Goal: Download file/media

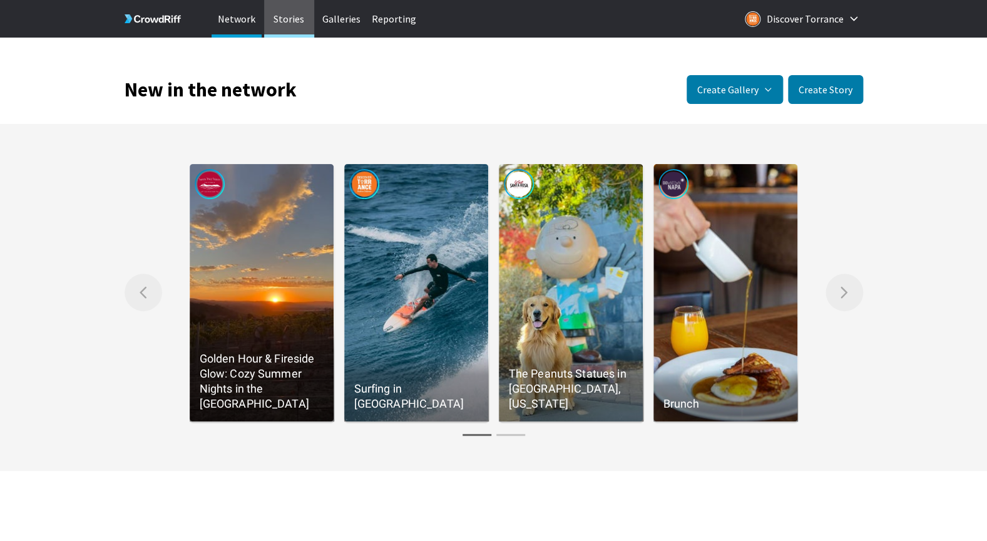
click at [295, 26] on p "Stories" at bounding box center [289, 19] width 50 height 38
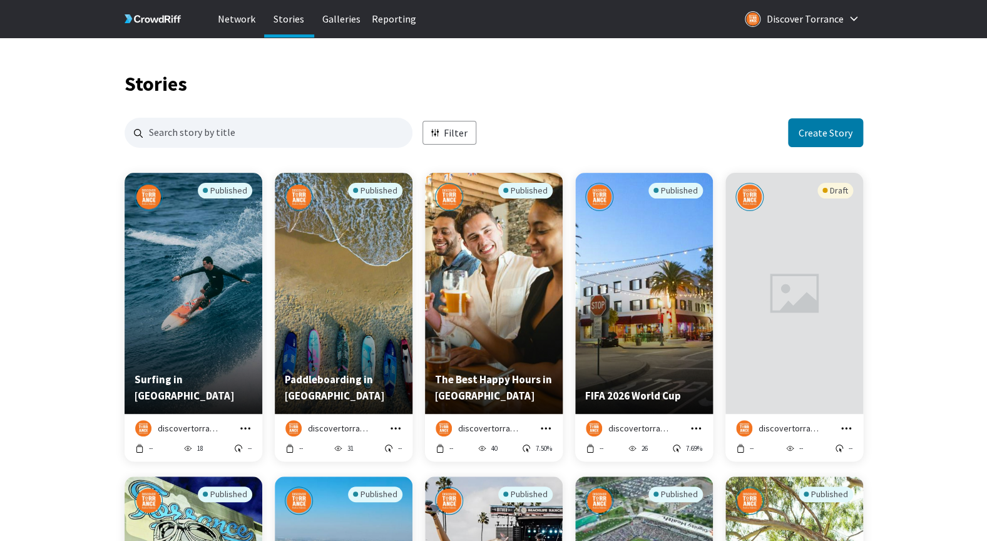
scroll to position [2427, 738]
click at [248, 424] on icon "grid" at bounding box center [245, 428] width 13 height 13
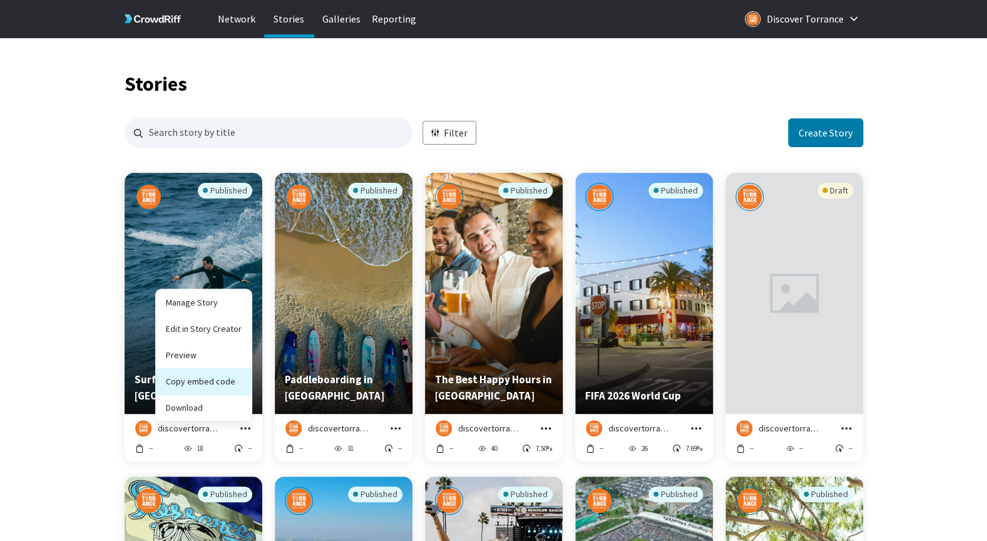
scroll to position [3641, 738]
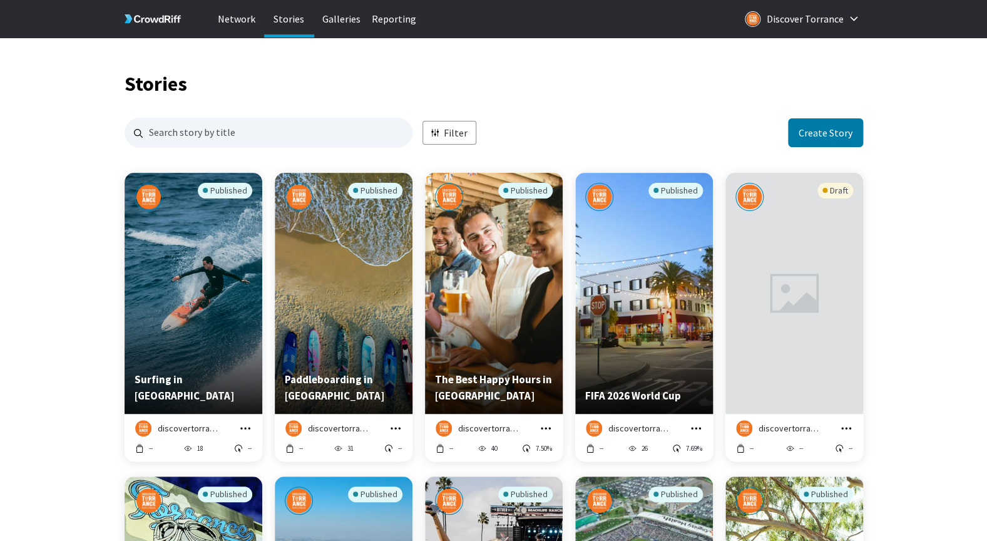
click at [245, 429] on icon "grid" at bounding box center [245, 428] width 13 height 13
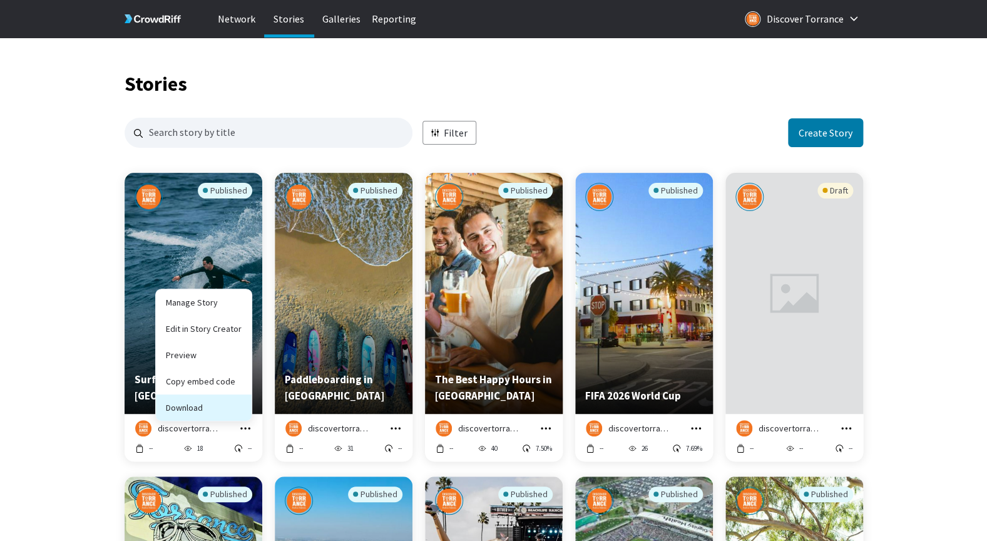
click at [225, 405] on button "Download" at bounding box center [204, 407] width 96 height 26
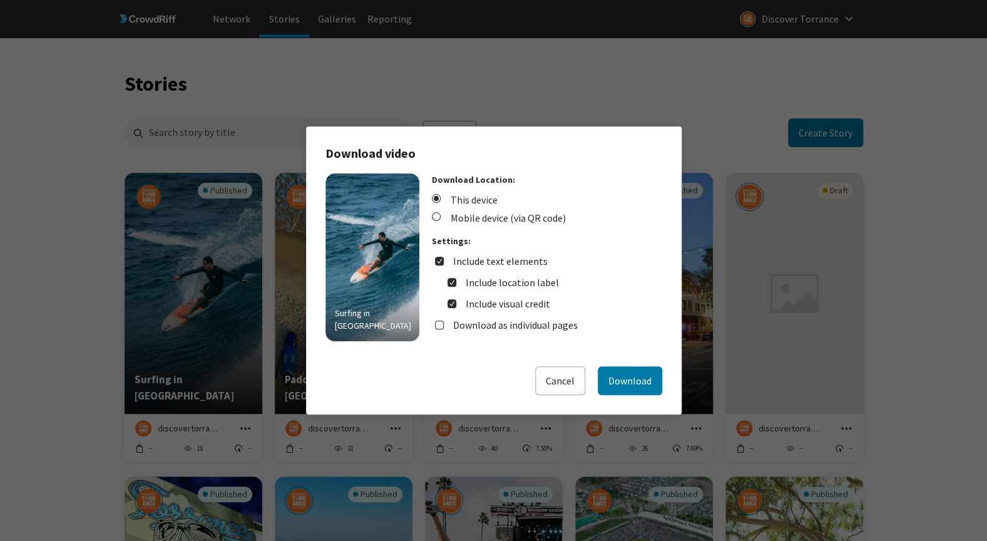
click at [567, 321] on label "Download as individual pages" at bounding box center [515, 324] width 125 height 15
click at [444, 321] on input "Download as individual pages" at bounding box center [439, 324] width 9 height 9
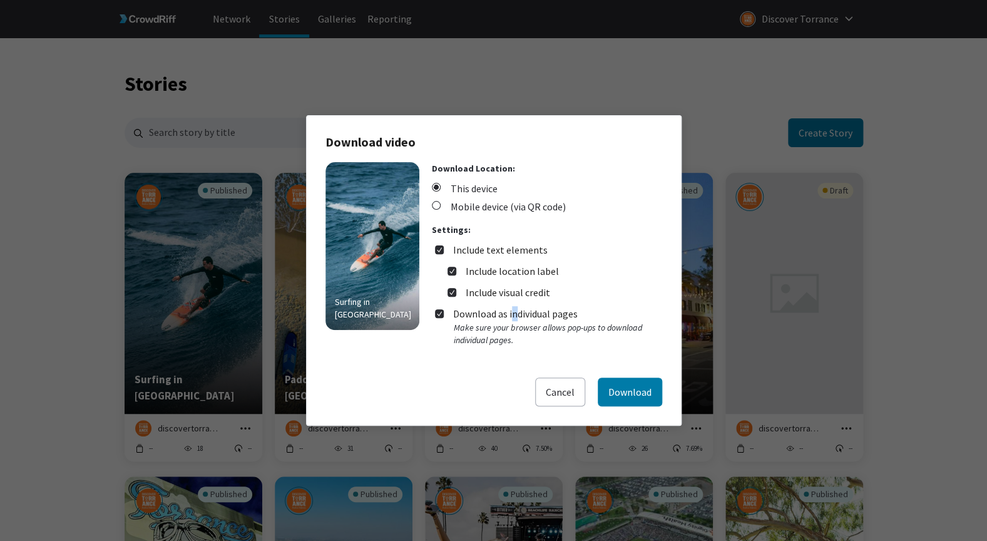
click at [514, 312] on label "Download as individual pages" at bounding box center [515, 313] width 125 height 15
click at [444, 312] on input "Download as individual pages" at bounding box center [439, 313] width 9 height 9
checkbox input "false"
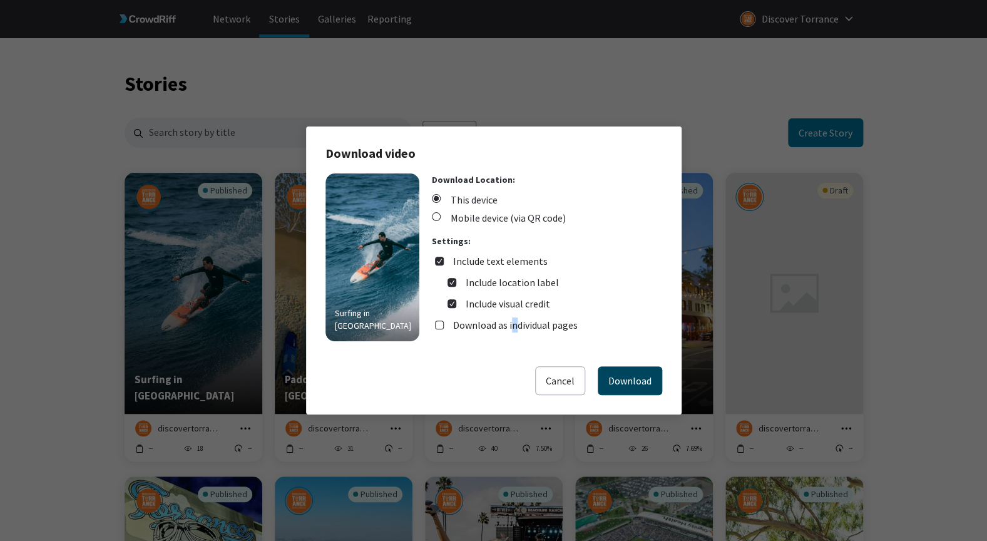
click at [637, 375] on button "Download" at bounding box center [629, 380] width 64 height 29
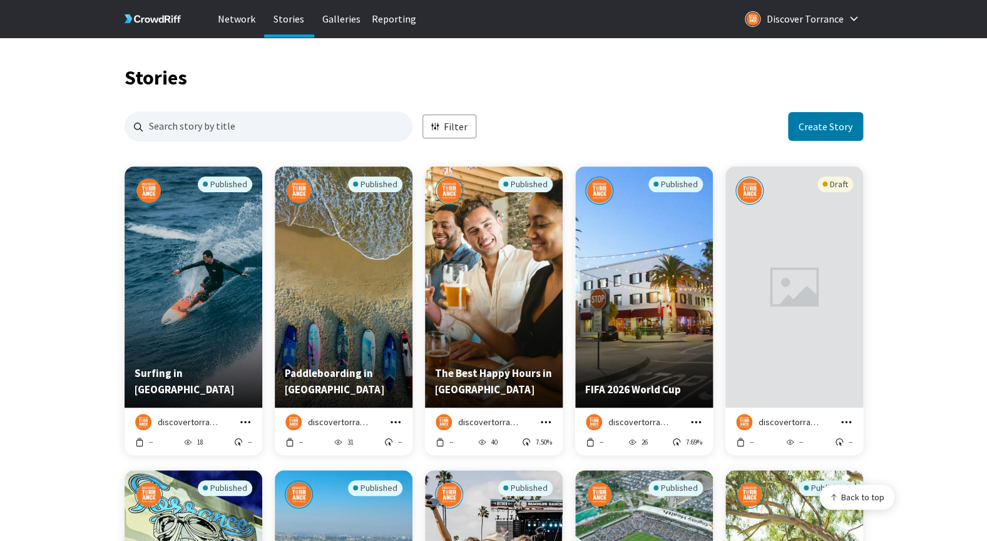
scroll to position [3673, 738]
click at [394, 425] on icon "grid" at bounding box center [395, 421] width 13 height 13
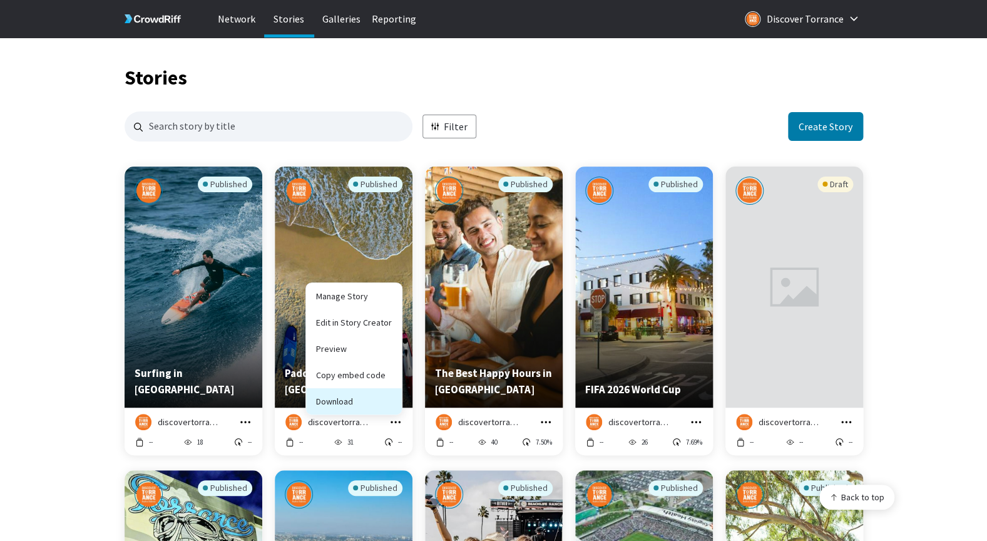
click at [345, 395] on button "Download" at bounding box center [354, 401] width 96 height 26
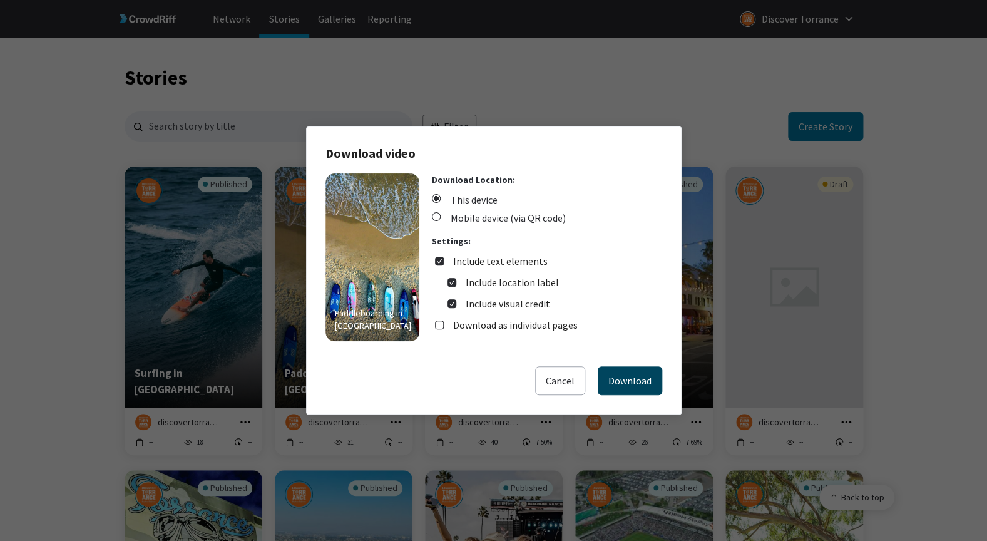
click at [648, 383] on button "Download" at bounding box center [629, 380] width 64 height 29
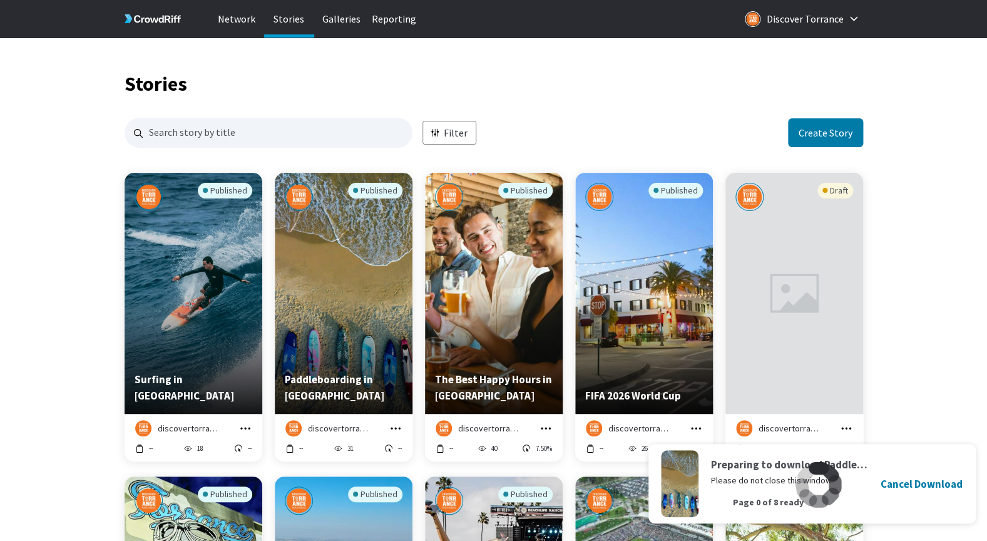
scroll to position [4855, 738]
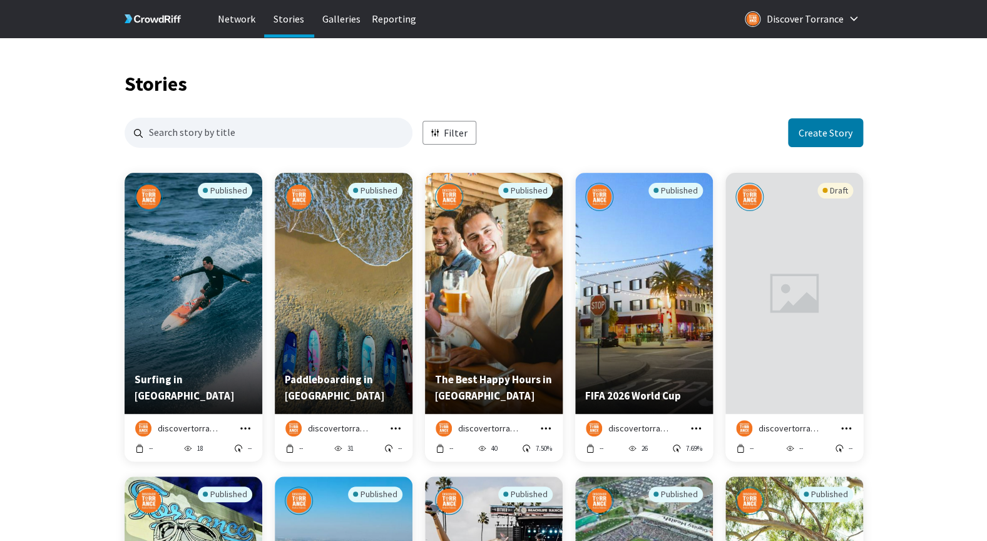
click at [542, 427] on icon "grid" at bounding box center [546, 428] width 10 height 2
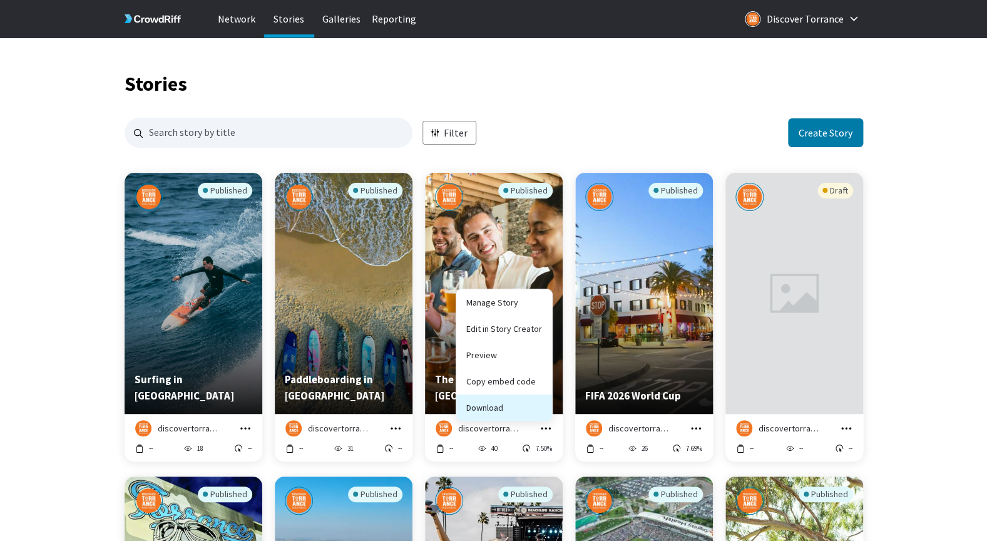
click at [505, 409] on button "Download" at bounding box center [504, 407] width 96 height 26
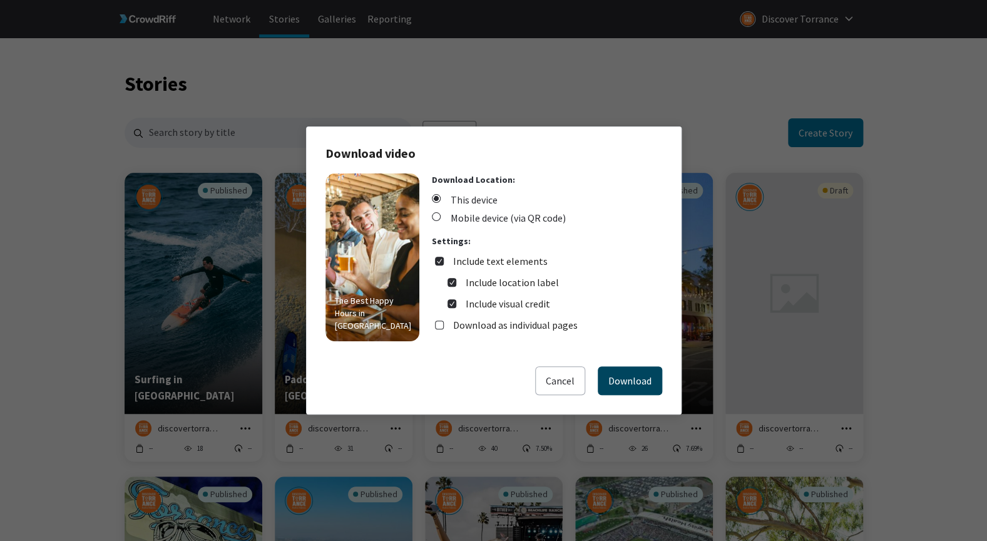
click at [631, 385] on button "Download" at bounding box center [629, 380] width 64 height 29
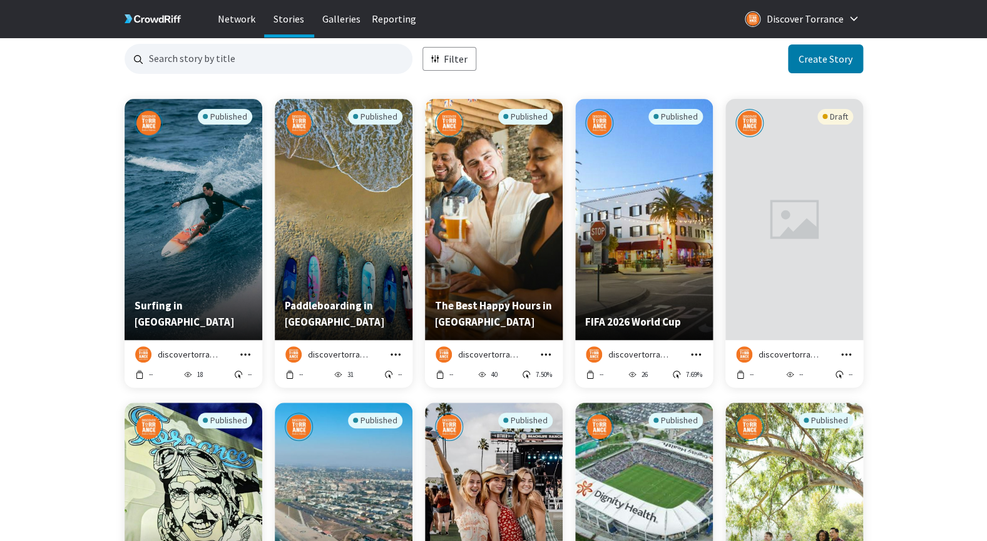
scroll to position [6069, 738]
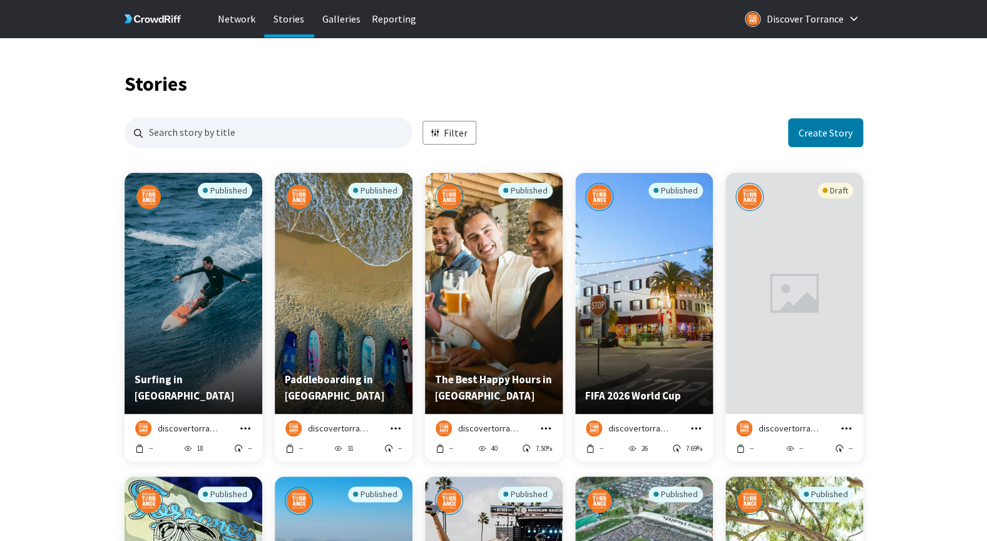
click at [695, 435] on div "discovertorrance Manage Story Edit in Story Creator Preview Copy embed code Dow…" at bounding box center [644, 428] width 118 height 16
click at [696, 428] on icon "grid" at bounding box center [696, 428] width 10 height 2
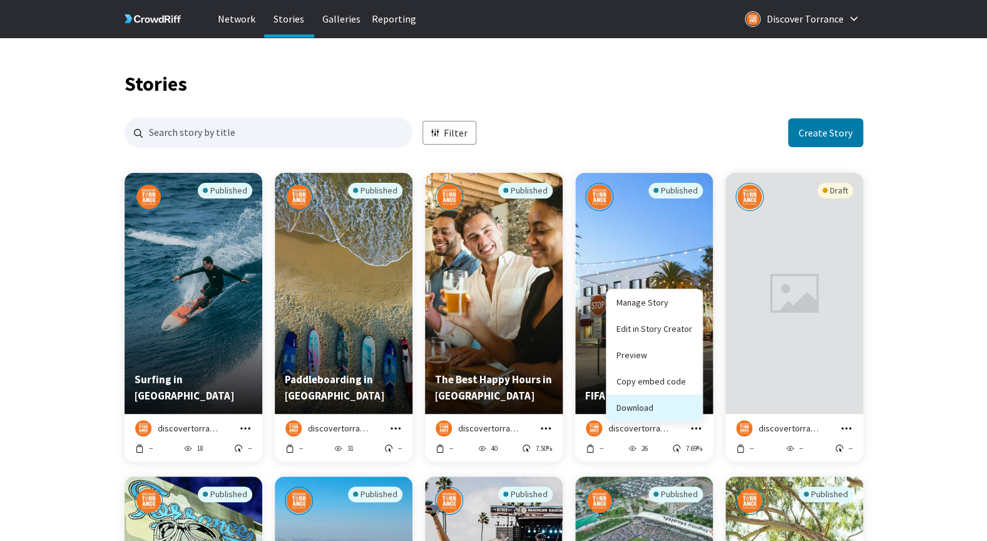
click at [649, 410] on button "Download" at bounding box center [654, 407] width 96 height 26
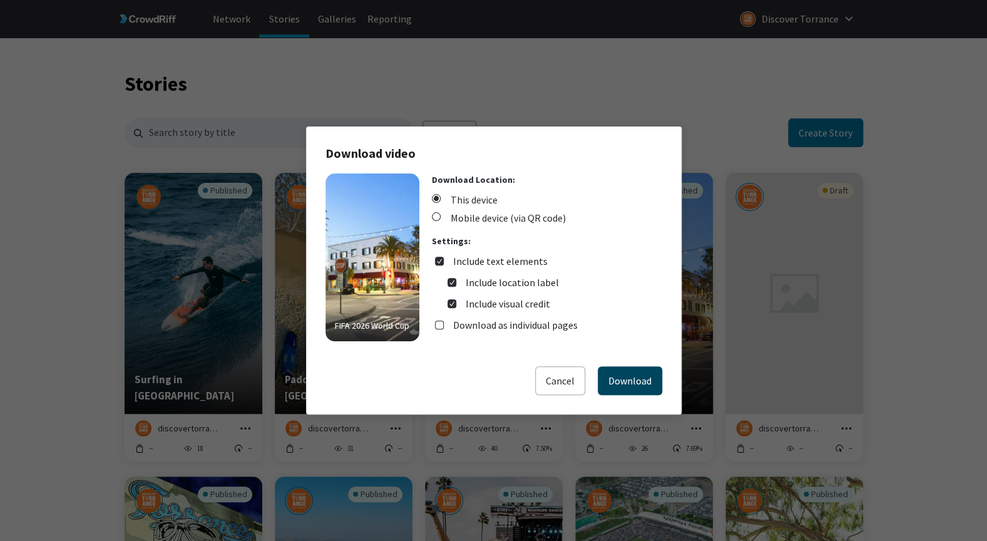
click at [644, 379] on button "Download" at bounding box center [629, 380] width 64 height 29
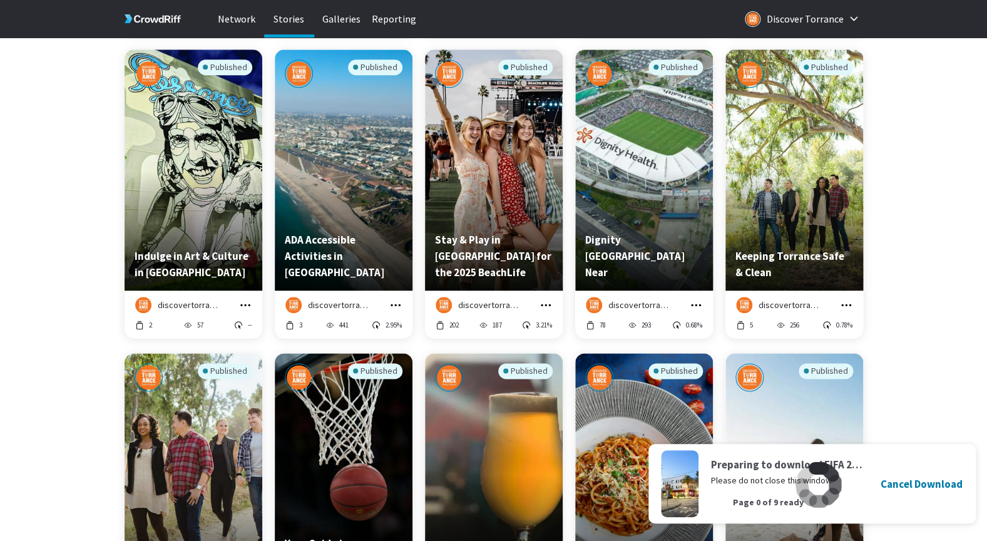
scroll to position [427, 0]
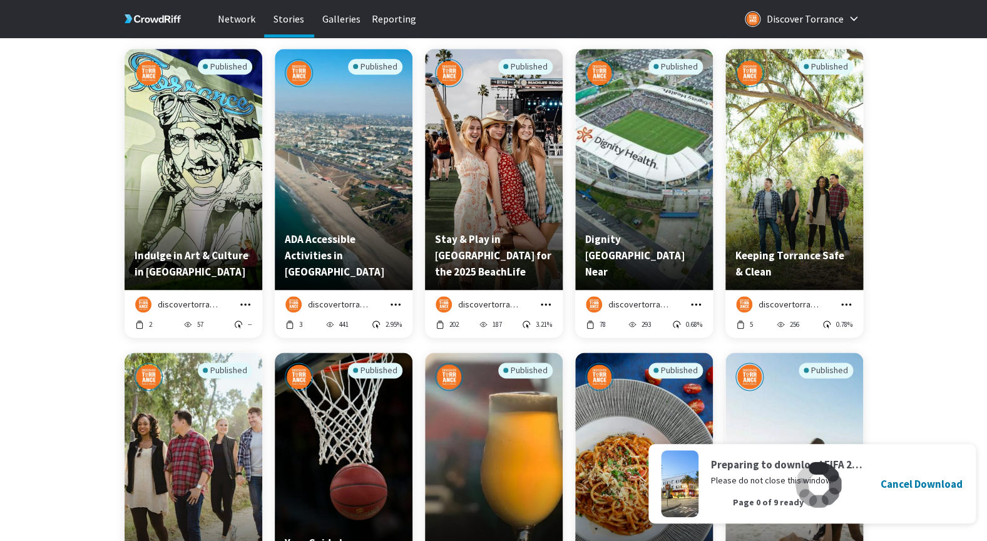
click at [246, 303] on icon "grid" at bounding box center [245, 304] width 13 height 13
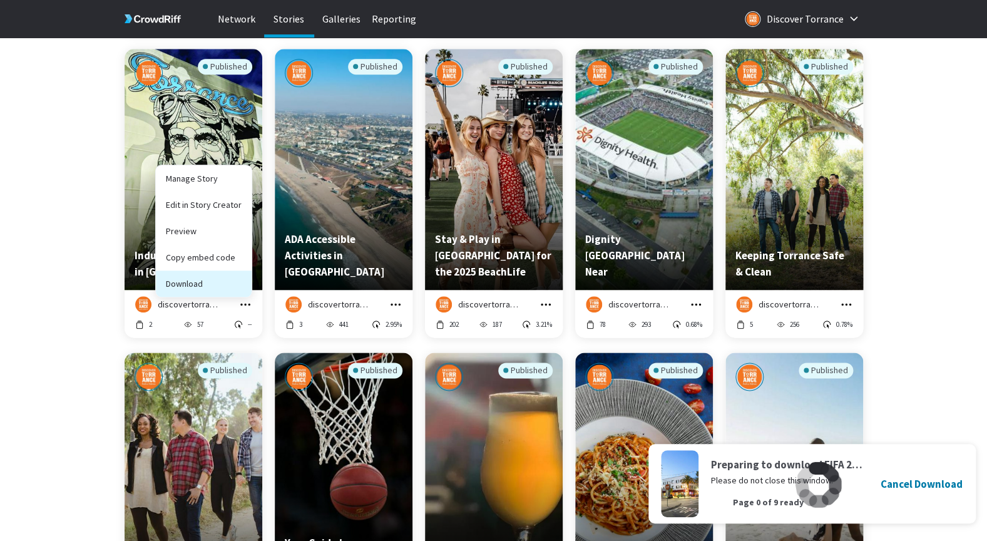
click at [229, 286] on button "Download" at bounding box center [204, 283] width 96 height 26
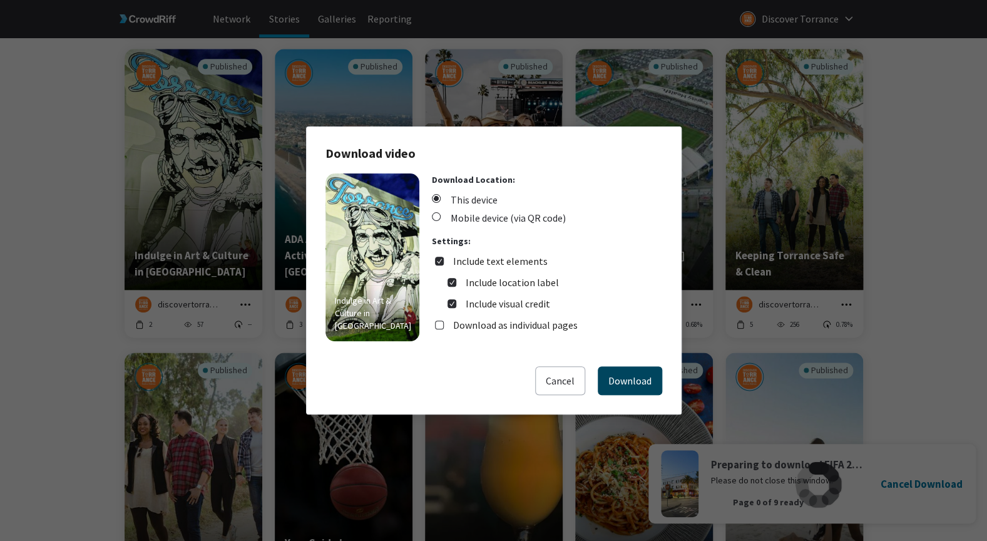
click at [638, 384] on button "Download" at bounding box center [629, 380] width 64 height 29
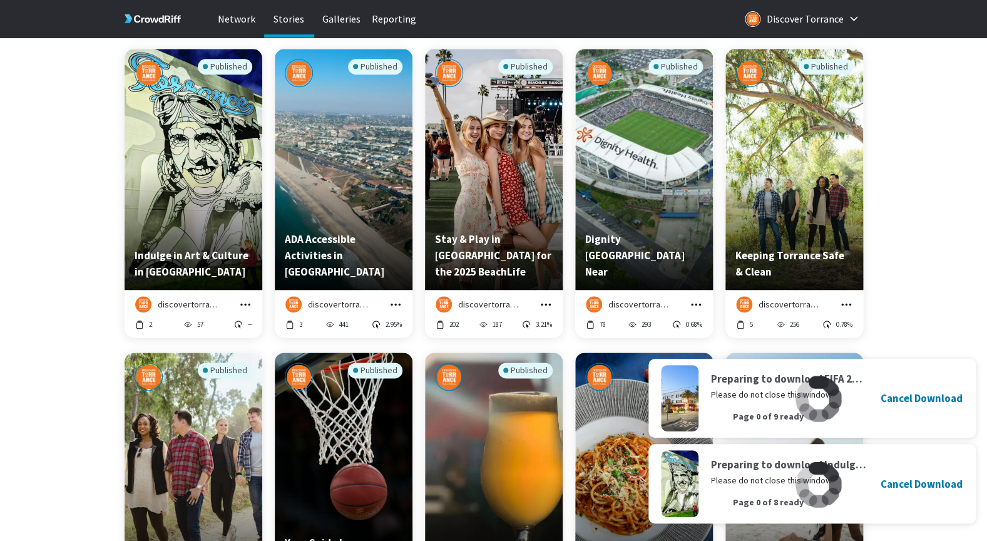
click at [400, 305] on icon "grid" at bounding box center [395, 304] width 10 height 2
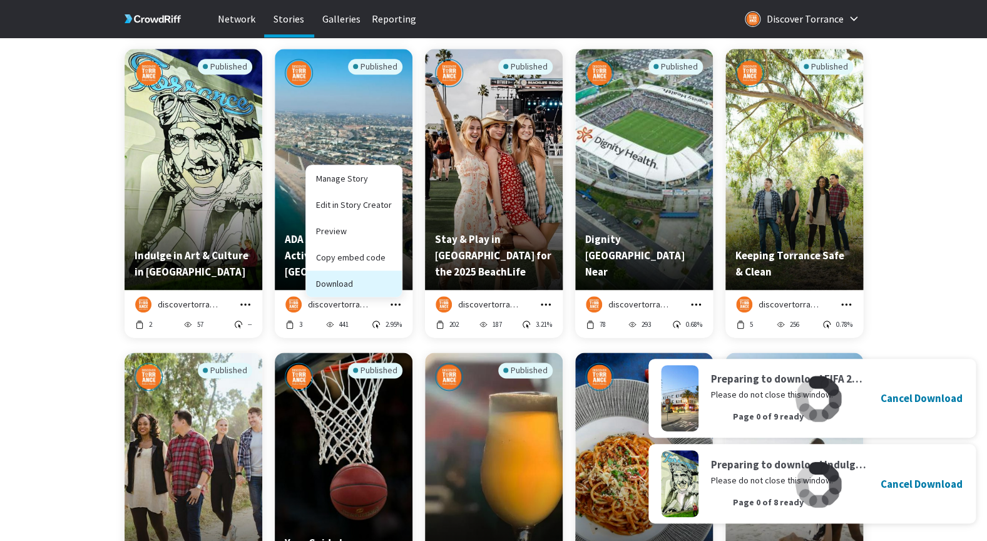
click at [382, 290] on button "Download" at bounding box center [354, 283] width 96 height 26
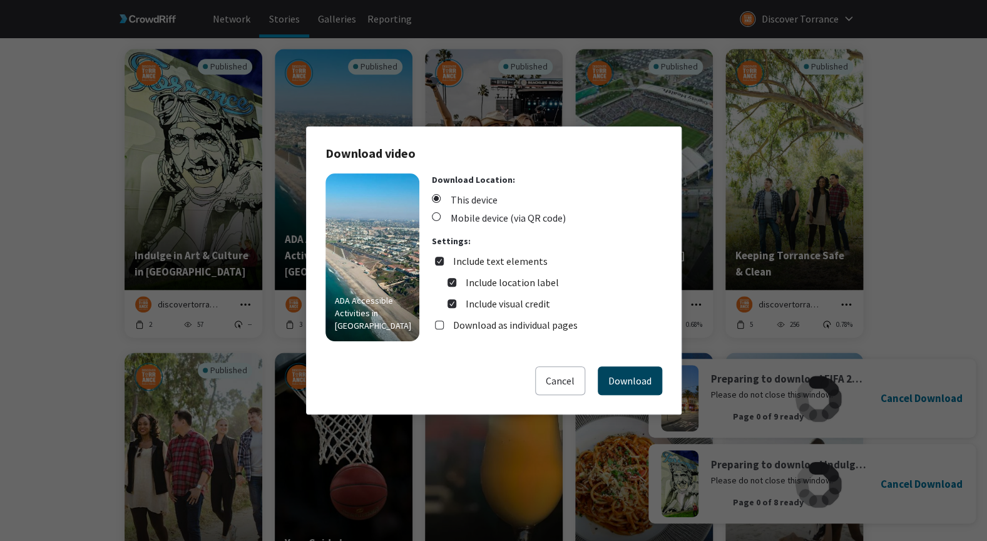
click at [639, 380] on button "Download" at bounding box center [629, 380] width 64 height 29
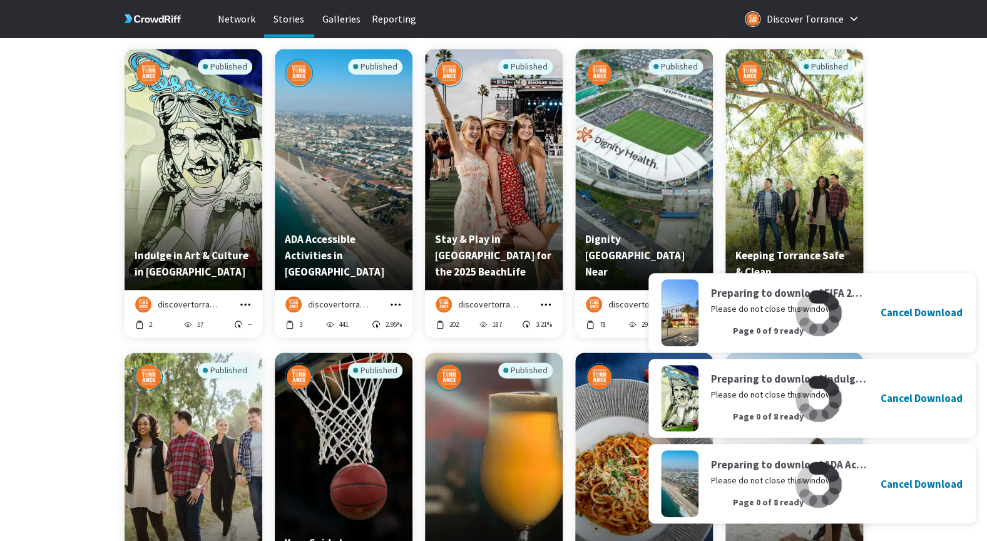
click at [545, 303] on icon "grid" at bounding box center [545, 304] width 13 height 13
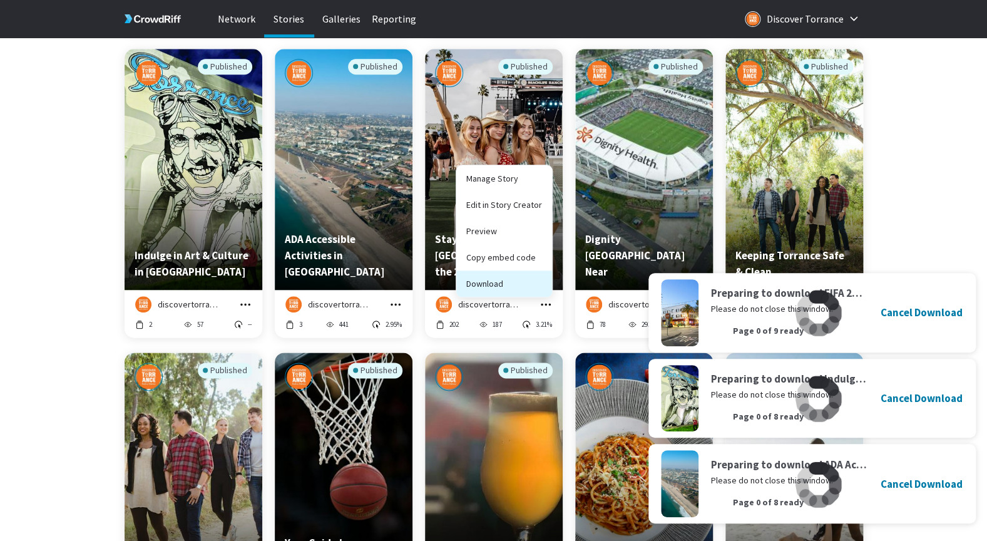
click at [544, 280] on button "Download" at bounding box center [504, 283] width 96 height 26
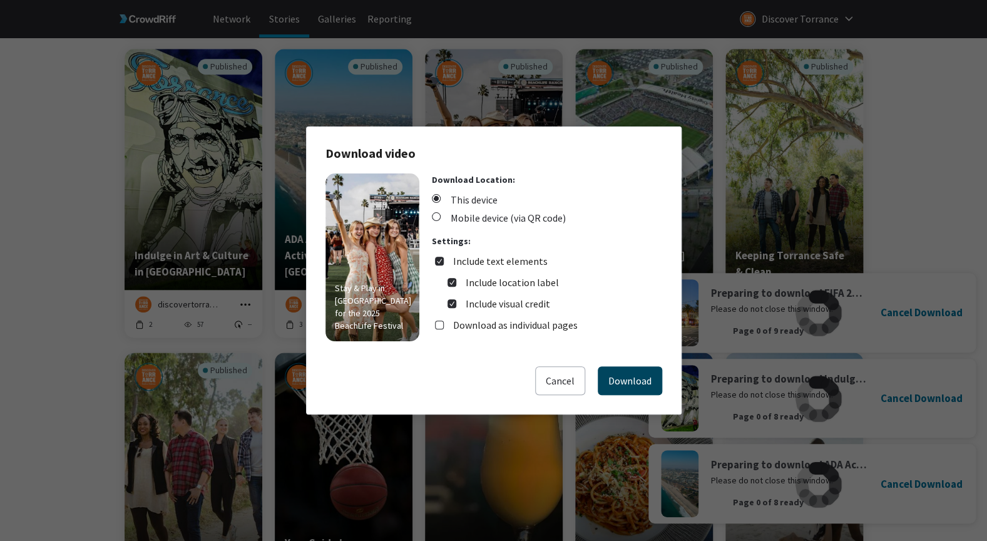
click at [646, 375] on button "Download" at bounding box center [629, 380] width 64 height 29
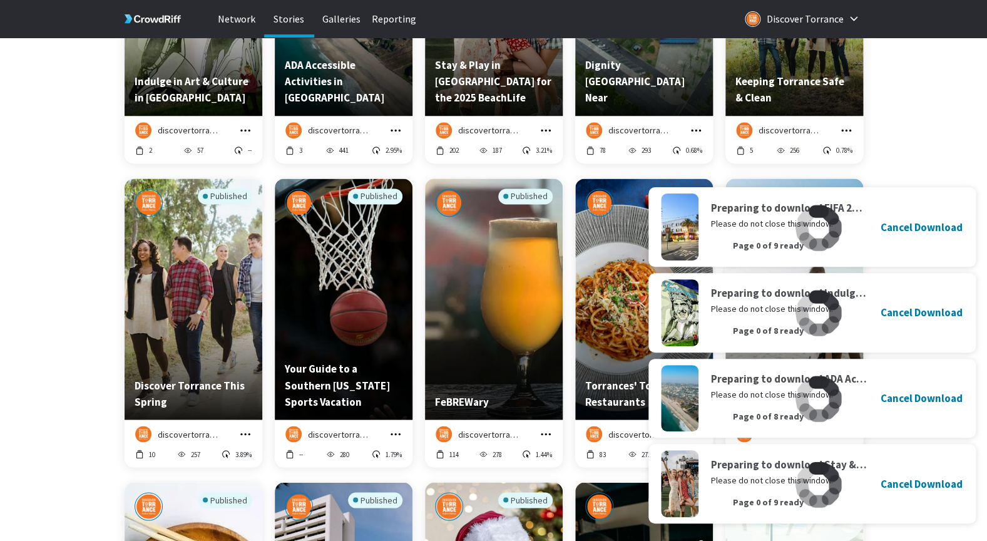
scroll to position [604, 0]
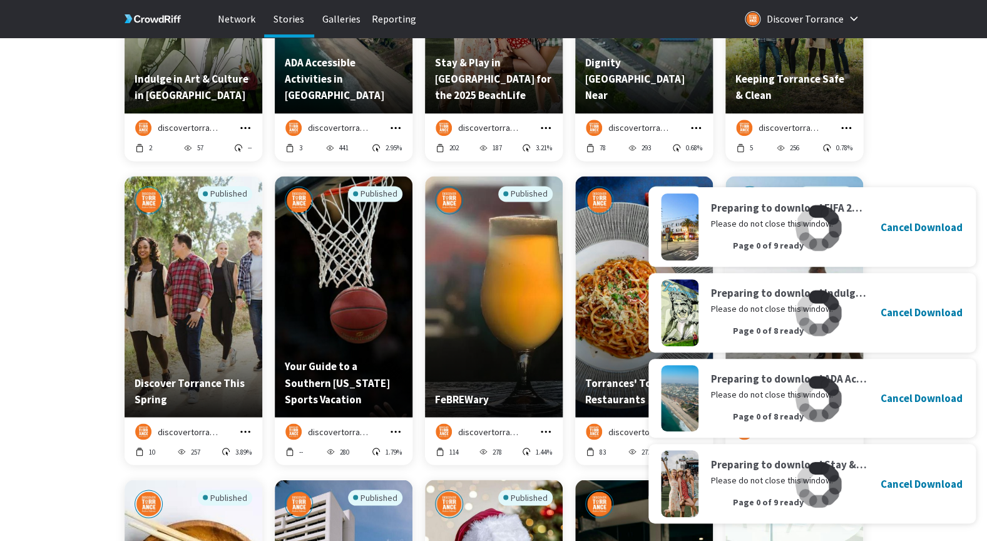
click at [698, 125] on icon "grid" at bounding box center [695, 127] width 13 height 13
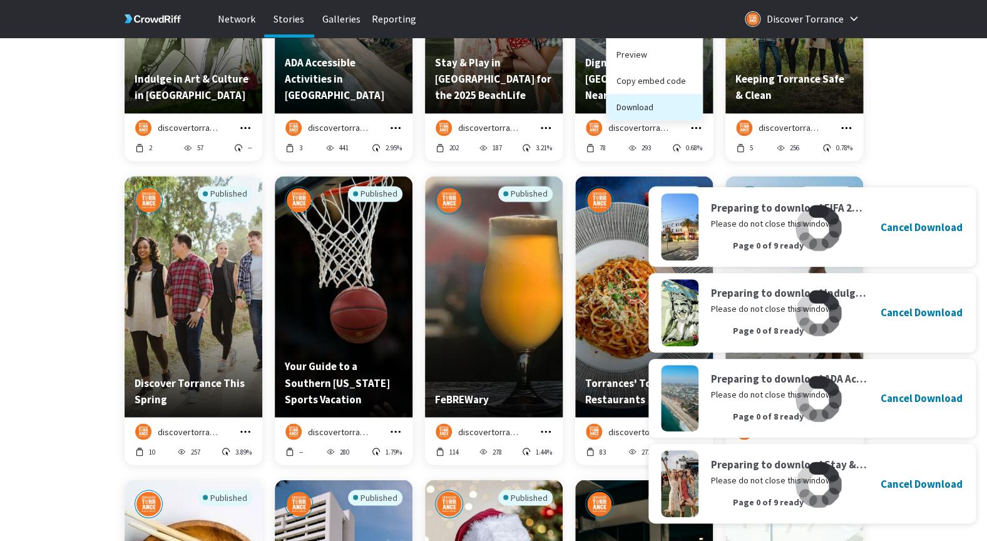
click at [670, 102] on button "Download" at bounding box center [654, 107] width 96 height 26
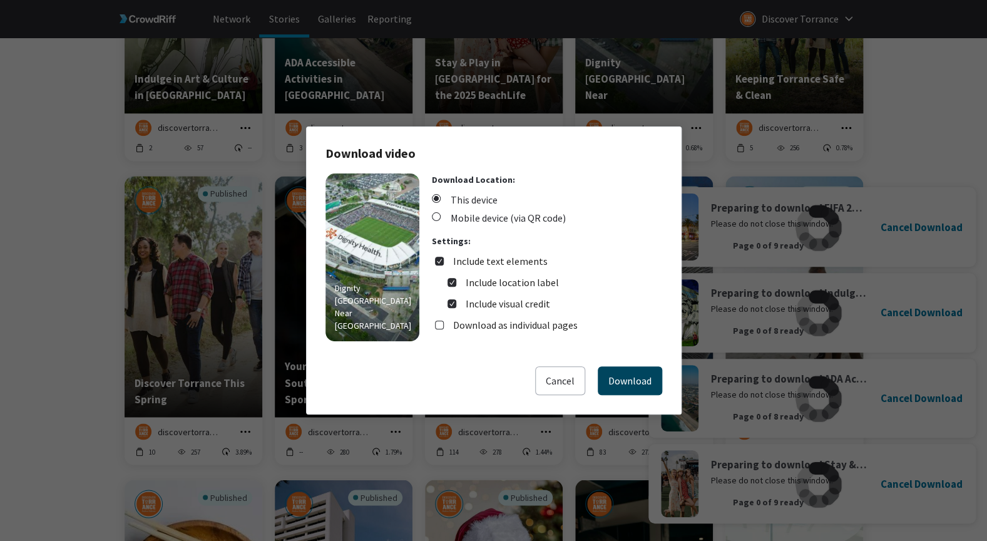
click at [629, 375] on button "Download" at bounding box center [629, 380] width 64 height 29
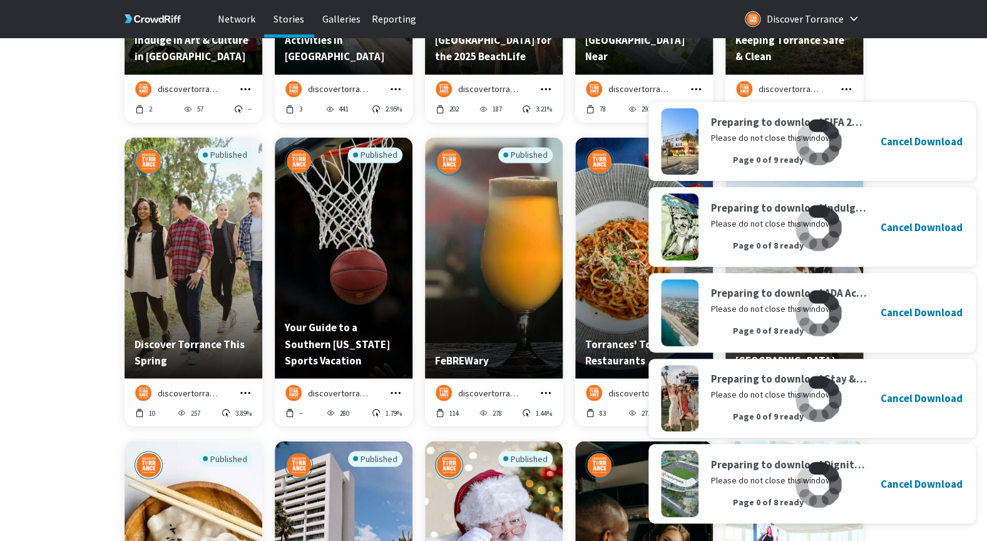
scroll to position [659, 0]
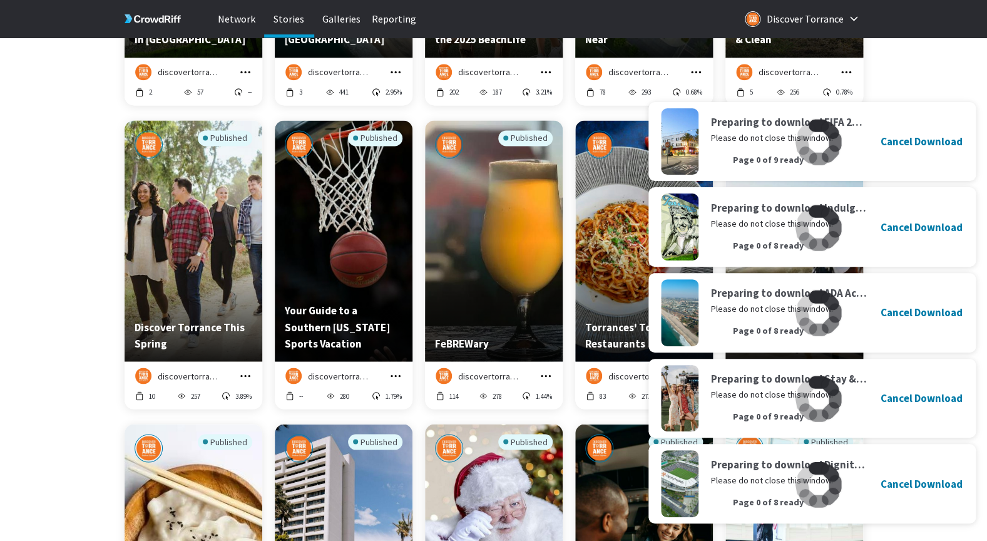
click at [845, 71] on icon "grid" at bounding box center [846, 72] width 13 height 13
click at [816, 59] on button "Download" at bounding box center [804, 51] width 96 height 26
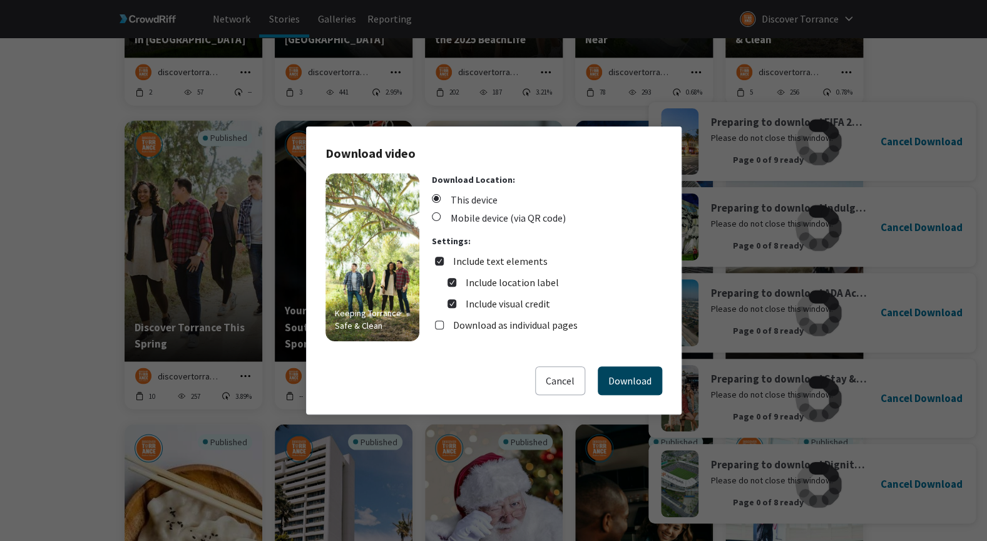
click at [627, 374] on button "Download" at bounding box center [629, 380] width 64 height 29
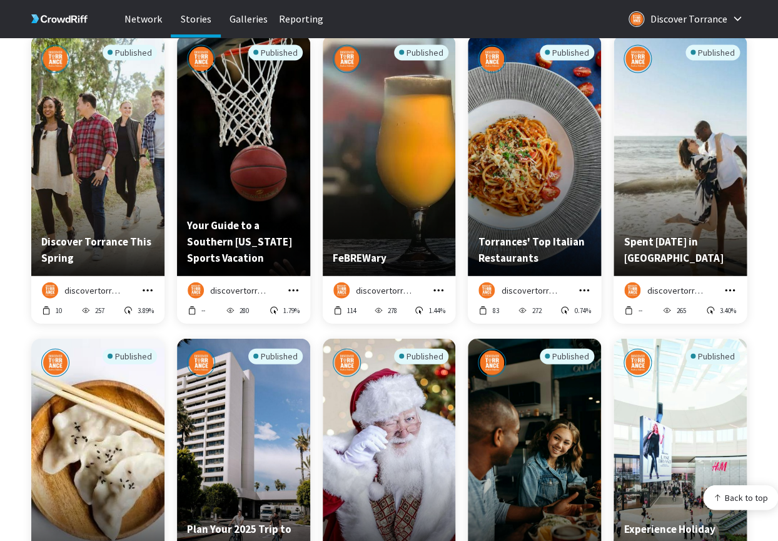
scroll to position [746, 0]
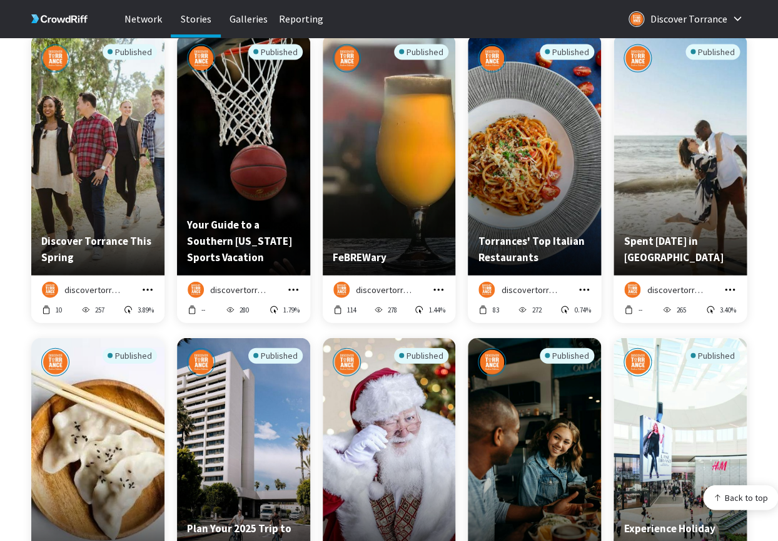
click at [146, 291] on icon "grid" at bounding box center [147, 289] width 13 height 13
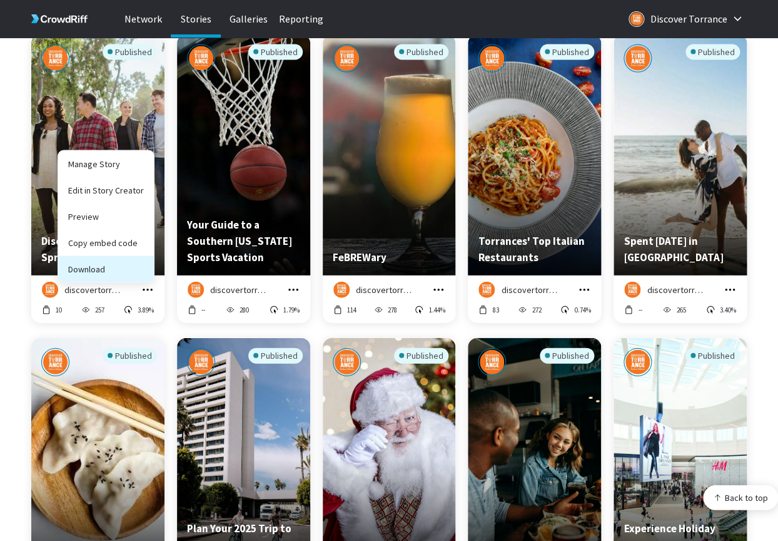
click at [101, 269] on button "Download" at bounding box center [106, 268] width 96 height 26
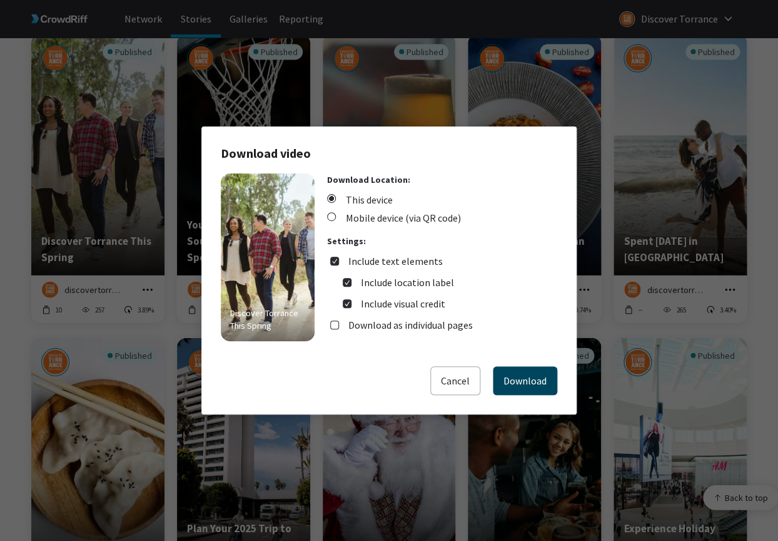
click at [526, 389] on button "Download" at bounding box center [525, 380] width 64 height 29
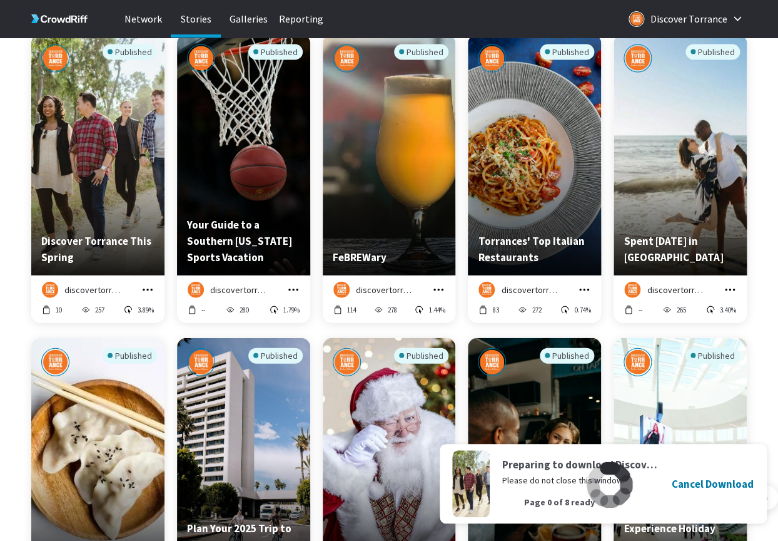
click at [298, 289] on icon "grid" at bounding box center [293, 289] width 10 height 2
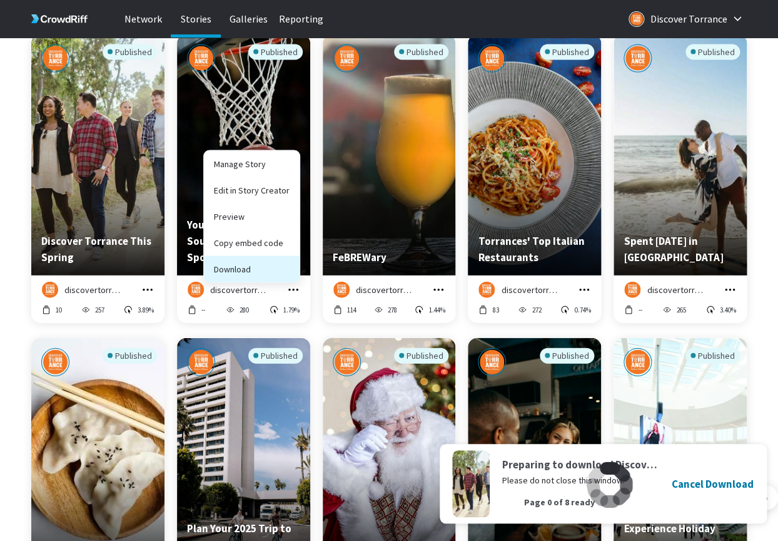
click at [273, 273] on button "Download" at bounding box center [252, 268] width 96 height 26
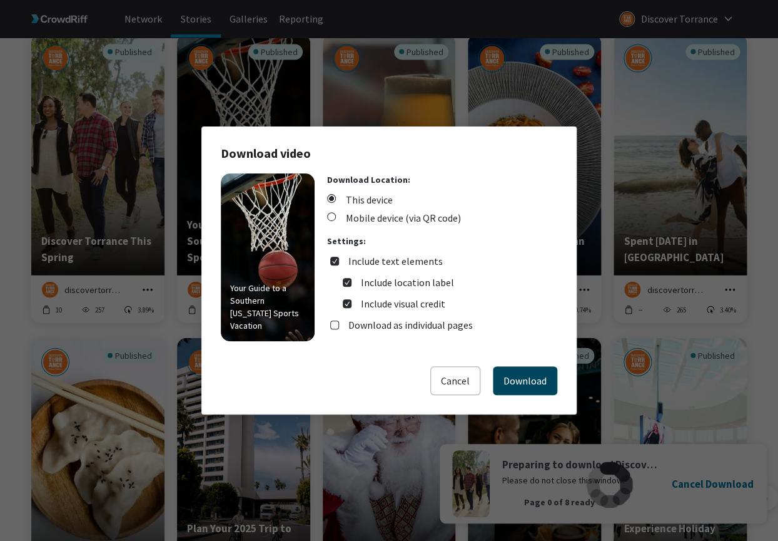
click at [539, 373] on button "Download" at bounding box center [525, 380] width 64 height 29
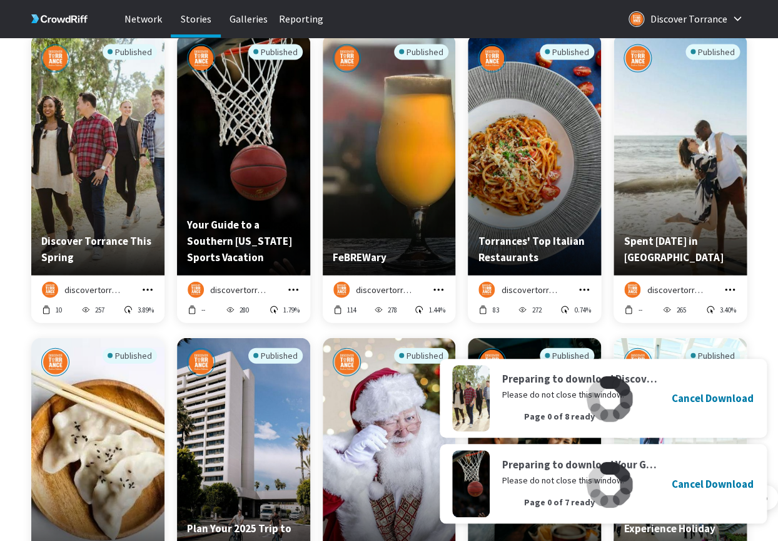
click at [442, 288] on icon "grid" at bounding box center [439, 289] width 10 height 2
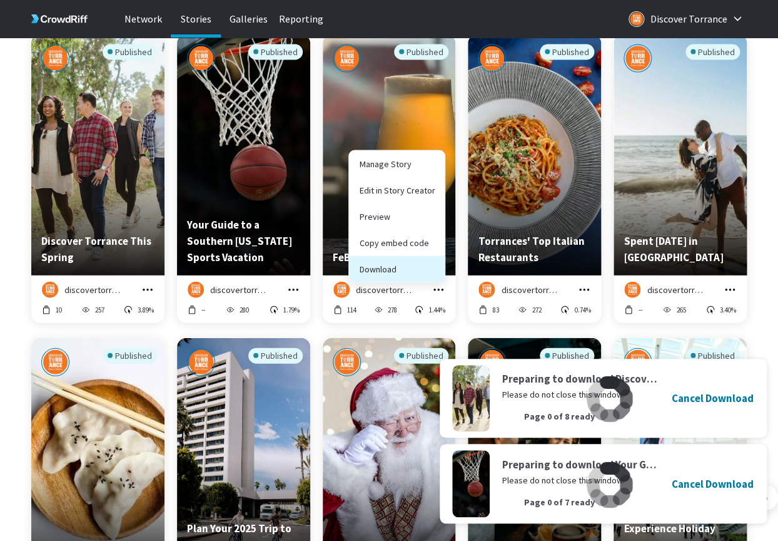
click at [416, 273] on button "Download" at bounding box center [397, 268] width 96 height 26
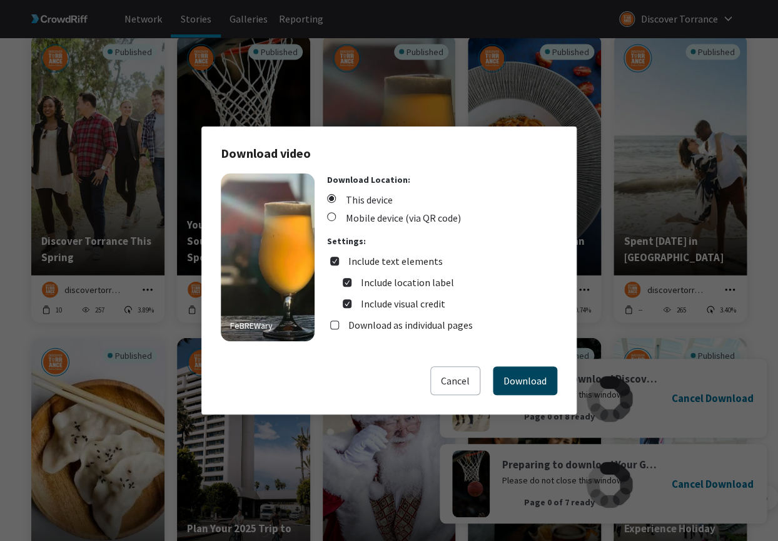
click at [549, 376] on button "Download" at bounding box center [525, 380] width 64 height 29
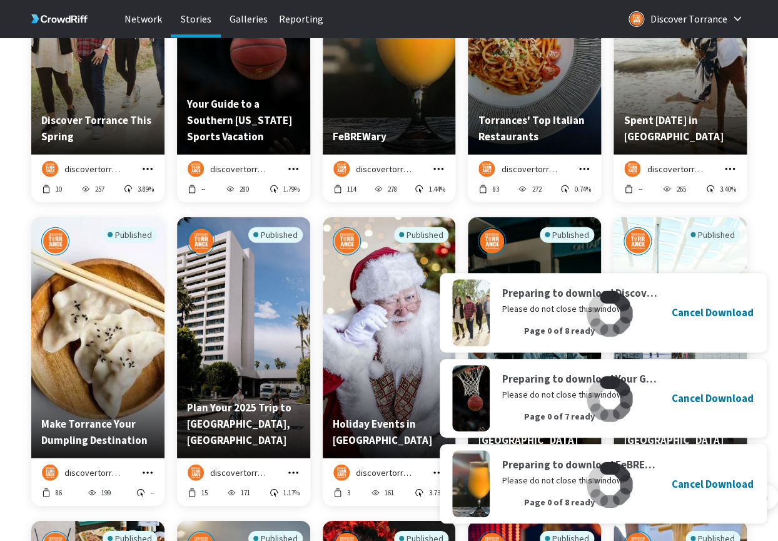
scroll to position [867, 0]
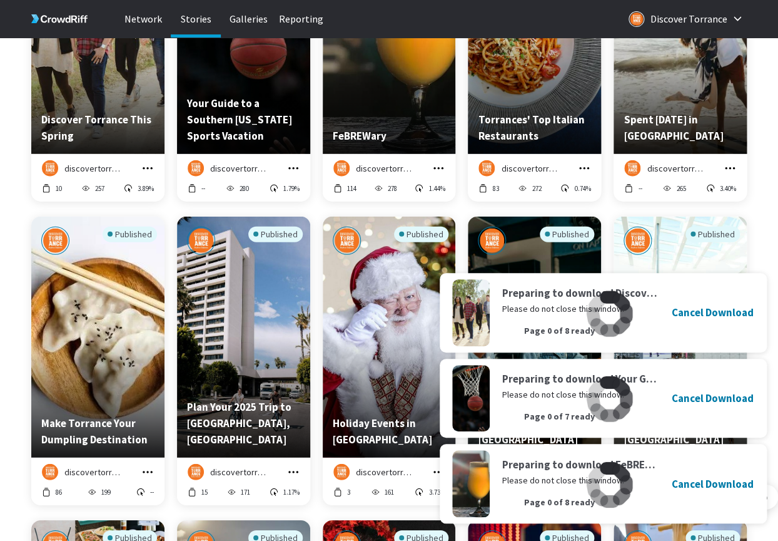
click at [586, 166] on icon "grid" at bounding box center [584, 168] width 13 height 13
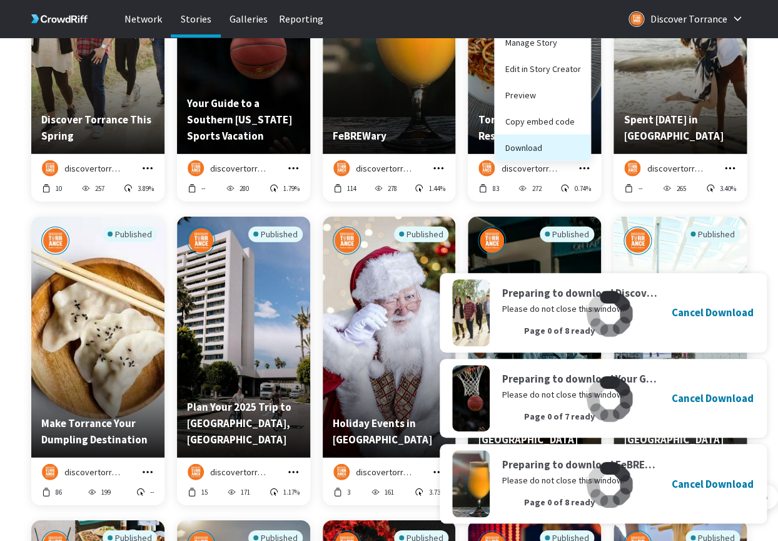
click at [559, 148] on button "Download" at bounding box center [543, 148] width 96 height 26
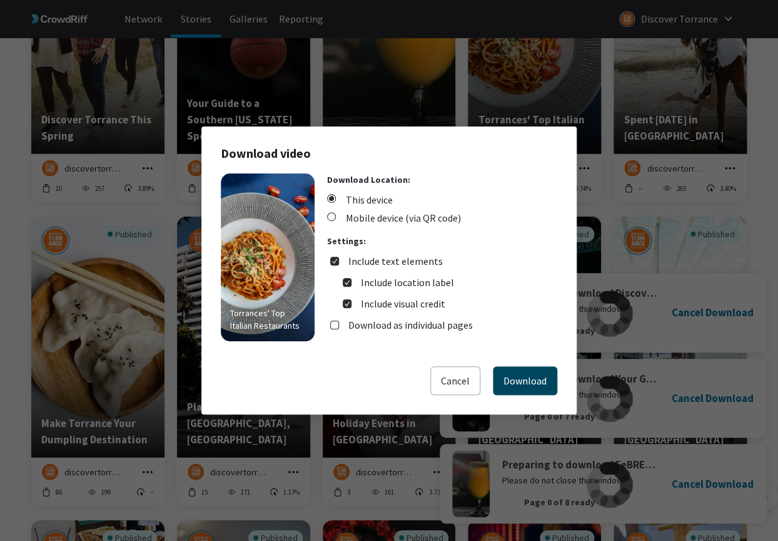
click at [532, 389] on button "Download" at bounding box center [525, 380] width 64 height 29
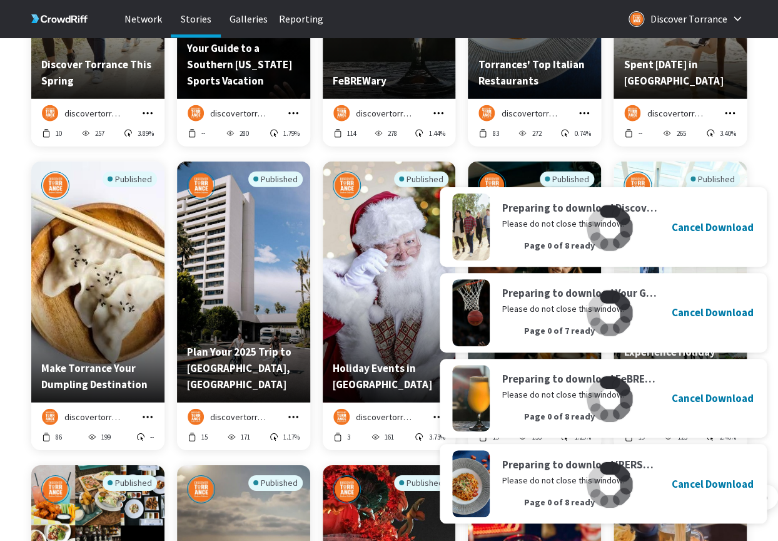
scroll to position [924, 0]
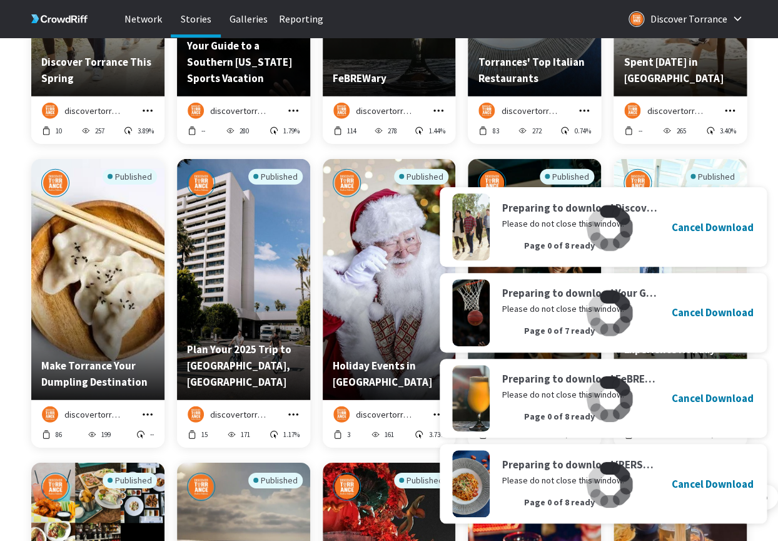
click at [728, 108] on icon "grid" at bounding box center [730, 110] width 13 height 13
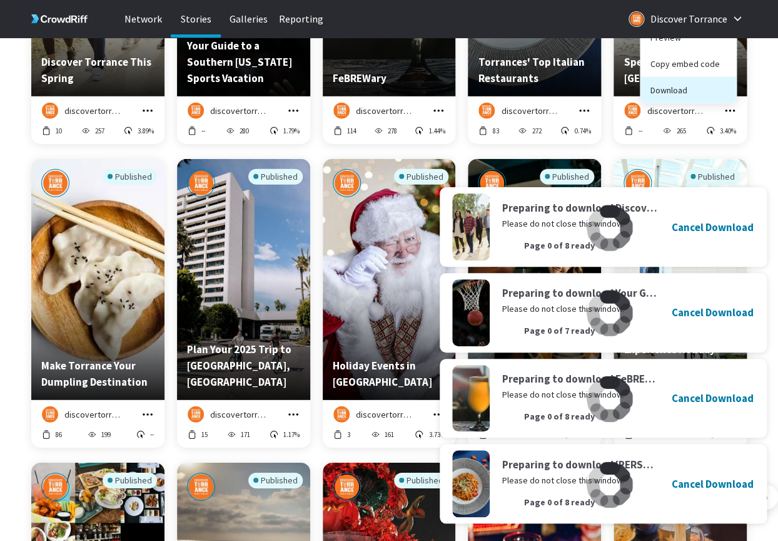
click at [675, 90] on button "Download" at bounding box center [689, 90] width 96 height 26
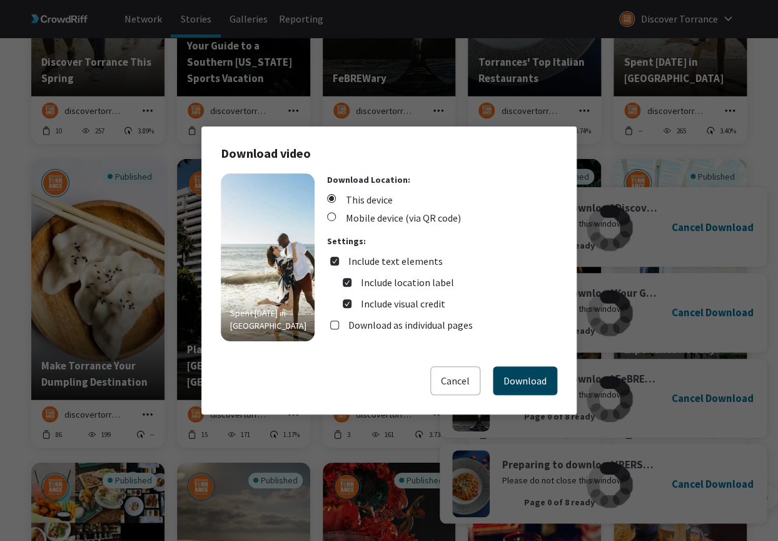
click at [526, 373] on button "Download" at bounding box center [525, 380] width 64 height 29
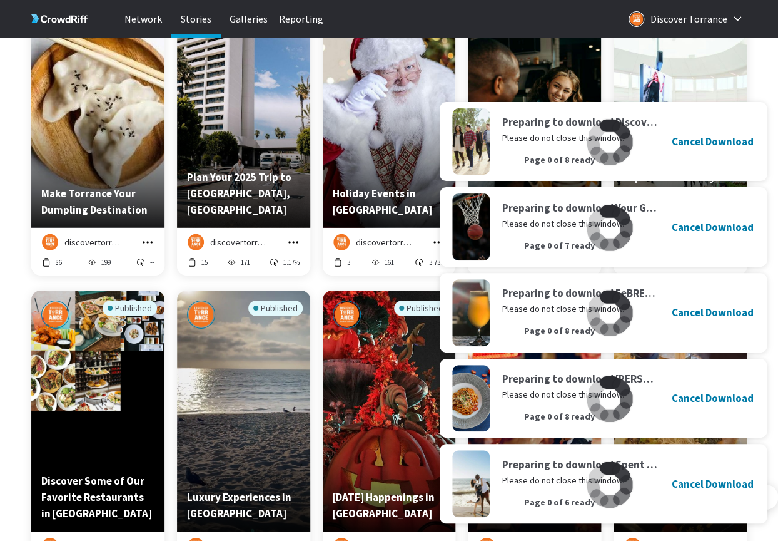
scroll to position [1098, 0]
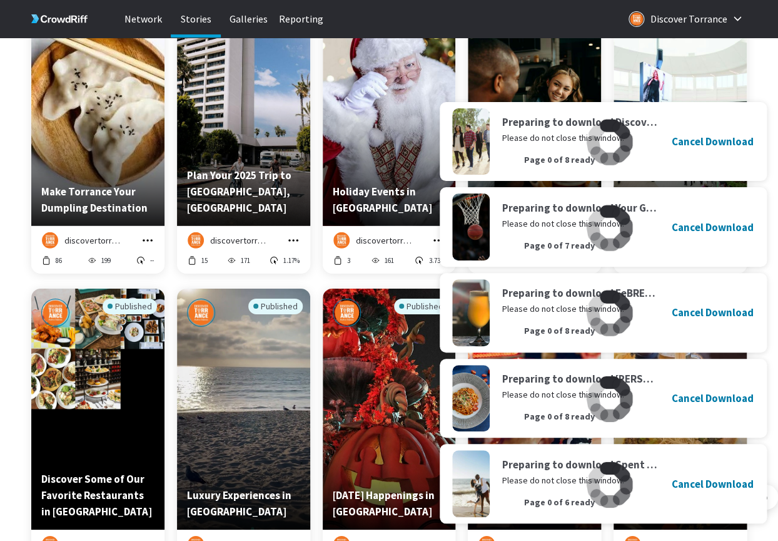
click at [146, 241] on icon "grid" at bounding box center [147, 240] width 13 height 13
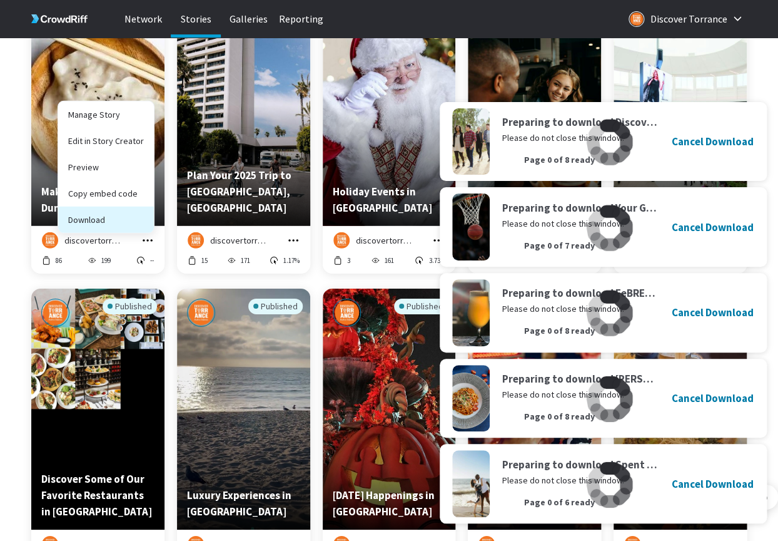
click at [133, 222] on button "Download" at bounding box center [106, 219] width 96 height 26
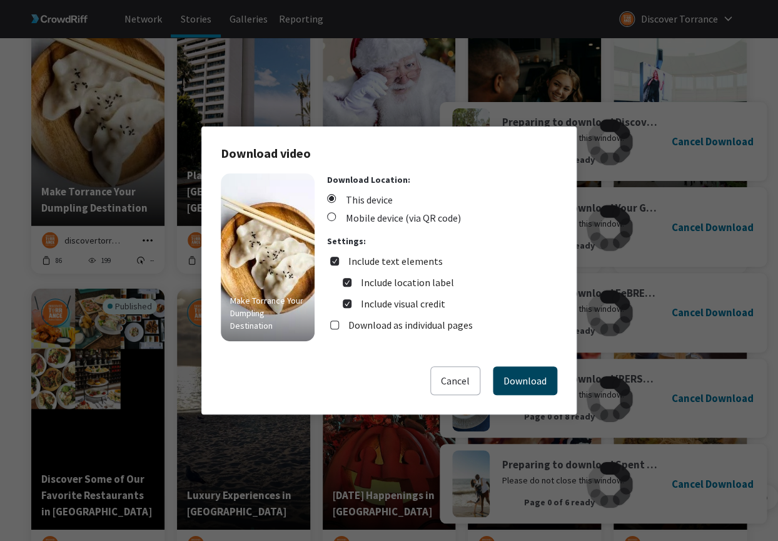
click at [514, 374] on button "Download" at bounding box center [525, 380] width 64 height 29
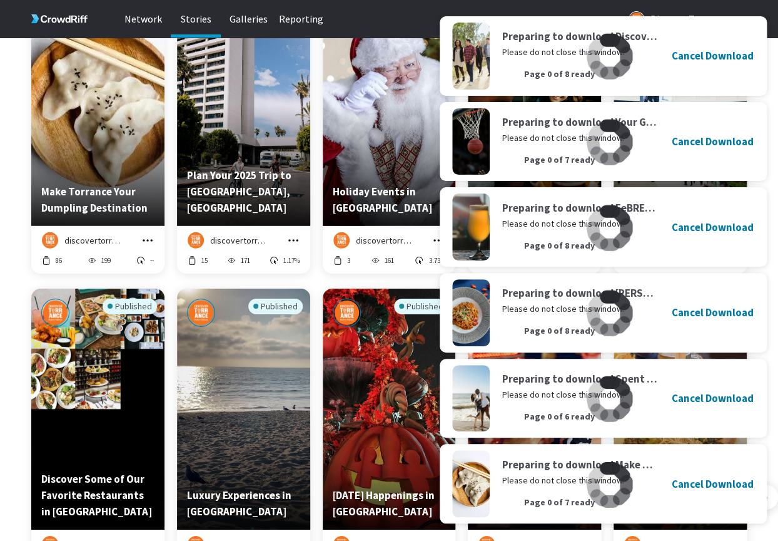
click at [295, 237] on icon "grid" at bounding box center [293, 240] width 13 height 13
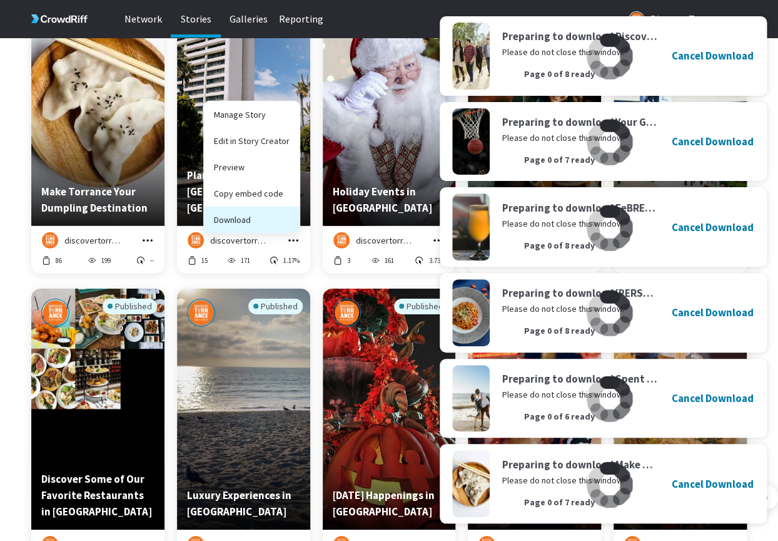
click at [272, 223] on button "Download" at bounding box center [252, 219] width 96 height 26
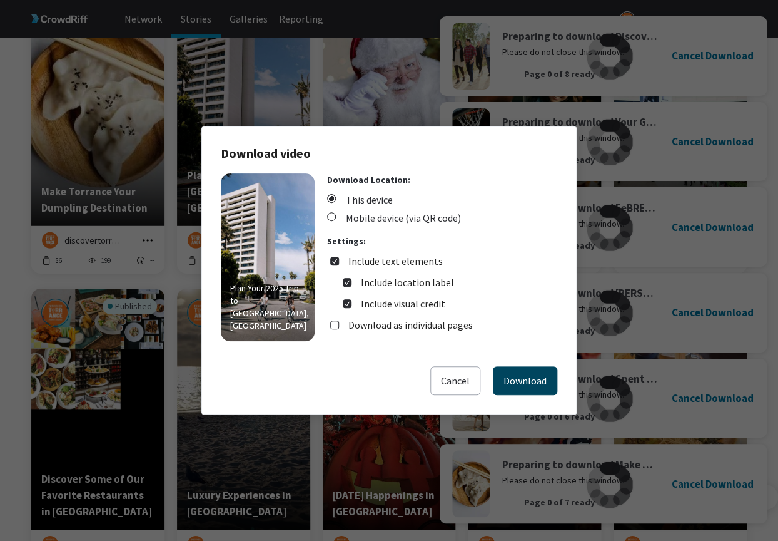
click at [552, 373] on button "Download" at bounding box center [525, 380] width 64 height 29
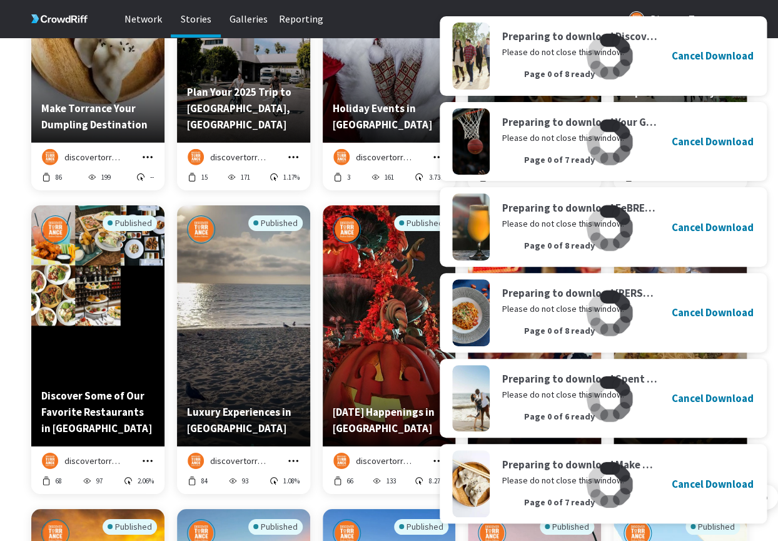
scroll to position [1215, 0]
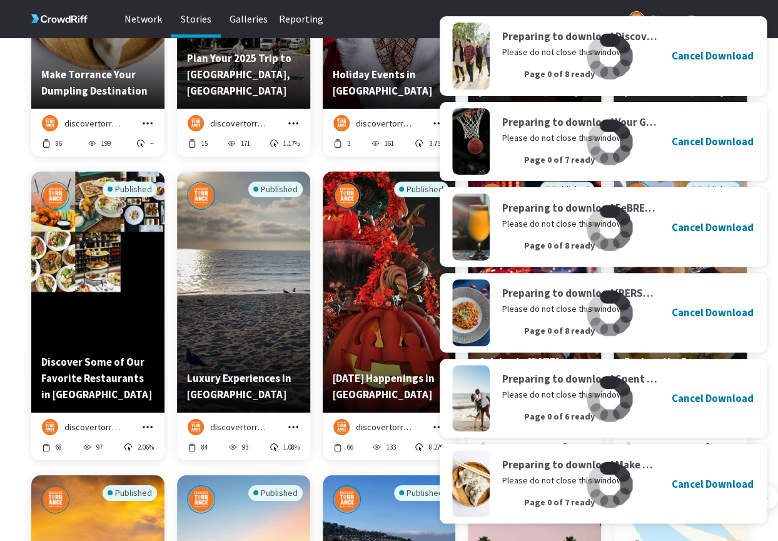
click at [435, 123] on icon "grid" at bounding box center [438, 123] width 13 height 13
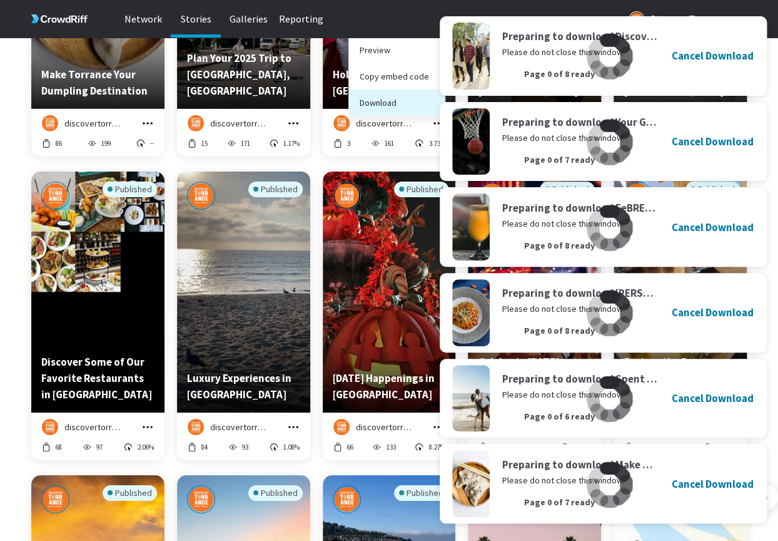
click at [399, 106] on button "Download" at bounding box center [397, 102] width 96 height 26
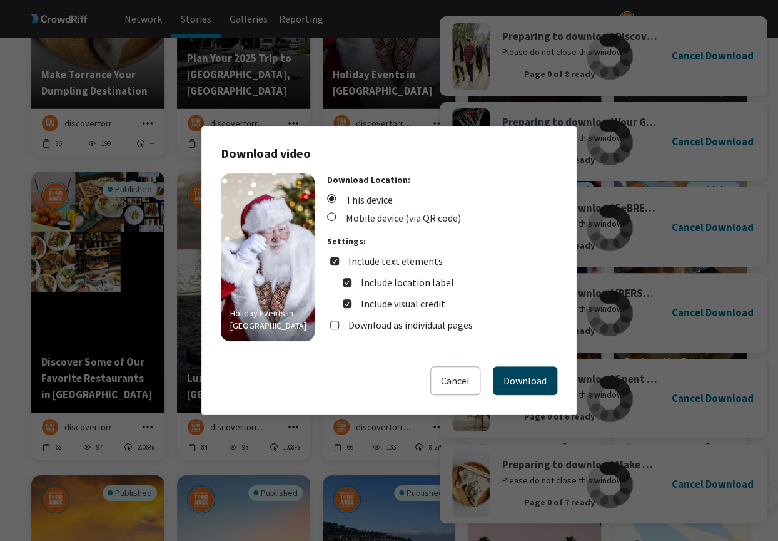
click at [527, 378] on button "Download" at bounding box center [525, 380] width 64 height 29
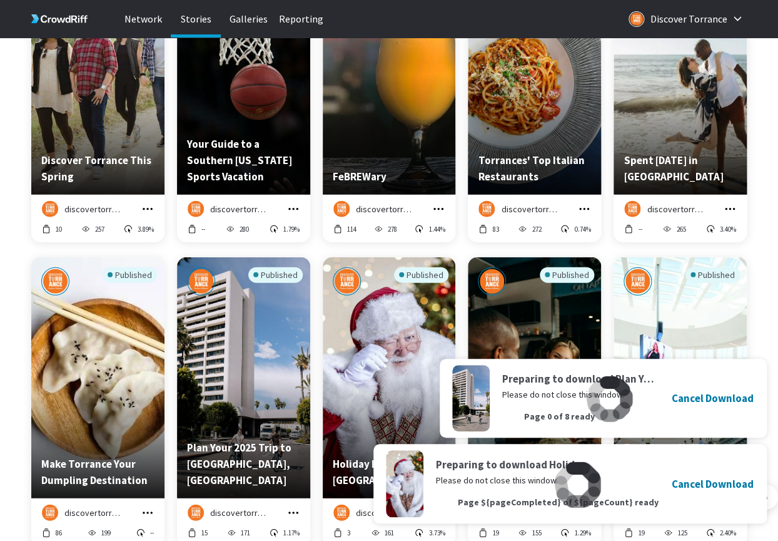
scroll to position [827, 0]
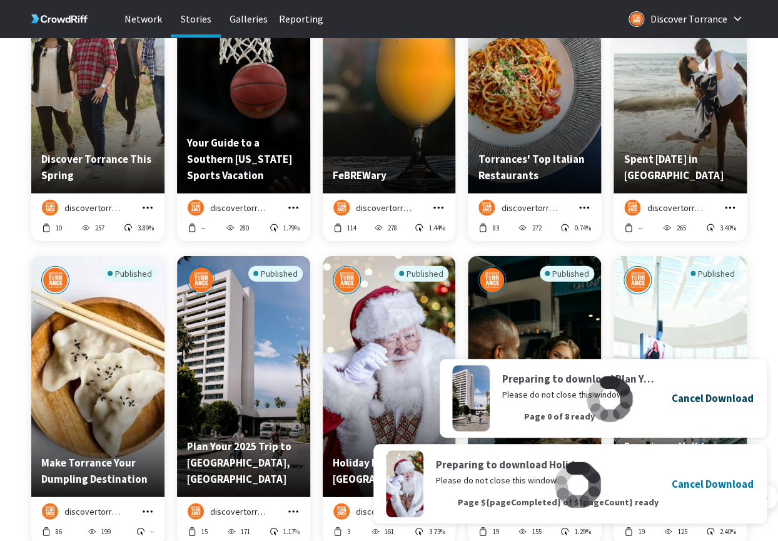
click at [724, 399] on h4 "Cancel Download" at bounding box center [713, 398] width 82 height 16
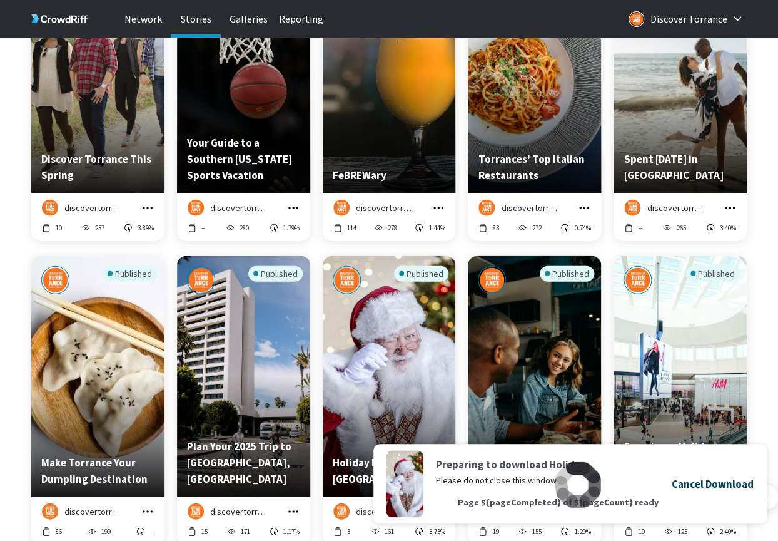
click at [719, 480] on h4 "Cancel Download" at bounding box center [713, 483] width 82 height 16
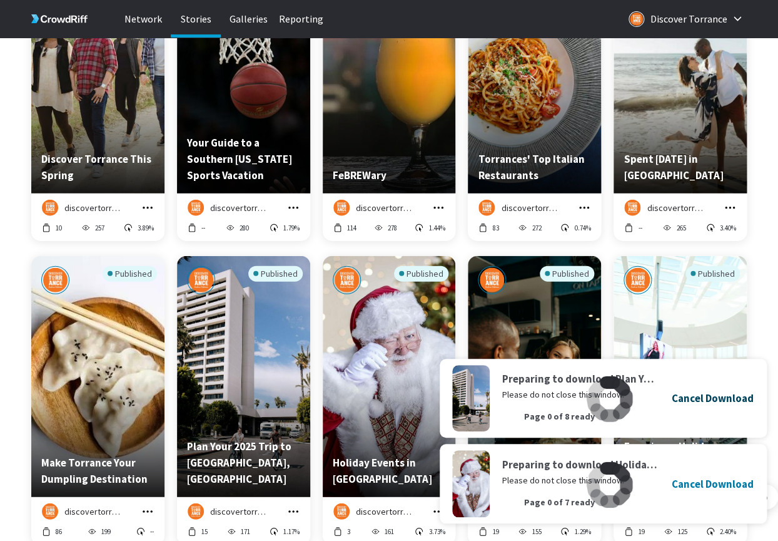
click at [708, 400] on h4 "Cancel Download" at bounding box center [713, 398] width 82 height 16
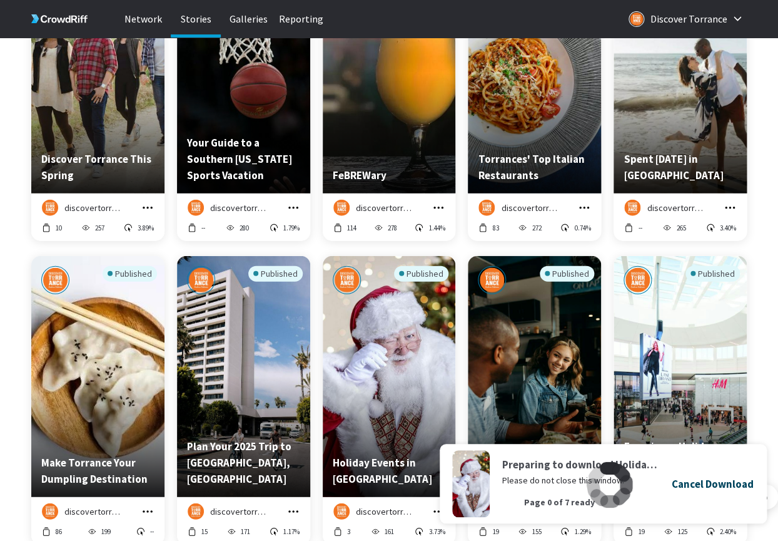
click at [708, 487] on h4 "Cancel Download" at bounding box center [713, 483] width 82 height 16
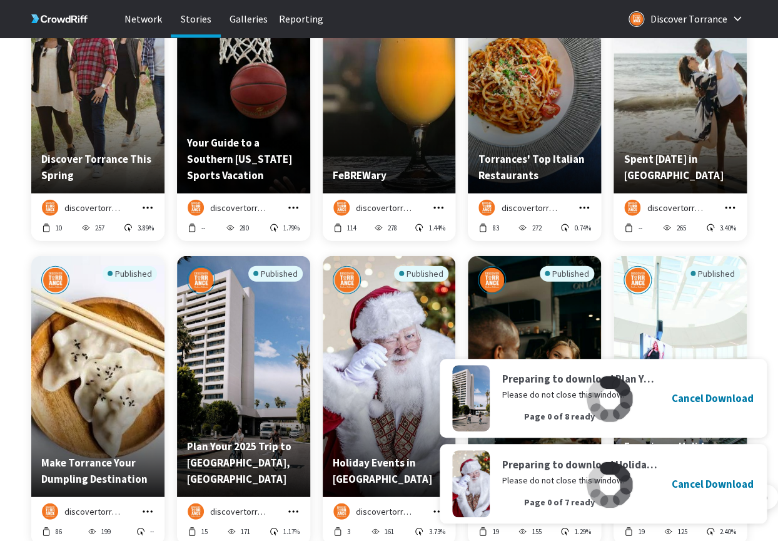
click at [713, 486] on div "Preparing to download Plan Your 2025 Trip to Torrance, CA Please do not close t…" at bounding box center [603, 444] width 332 height 176
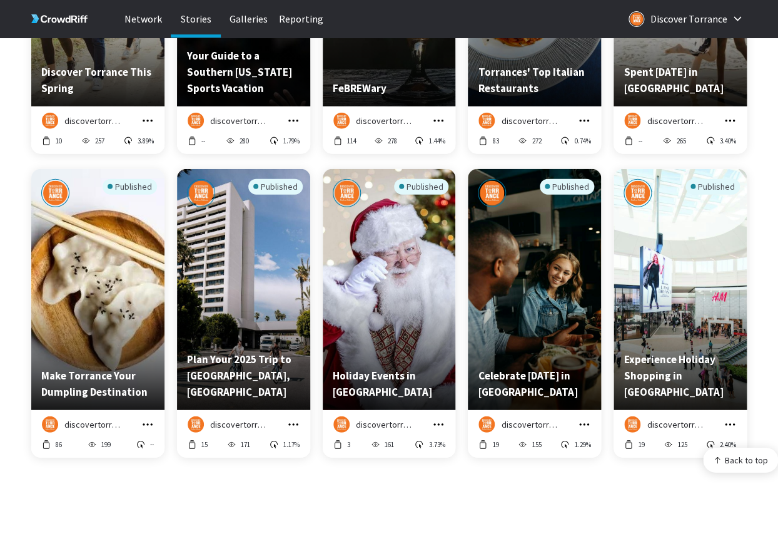
scroll to position [915, 0]
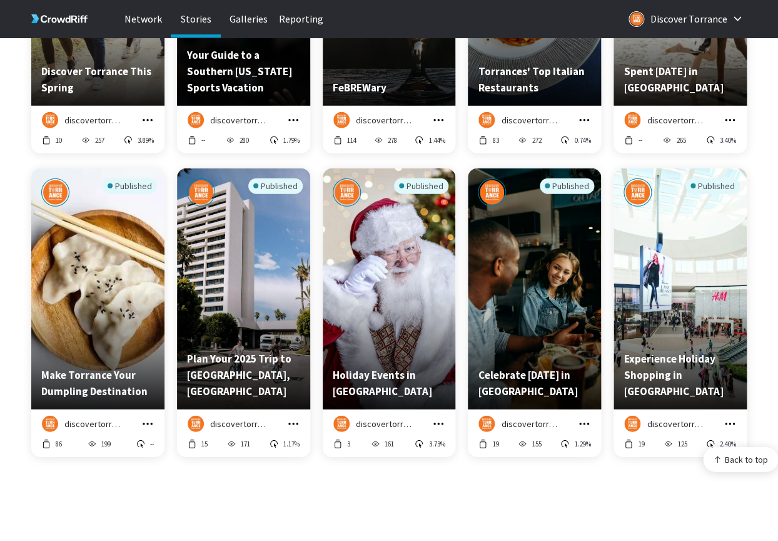
click at [293, 420] on icon "grid" at bounding box center [293, 423] width 13 height 13
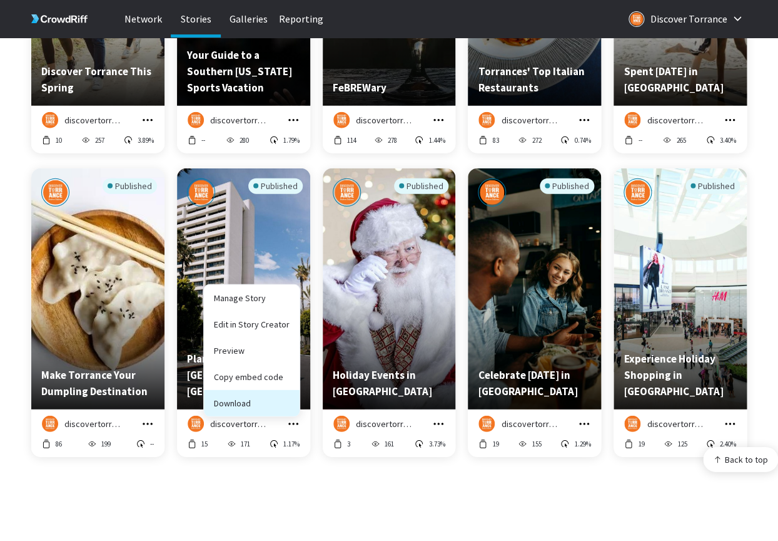
click at [247, 408] on button "Download" at bounding box center [252, 403] width 96 height 26
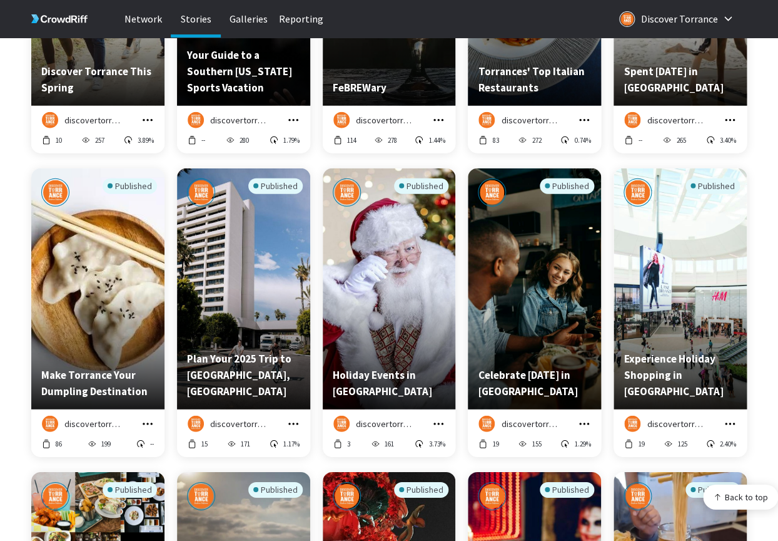
scroll to position [2459, 715]
click at [298, 424] on icon "grid" at bounding box center [293, 423] width 13 height 13
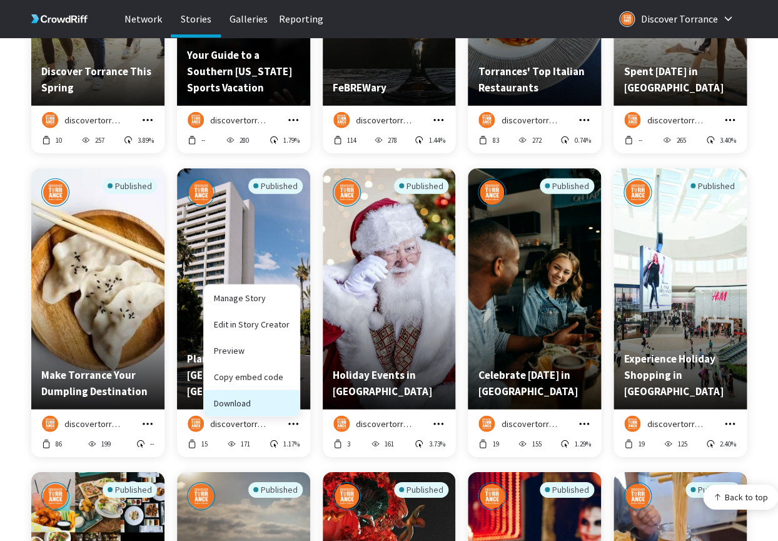
click at [273, 404] on button "Download" at bounding box center [252, 403] width 96 height 26
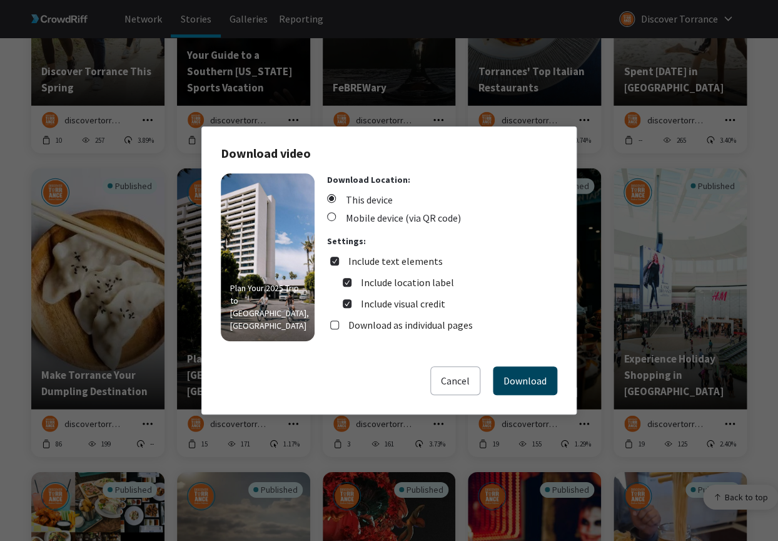
click at [511, 382] on button "Download" at bounding box center [525, 380] width 64 height 29
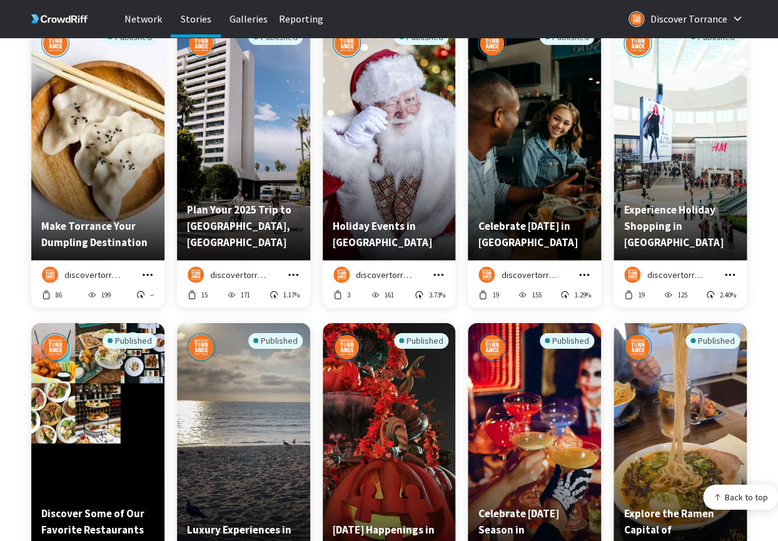
scroll to position [1076, 0]
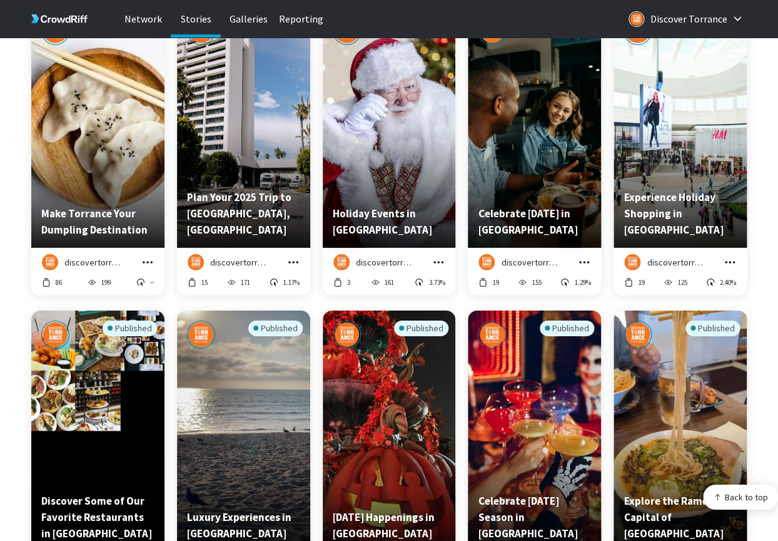
click at [584, 260] on icon "grid" at bounding box center [584, 262] width 13 height 13
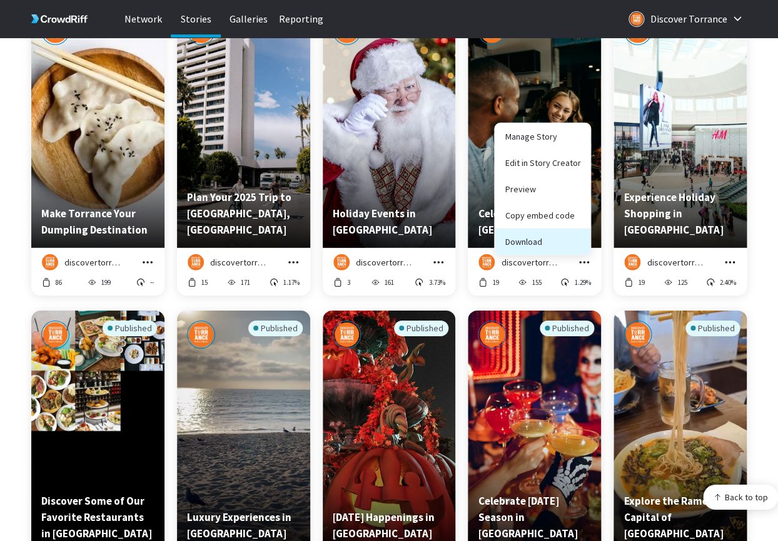
click at [564, 240] on button "Download" at bounding box center [543, 241] width 96 height 26
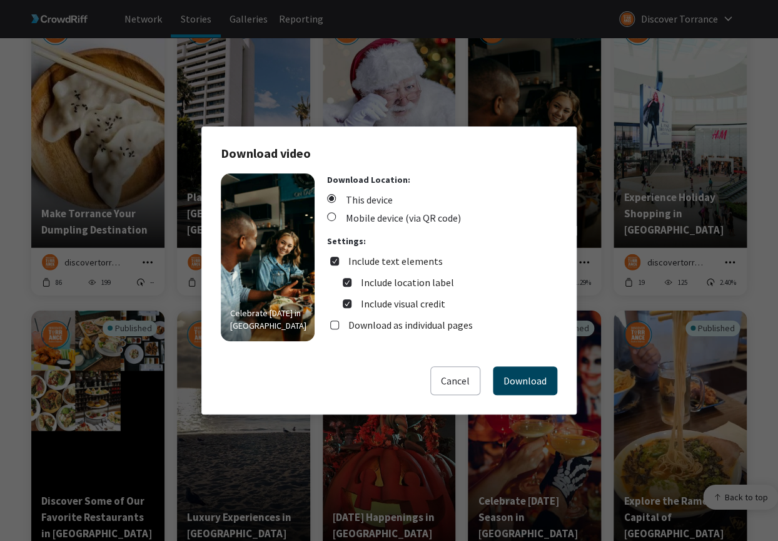
click at [494, 385] on button "Download" at bounding box center [525, 380] width 64 height 29
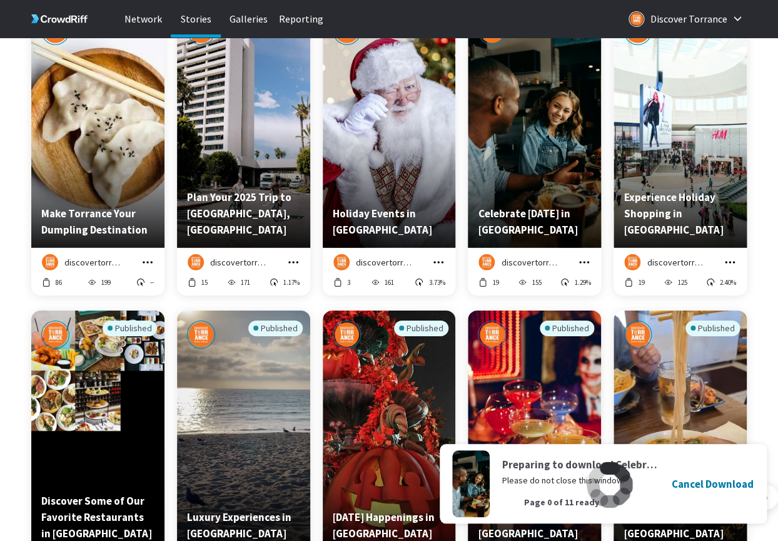
click at [735, 264] on icon "grid" at bounding box center [730, 262] width 13 height 13
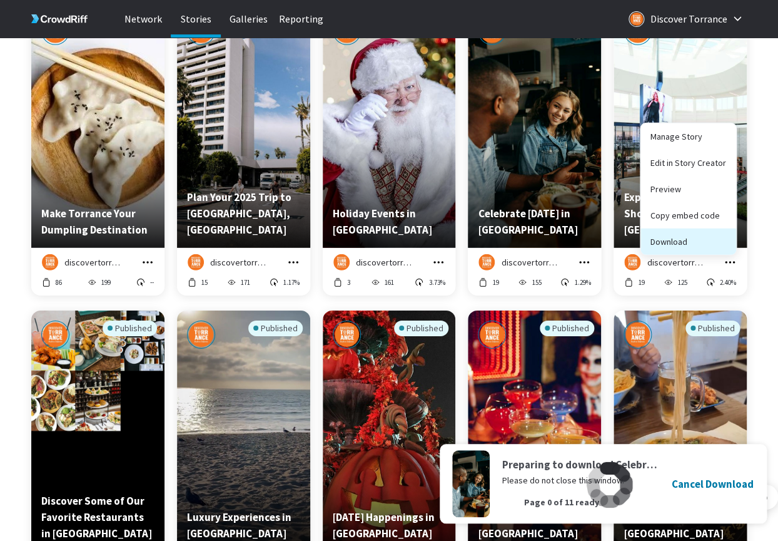
click at [693, 236] on button "Download" at bounding box center [689, 241] width 96 height 26
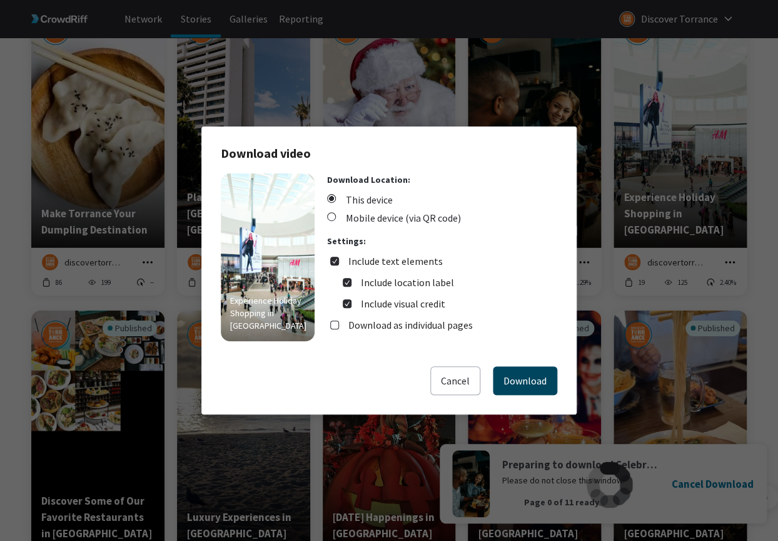
click at [526, 380] on button "Download" at bounding box center [525, 380] width 64 height 29
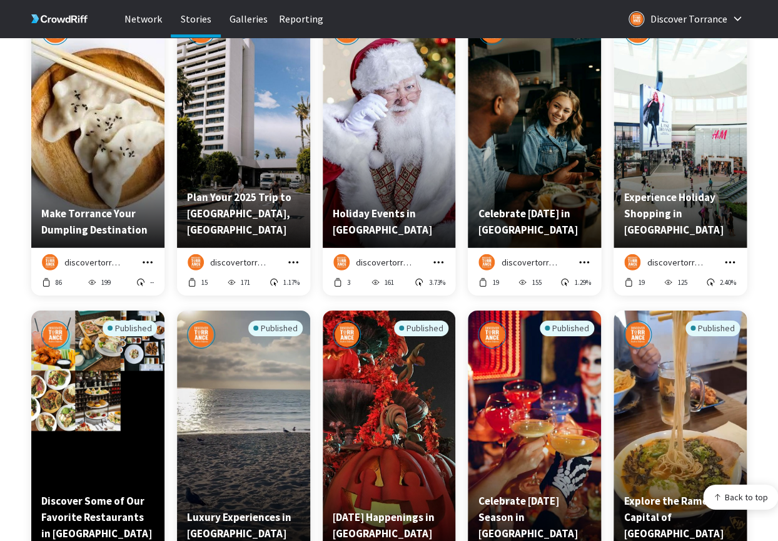
click at [526, 380] on div "Published" at bounding box center [534, 400] width 113 height 161
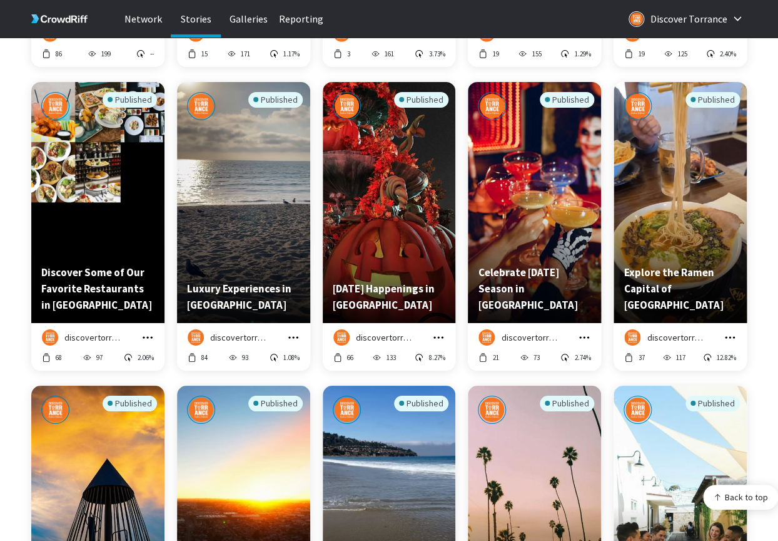
scroll to position [1305, 0]
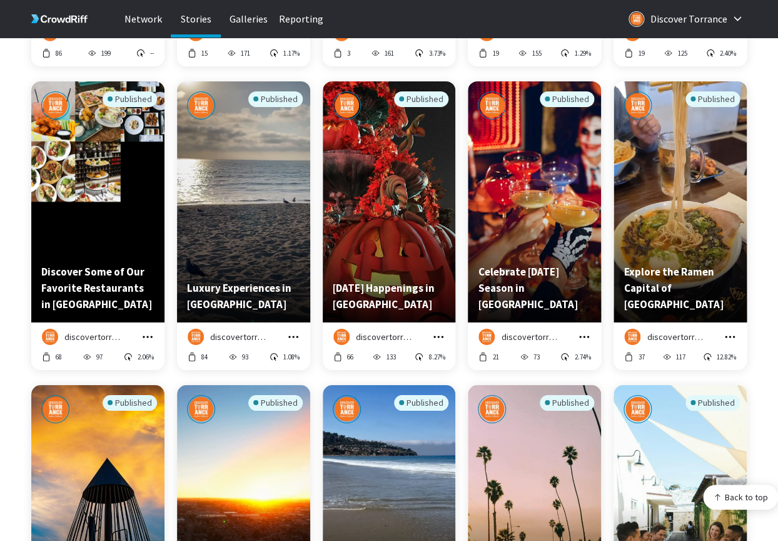
click at [143, 338] on icon "grid" at bounding box center [147, 336] width 13 height 13
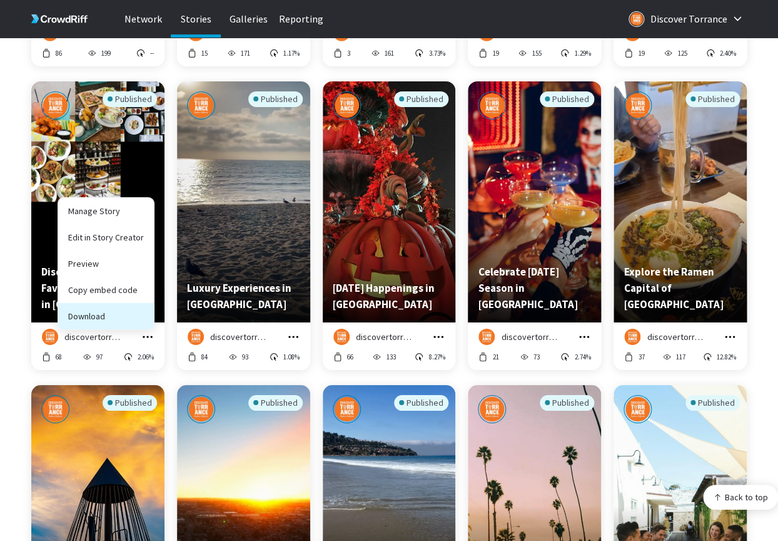
click at [103, 313] on button "Download" at bounding box center [106, 316] width 96 height 26
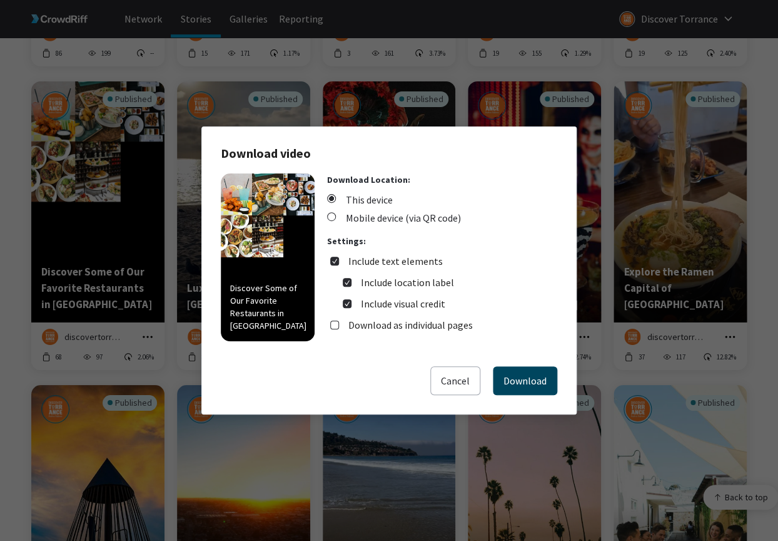
click at [516, 387] on button "Download" at bounding box center [525, 380] width 64 height 29
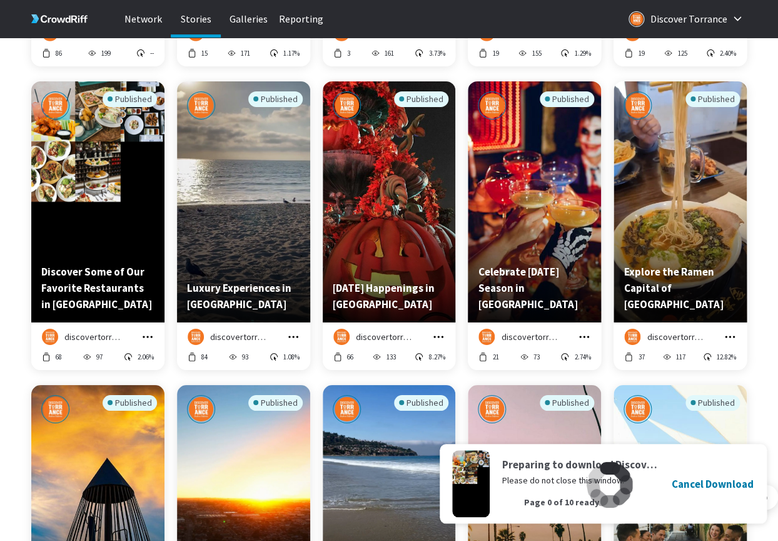
click at [290, 336] on icon "grid" at bounding box center [293, 336] width 13 height 13
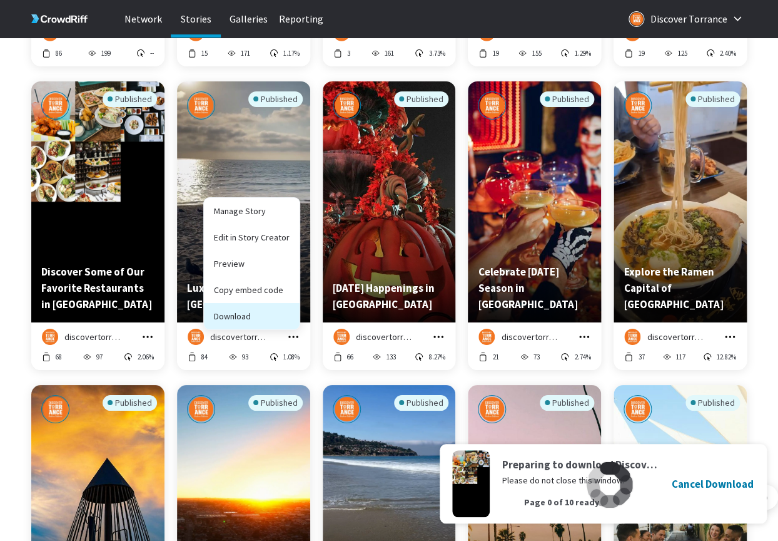
click at [275, 315] on button "Download" at bounding box center [252, 316] width 96 height 26
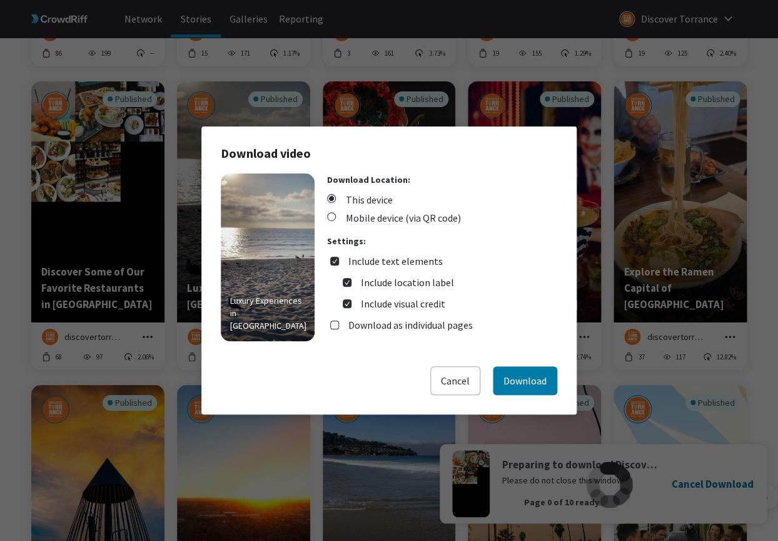
click at [519, 364] on div "Luxury Experiences in [GEOGRAPHIC_DATA] Download Location: This device Mobile d…" at bounding box center [389, 269] width 337 height 193
click at [522, 378] on button "Download" at bounding box center [525, 380] width 64 height 29
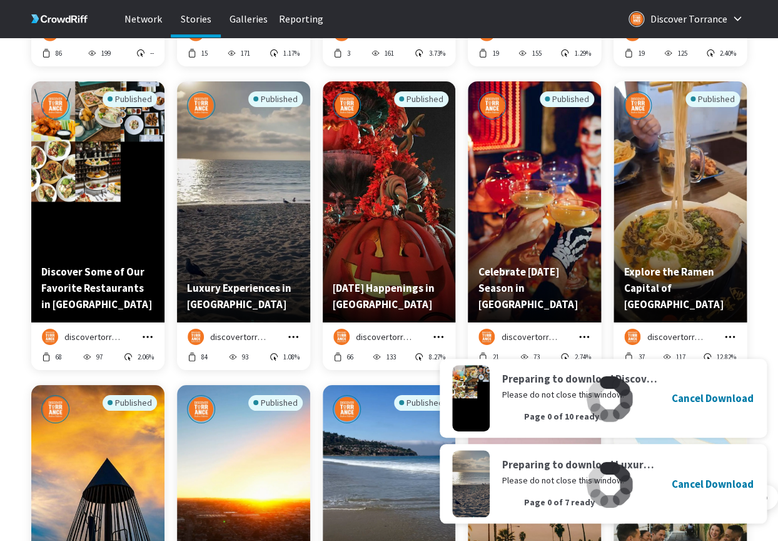
click at [439, 332] on icon "grid" at bounding box center [438, 336] width 13 height 13
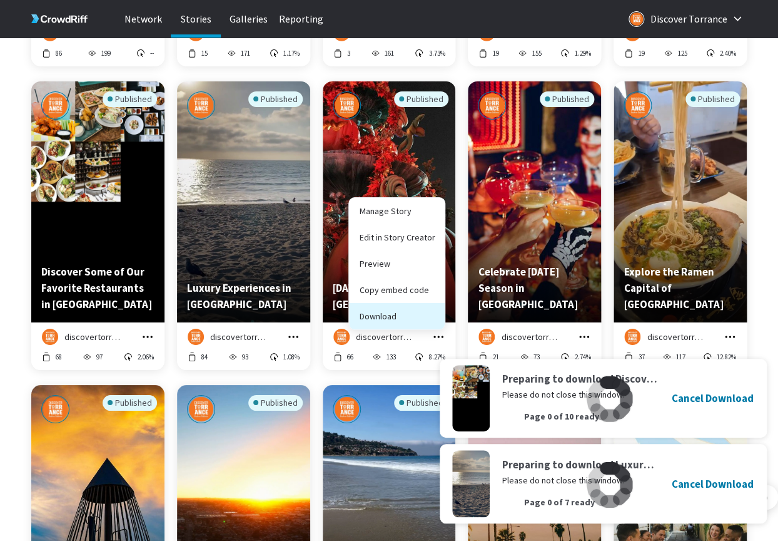
click at [416, 320] on button "Download" at bounding box center [397, 316] width 96 height 26
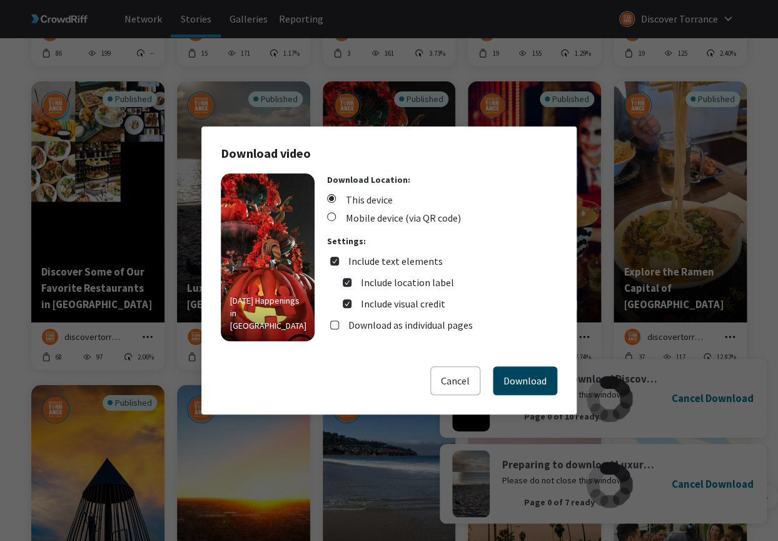
click at [531, 369] on button "Download" at bounding box center [525, 380] width 64 height 29
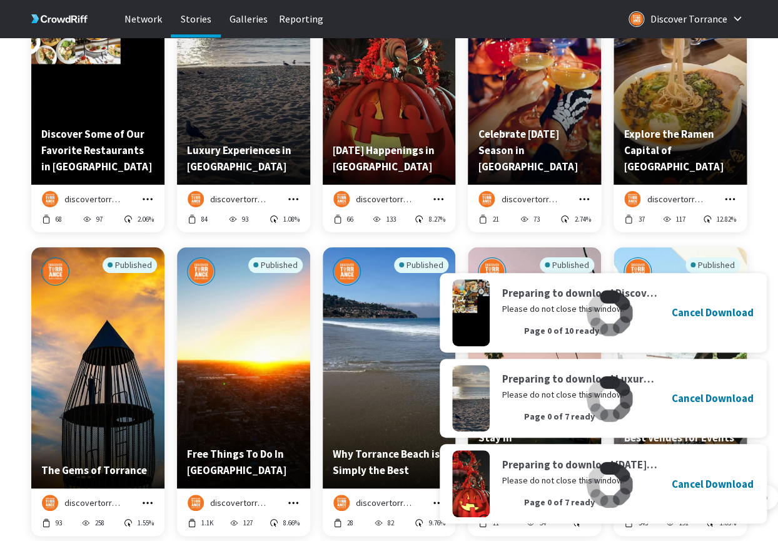
scroll to position [1449, 0]
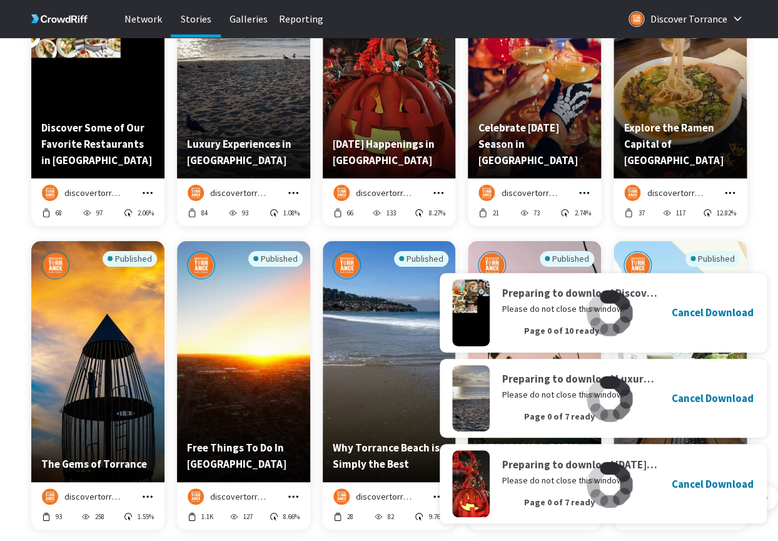
click at [585, 193] on icon "grid" at bounding box center [584, 192] width 10 height 2
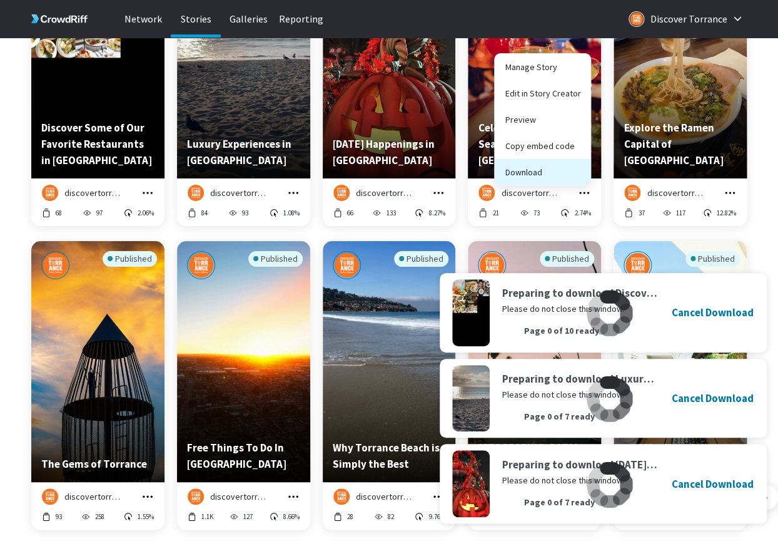
click at [552, 172] on button "Download" at bounding box center [543, 172] width 96 height 26
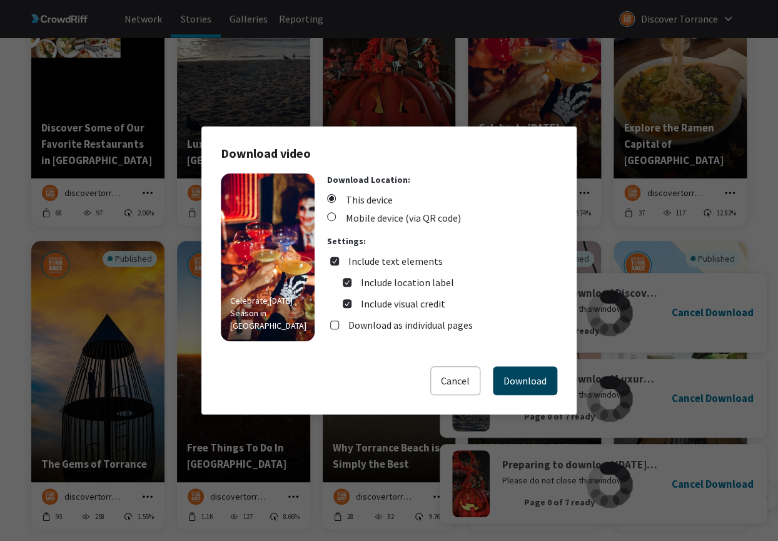
click at [533, 392] on button "Download" at bounding box center [525, 380] width 64 height 29
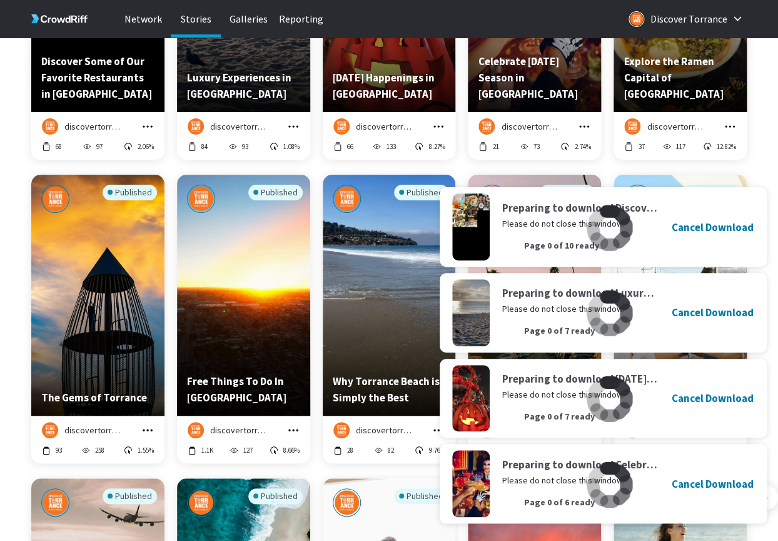
scroll to position [1521, 0]
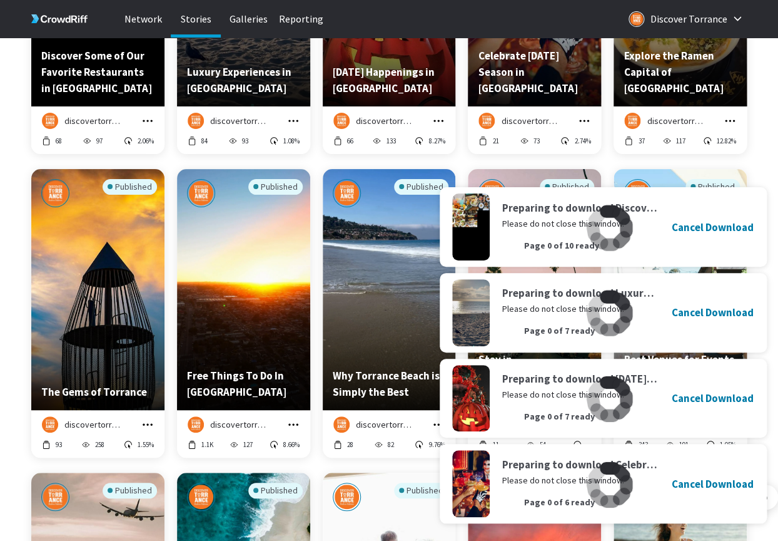
click at [731, 121] on icon "grid" at bounding box center [730, 120] width 13 height 13
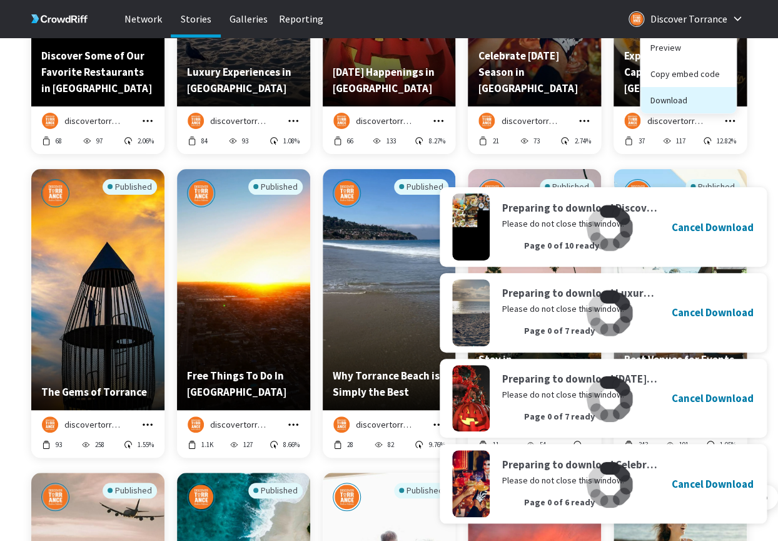
click at [696, 106] on button "Download" at bounding box center [689, 100] width 96 height 26
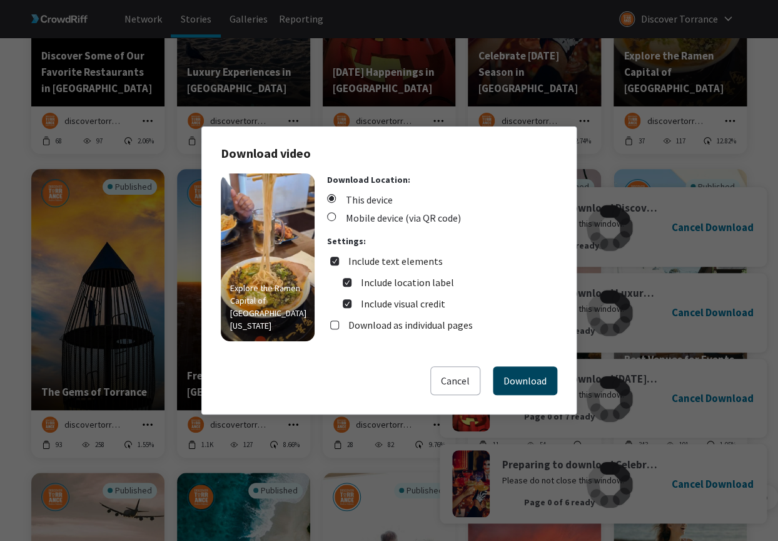
click at [524, 378] on button "Download" at bounding box center [525, 380] width 64 height 29
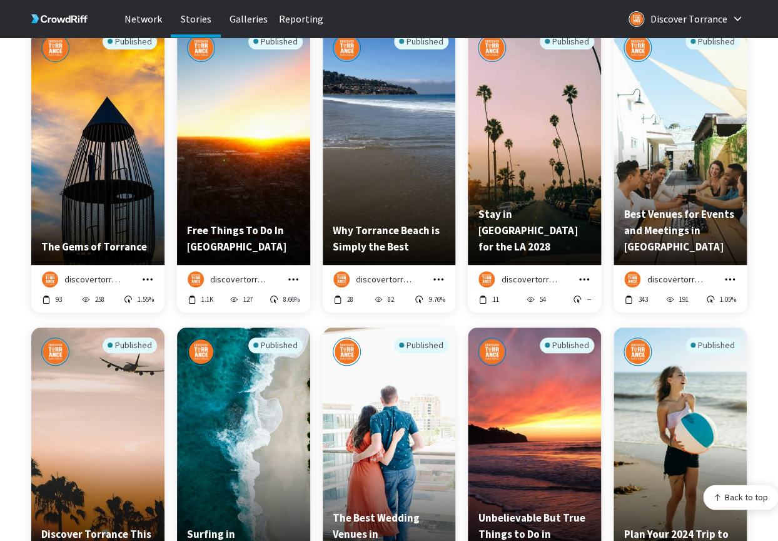
scroll to position [1669, 0]
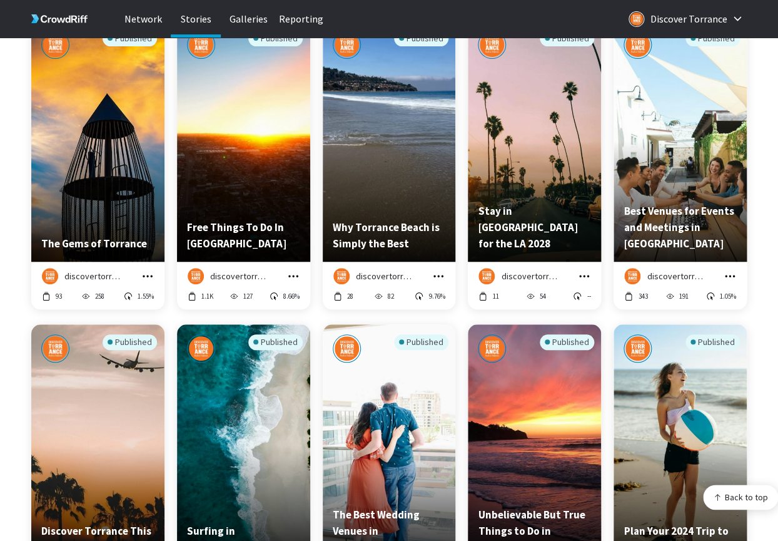
click at [145, 278] on icon "grid" at bounding box center [147, 276] width 13 height 13
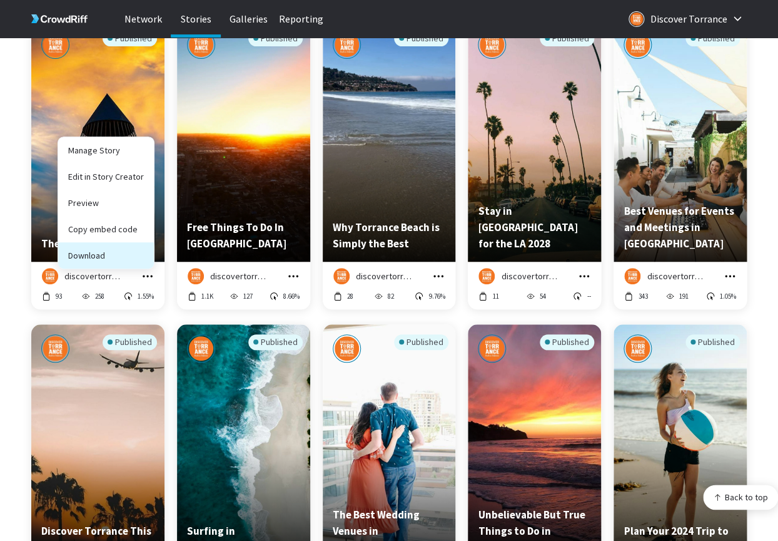
click at [115, 248] on button "Download" at bounding box center [106, 255] width 96 height 26
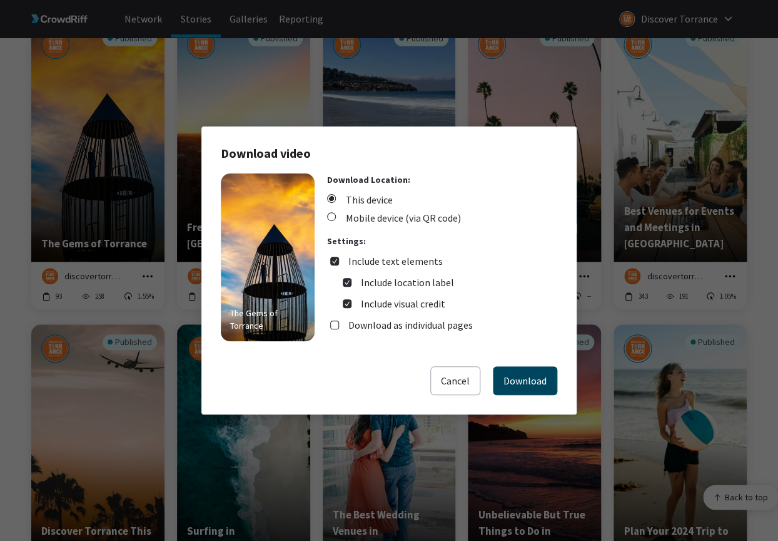
click at [529, 372] on button "Download" at bounding box center [525, 380] width 64 height 29
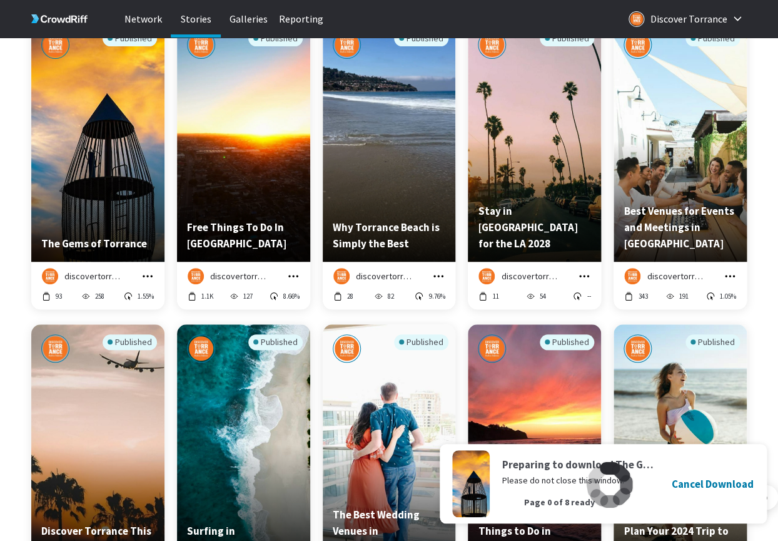
click at [297, 277] on icon "grid" at bounding box center [293, 276] width 13 height 13
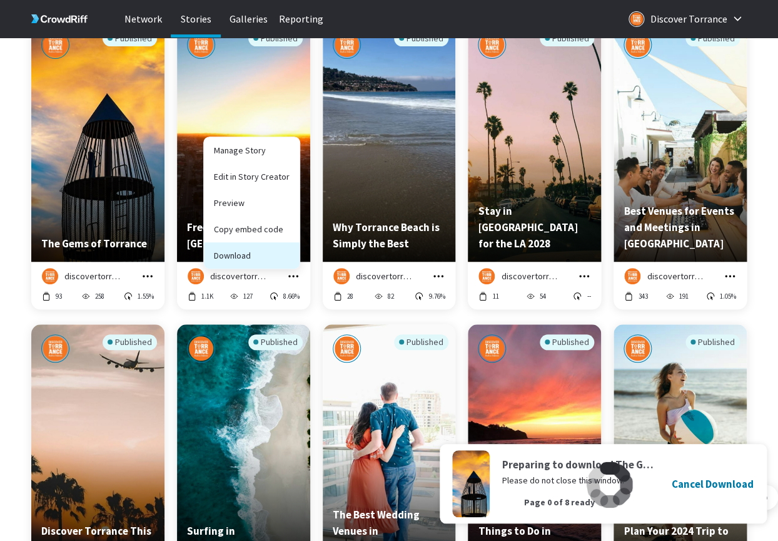
click at [272, 253] on button "Download" at bounding box center [252, 255] width 96 height 26
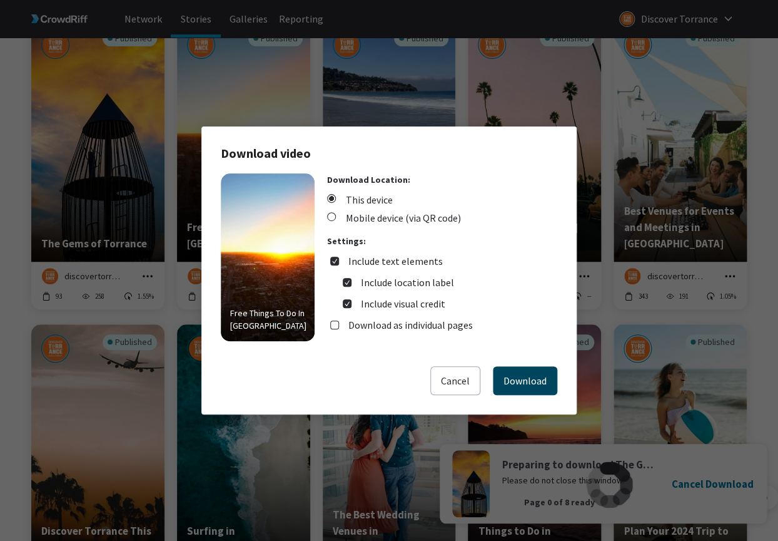
click at [521, 372] on button "Download" at bounding box center [525, 380] width 64 height 29
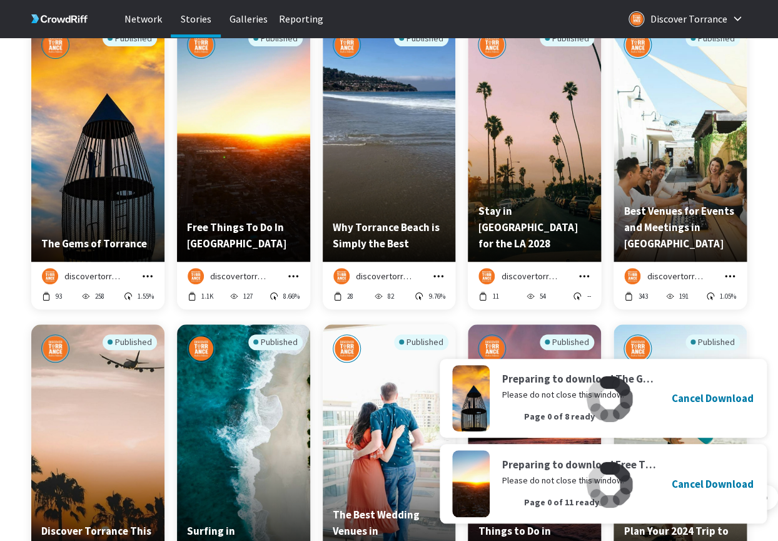
click at [441, 278] on icon "grid" at bounding box center [438, 276] width 13 height 13
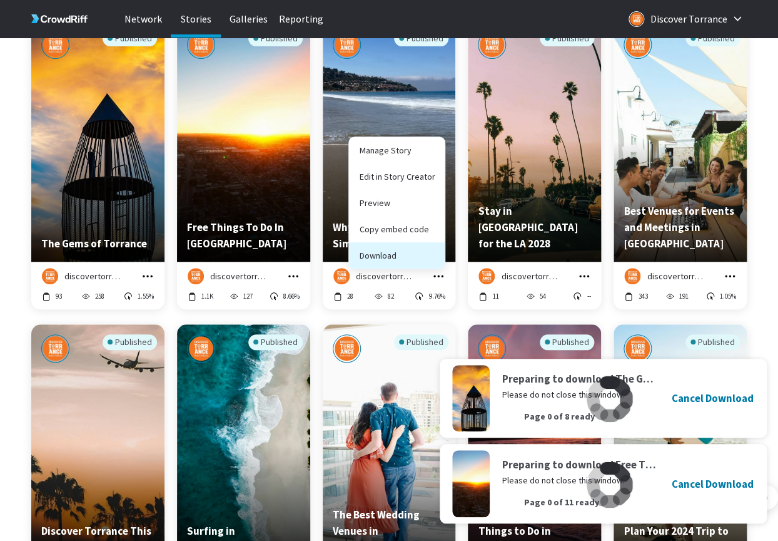
click at [413, 259] on button "Download" at bounding box center [397, 255] width 96 height 26
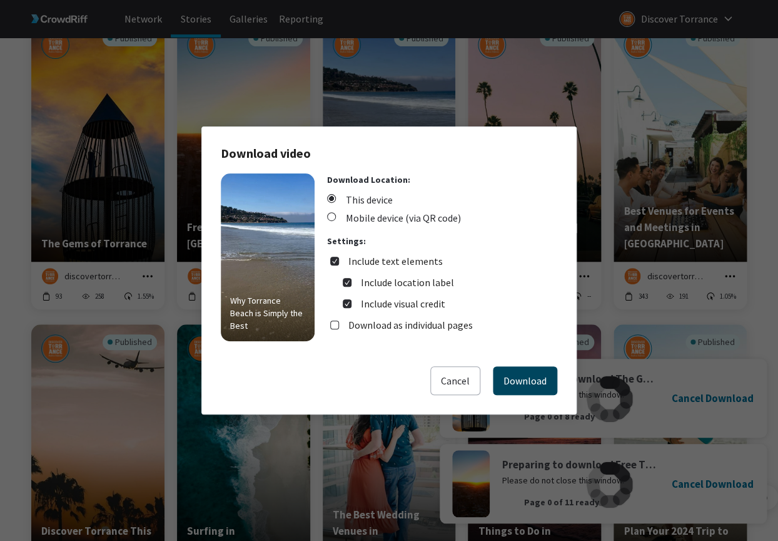
click at [545, 374] on button "Download" at bounding box center [525, 380] width 64 height 29
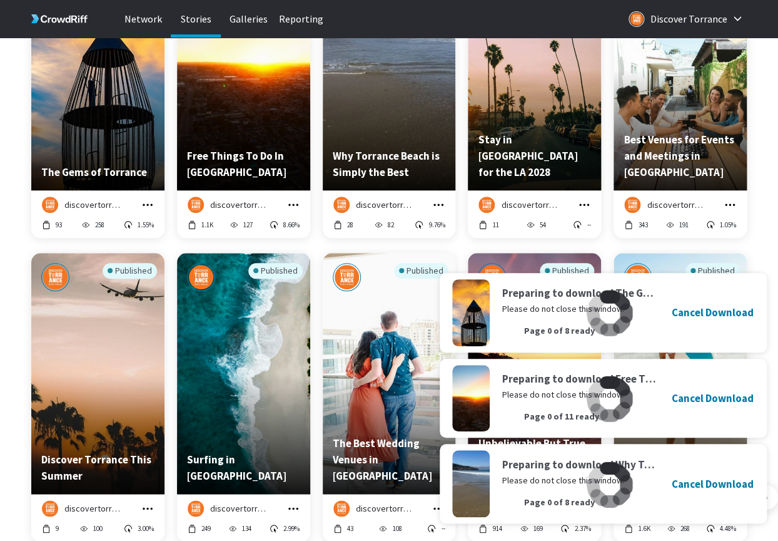
scroll to position [1743, 0]
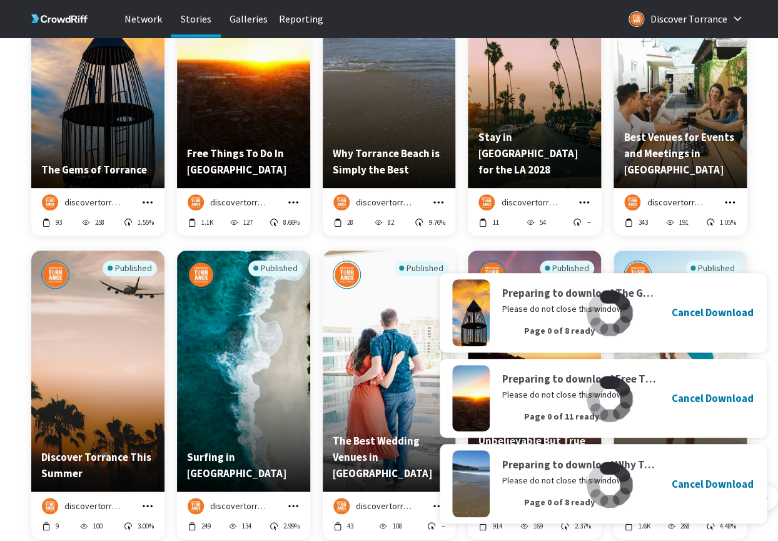
click at [589, 200] on icon "grid" at bounding box center [584, 202] width 13 height 13
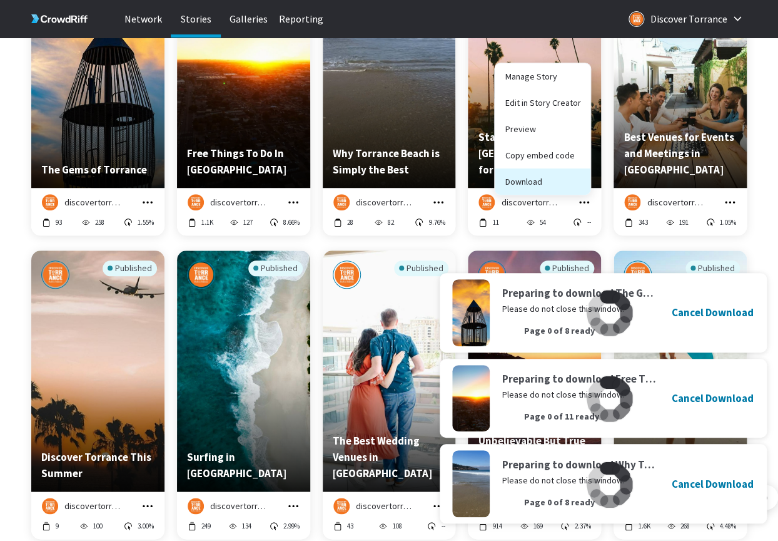
click at [561, 183] on button "Download" at bounding box center [543, 181] width 96 height 26
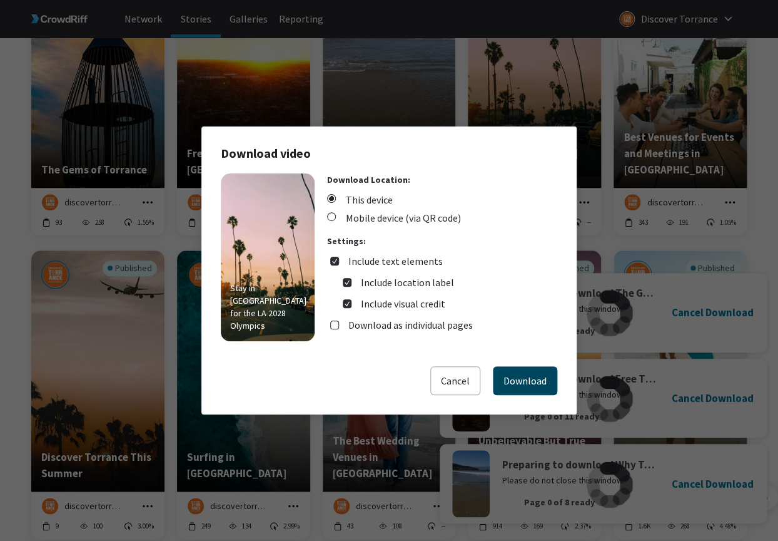
click at [518, 374] on button "Download" at bounding box center [525, 380] width 64 height 29
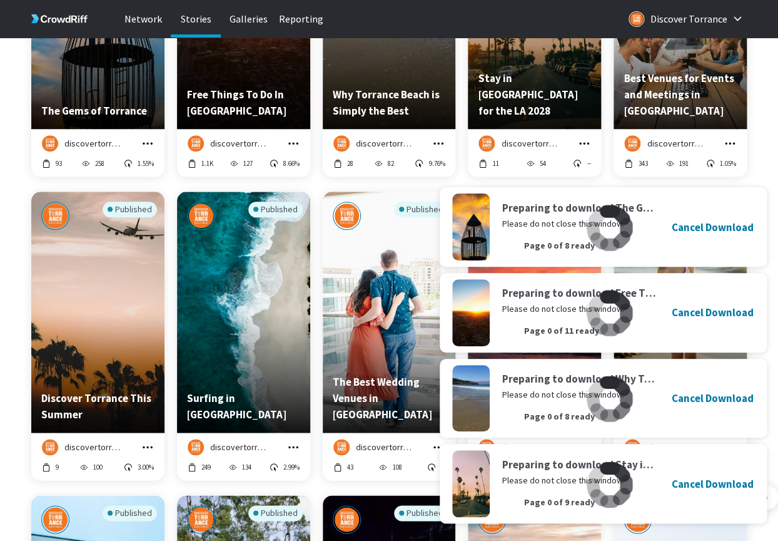
scroll to position [1802, 0]
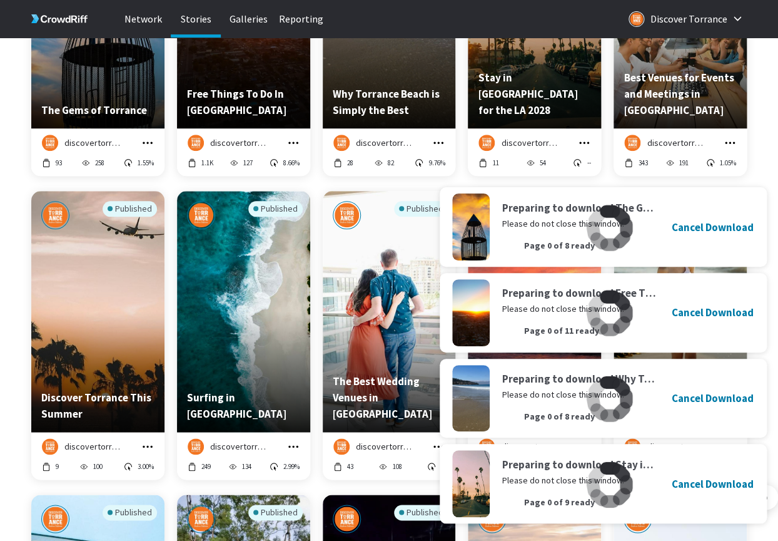
click at [729, 148] on icon "grid" at bounding box center [730, 142] width 13 height 13
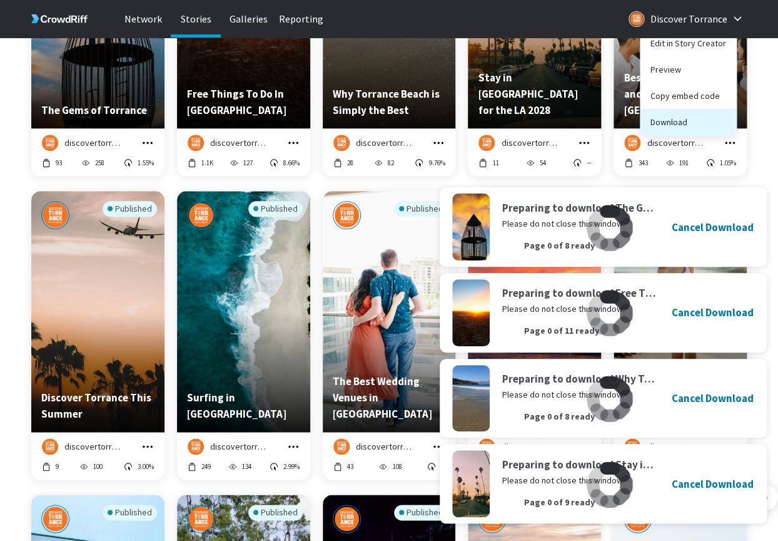
click at [680, 126] on button "Download" at bounding box center [689, 122] width 96 height 26
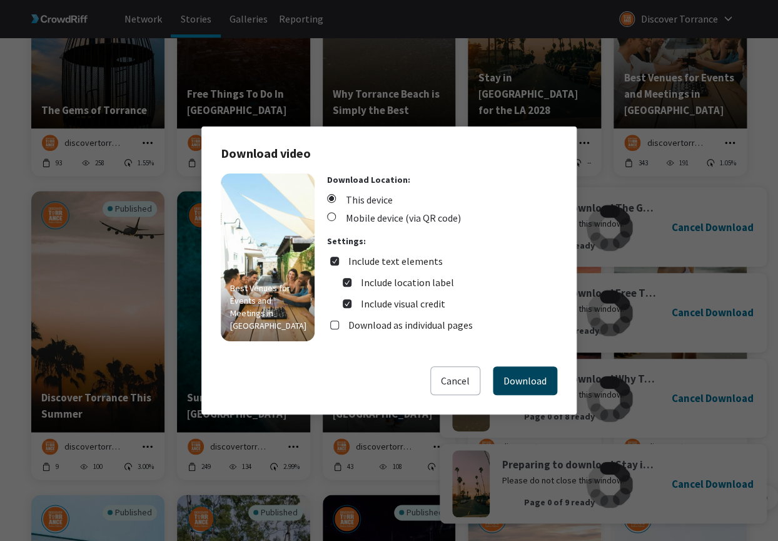
click at [524, 375] on button "Download" at bounding box center [525, 380] width 64 height 29
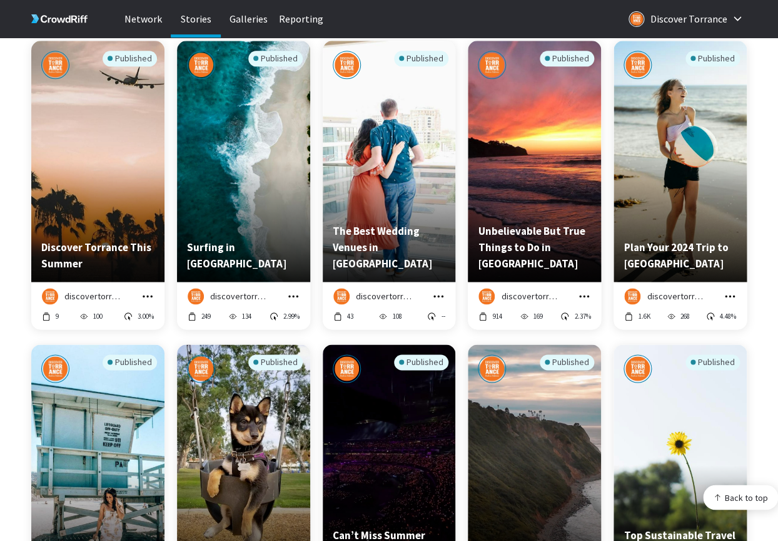
scroll to position [1955, 0]
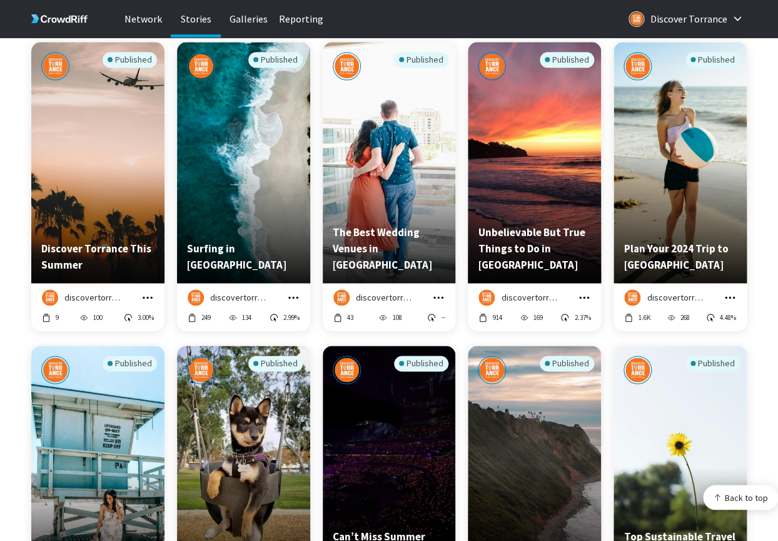
scroll to position [1954, 0]
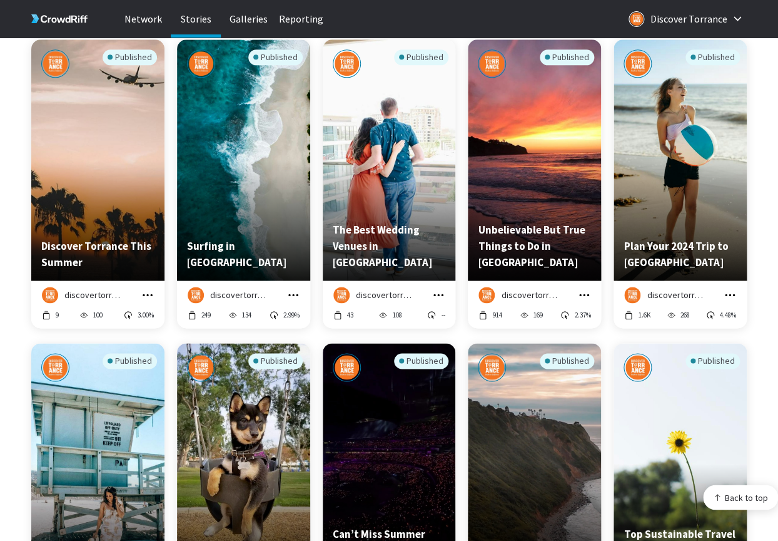
click at [145, 295] on icon "grid" at bounding box center [148, 294] width 10 height 2
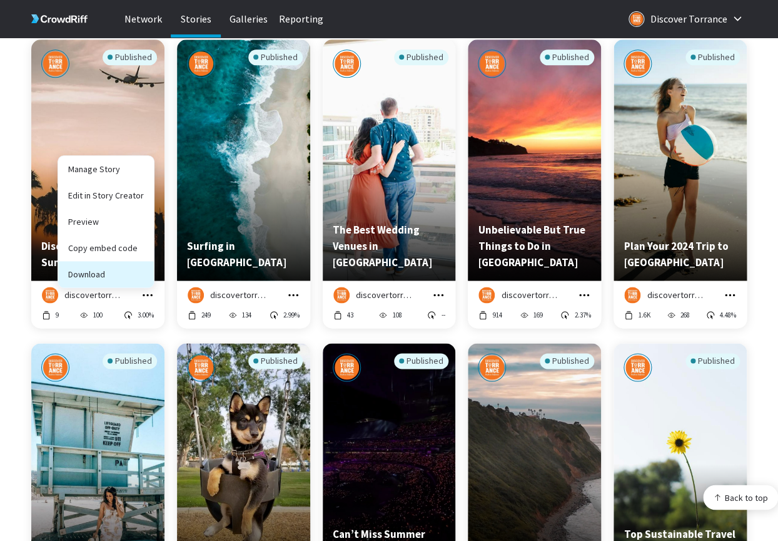
click at [121, 276] on button "Download" at bounding box center [106, 274] width 96 height 26
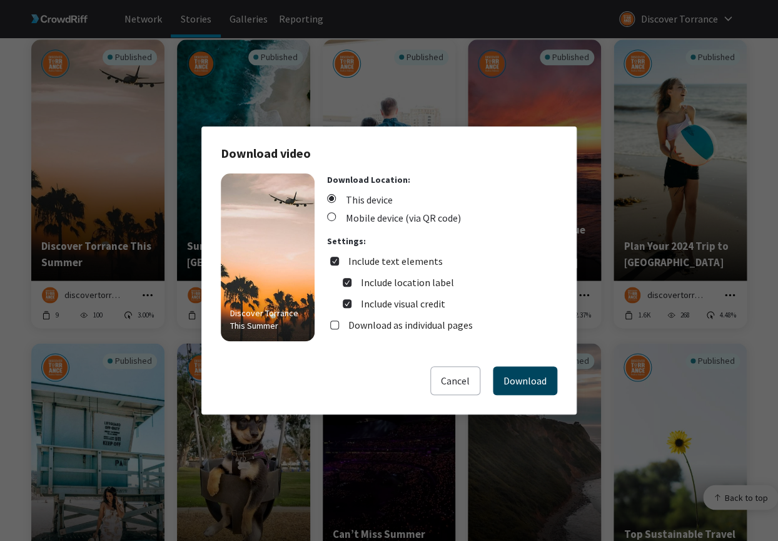
click at [519, 382] on button "Download" at bounding box center [525, 380] width 64 height 29
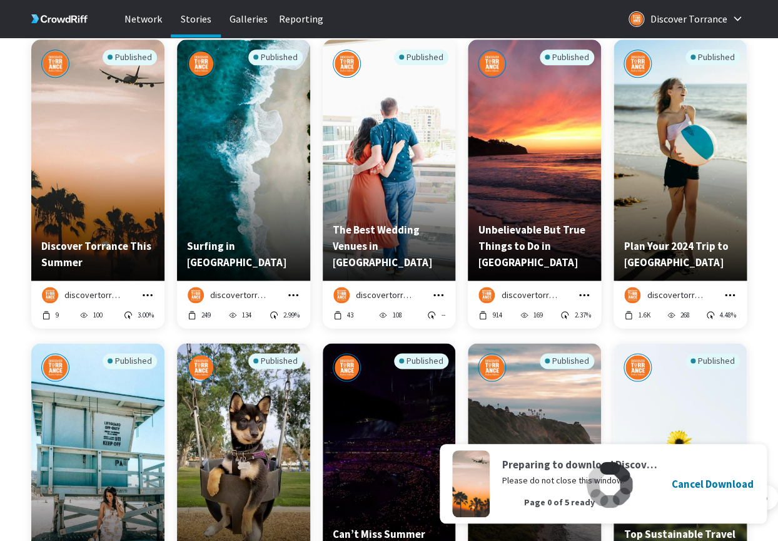
click at [297, 293] on icon "grid" at bounding box center [293, 294] width 13 height 13
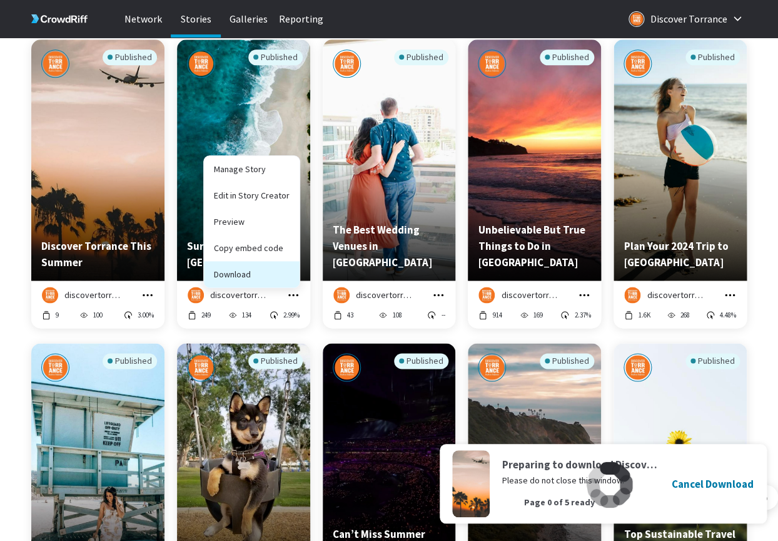
click at [281, 281] on button "Download" at bounding box center [252, 274] width 96 height 26
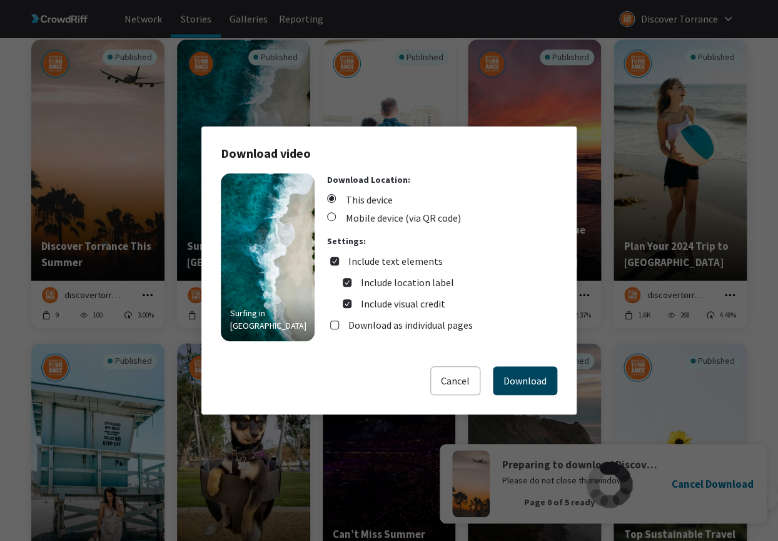
click at [535, 380] on button "Download" at bounding box center [525, 380] width 64 height 29
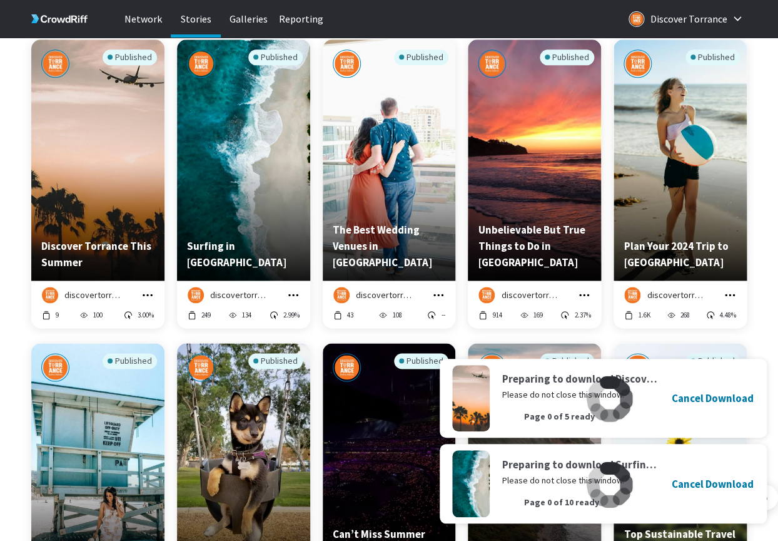
click at [442, 293] on icon "grid" at bounding box center [438, 294] width 13 height 13
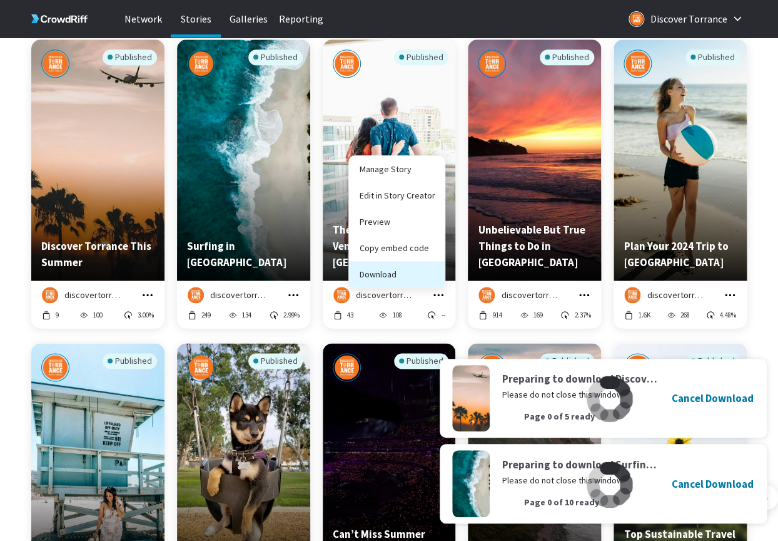
click at [421, 275] on button "Download" at bounding box center [397, 274] width 96 height 26
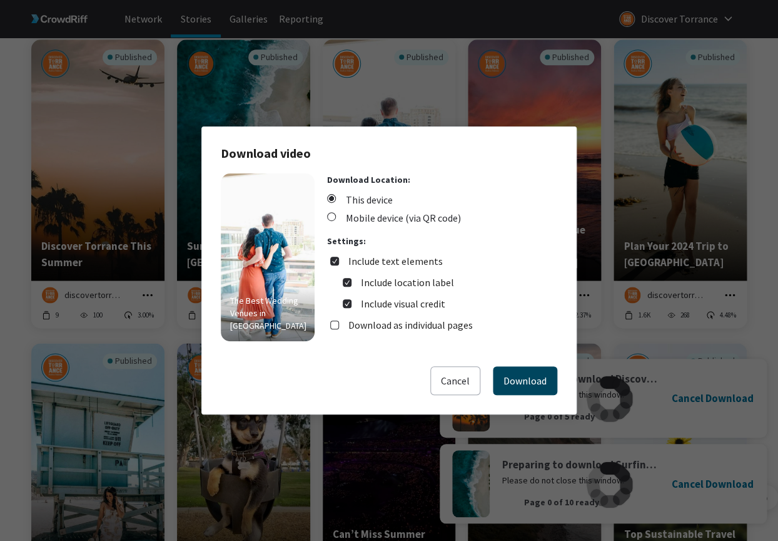
click at [524, 375] on button "Download" at bounding box center [525, 380] width 64 height 29
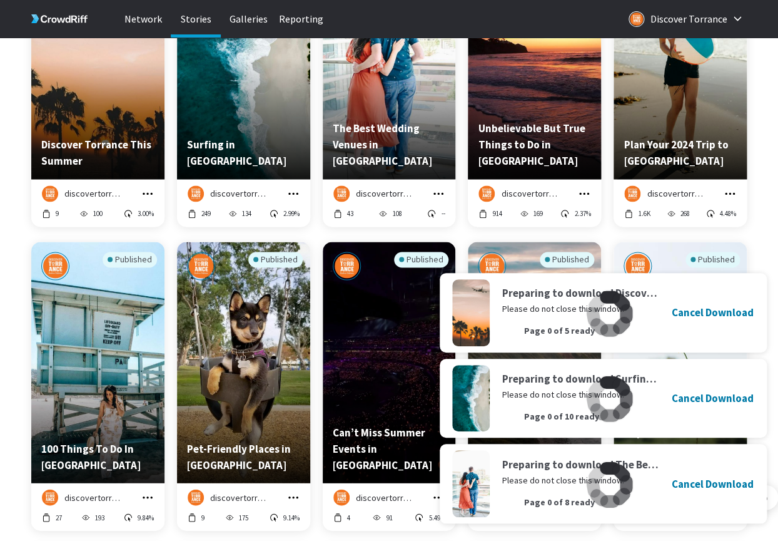
scroll to position [2071, 0]
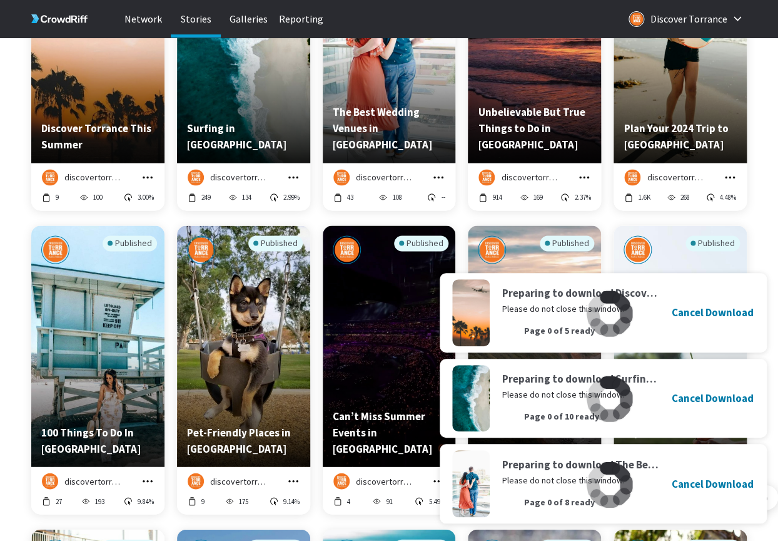
click at [589, 173] on icon "grid" at bounding box center [584, 177] width 13 height 13
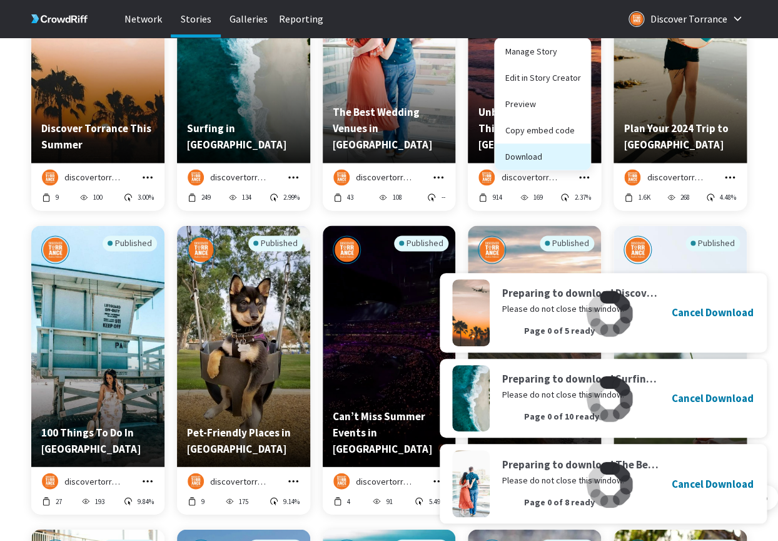
click at [552, 165] on button "Download" at bounding box center [543, 156] width 96 height 26
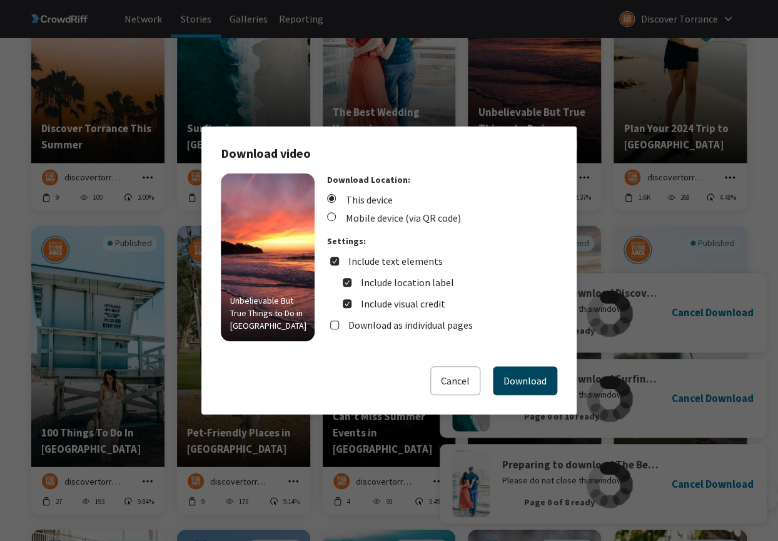
click at [539, 381] on button "Download" at bounding box center [525, 380] width 64 height 29
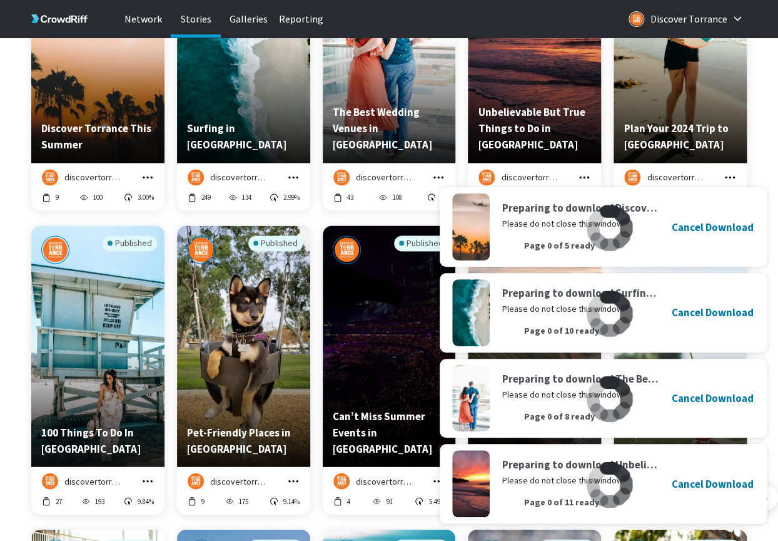
scroll to position [2122, 0]
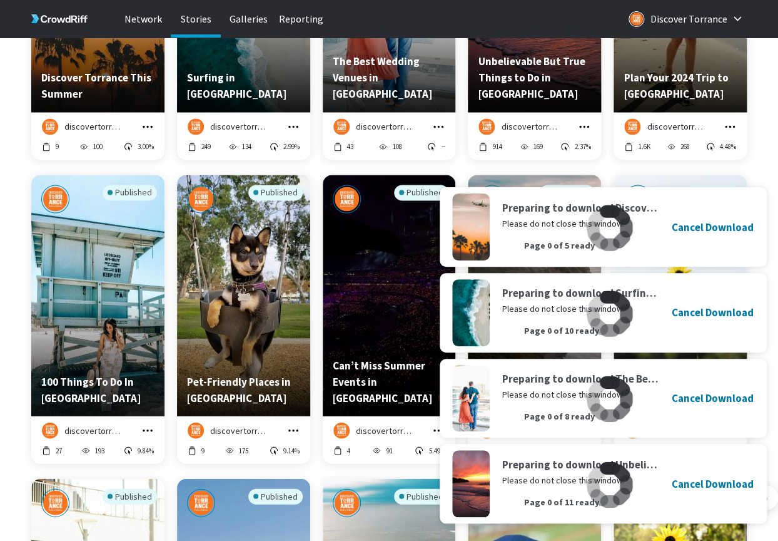
click at [726, 124] on icon "grid" at bounding box center [730, 126] width 13 height 13
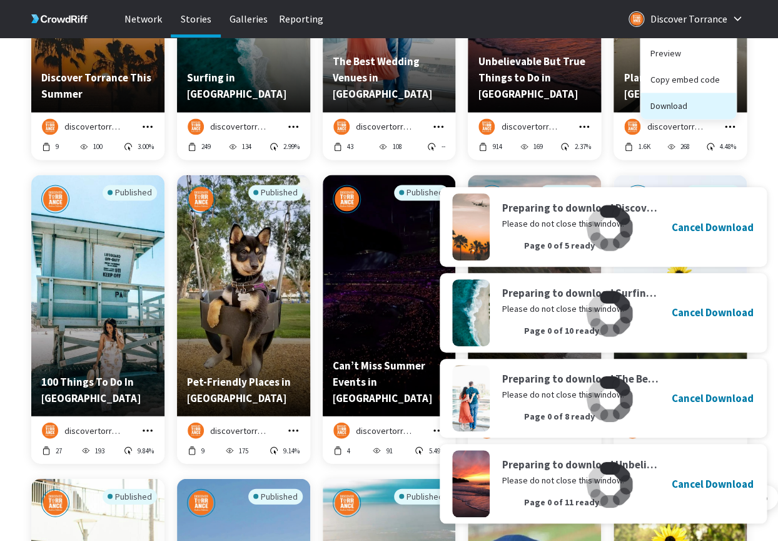
click at [692, 112] on button "Download" at bounding box center [689, 106] width 96 height 26
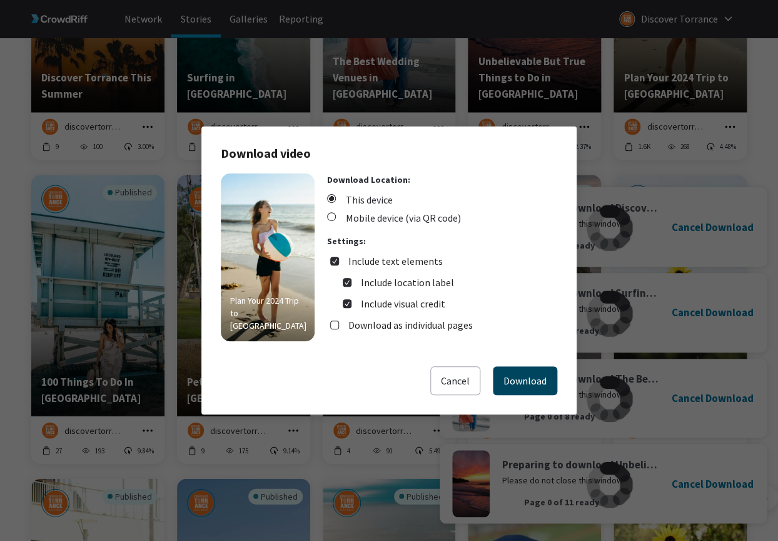
click at [537, 380] on button "Download" at bounding box center [525, 380] width 64 height 29
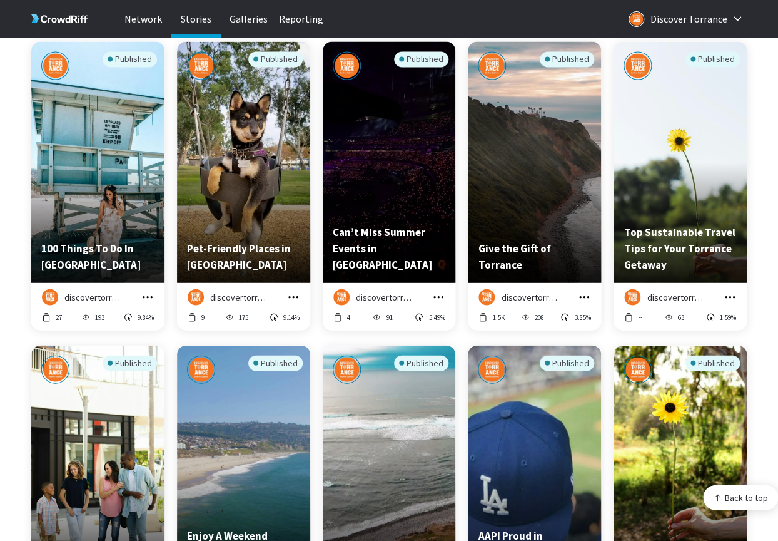
scroll to position [2256, 0]
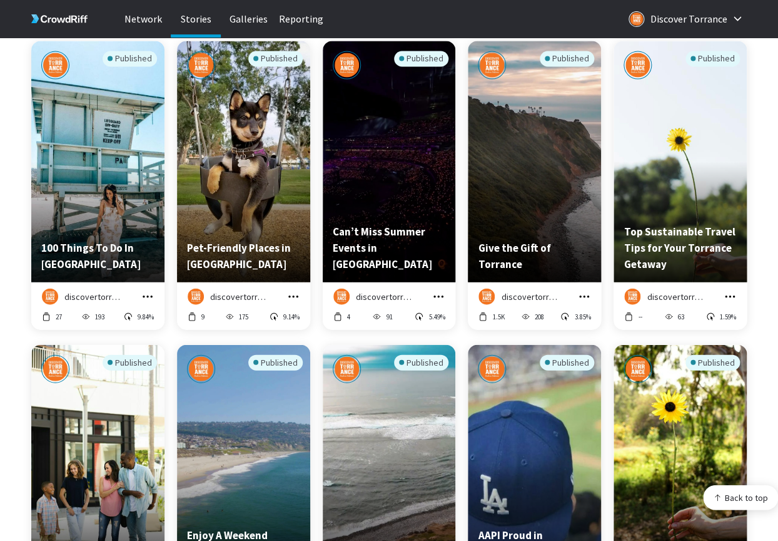
click at [150, 298] on icon "grid" at bounding box center [147, 296] width 13 height 13
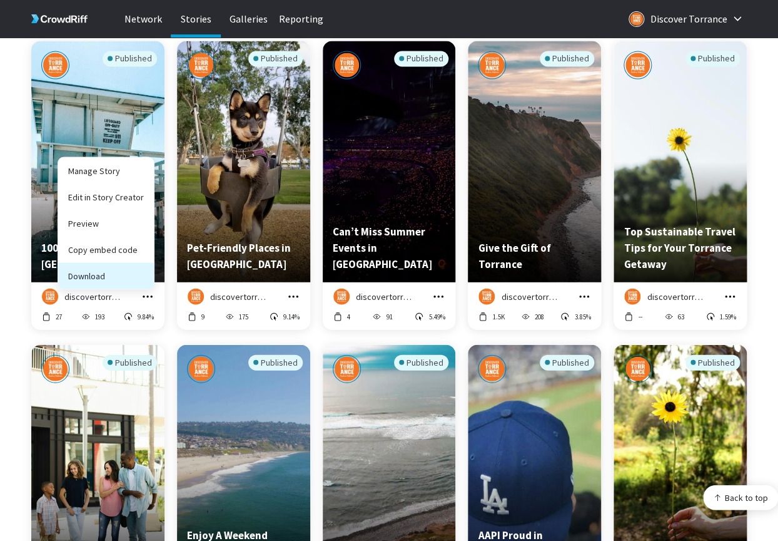
click at [118, 277] on button "Download" at bounding box center [106, 275] width 96 height 26
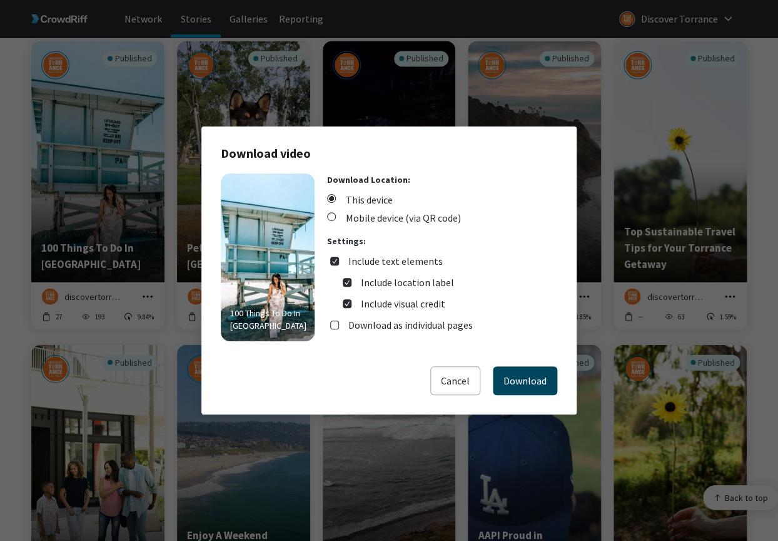
click at [540, 384] on button "Download" at bounding box center [525, 380] width 64 height 29
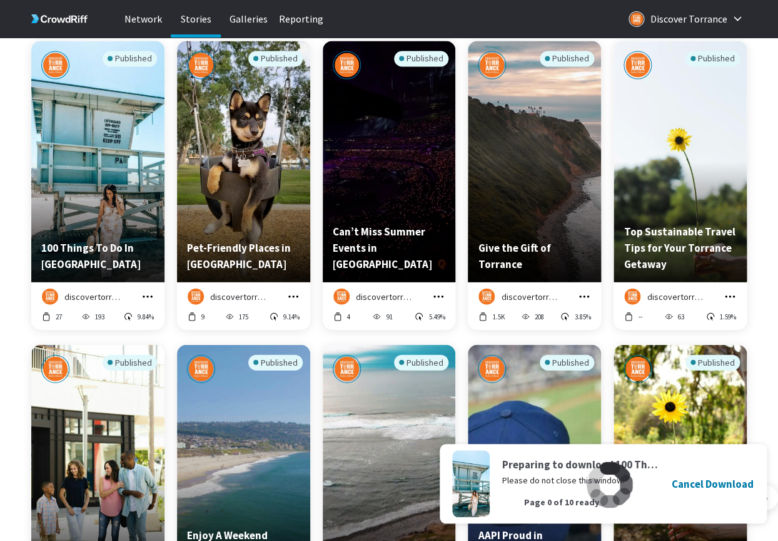
click at [288, 297] on icon "grid" at bounding box center [293, 296] width 13 height 13
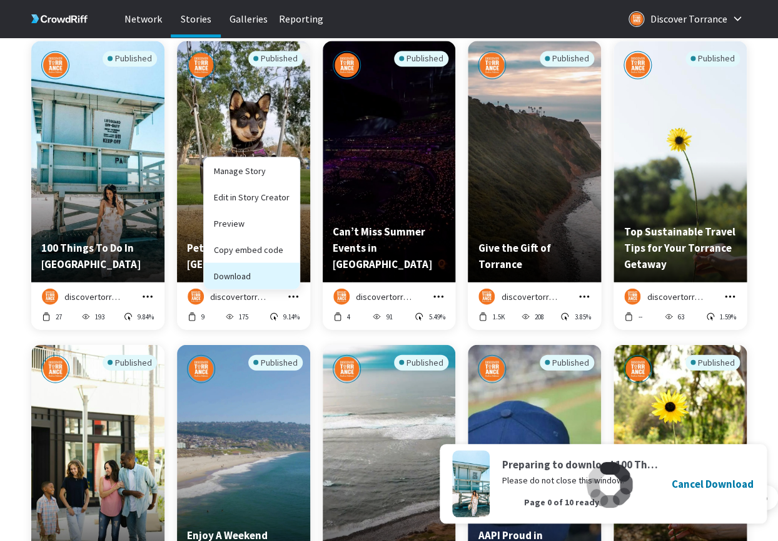
click at [277, 273] on button "Download" at bounding box center [252, 275] width 96 height 26
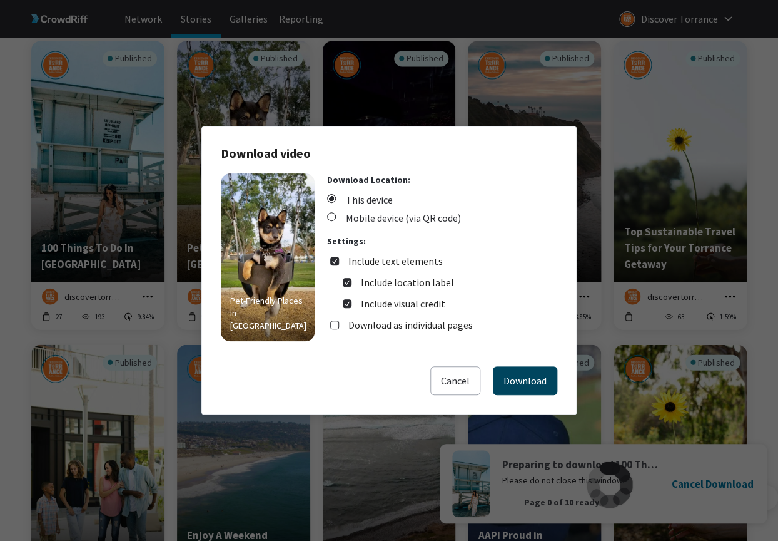
click at [544, 385] on button "Download" at bounding box center [525, 380] width 64 height 29
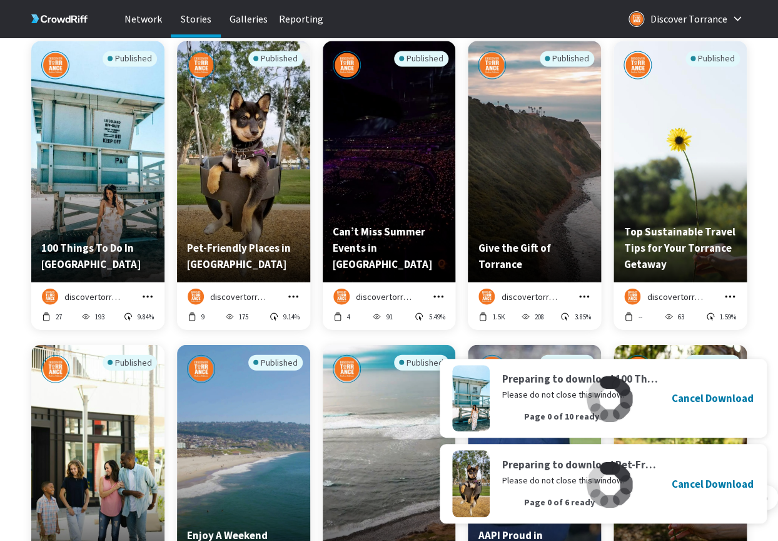
click at [443, 297] on icon "grid" at bounding box center [438, 296] width 13 height 13
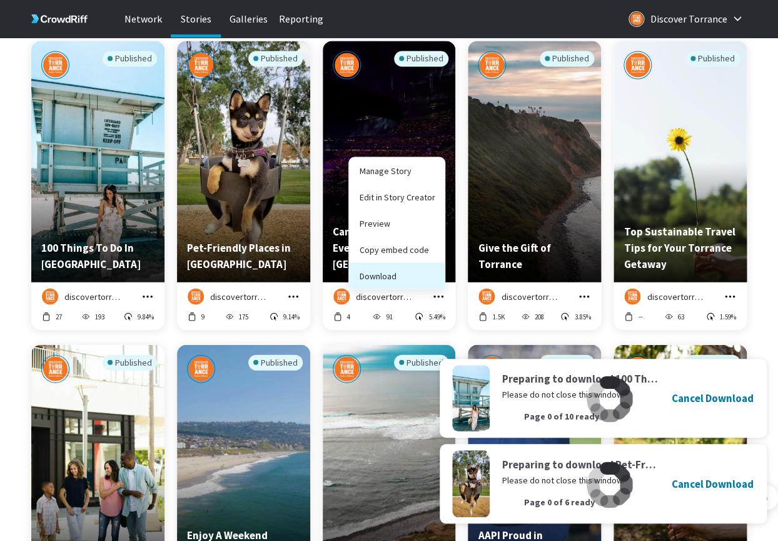
click at [422, 282] on button "Download" at bounding box center [397, 275] width 96 height 26
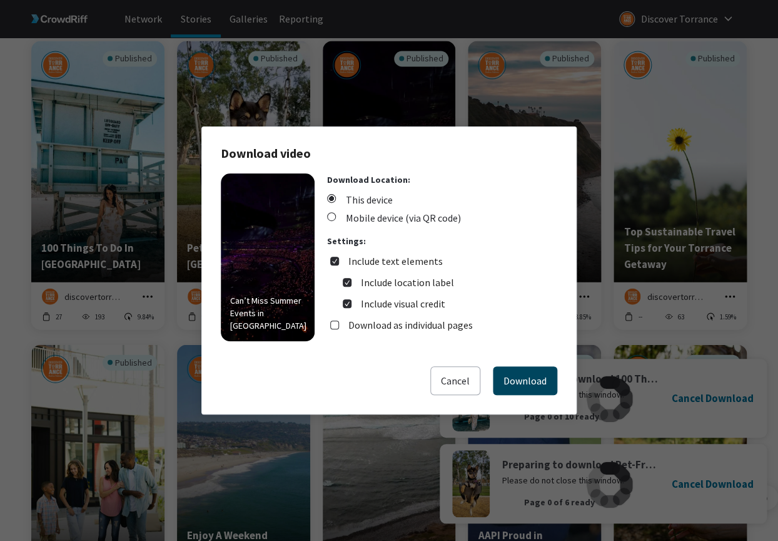
click at [542, 369] on button "Download" at bounding box center [525, 380] width 64 height 29
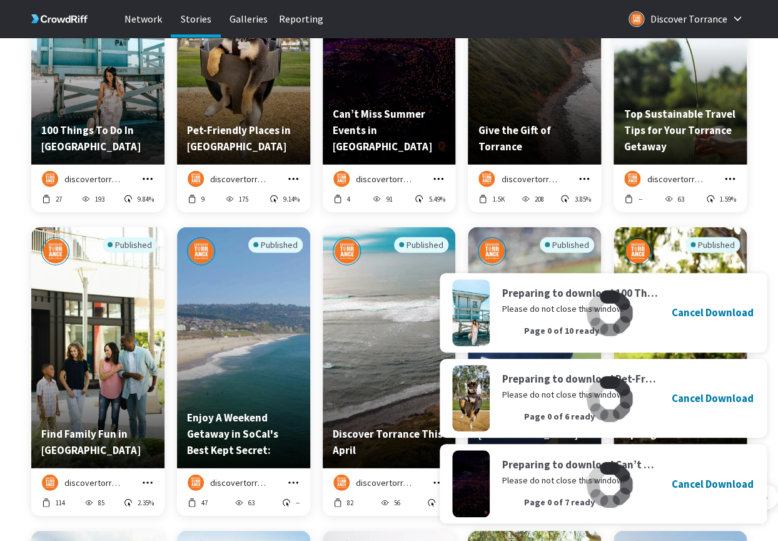
scroll to position [2374, 0]
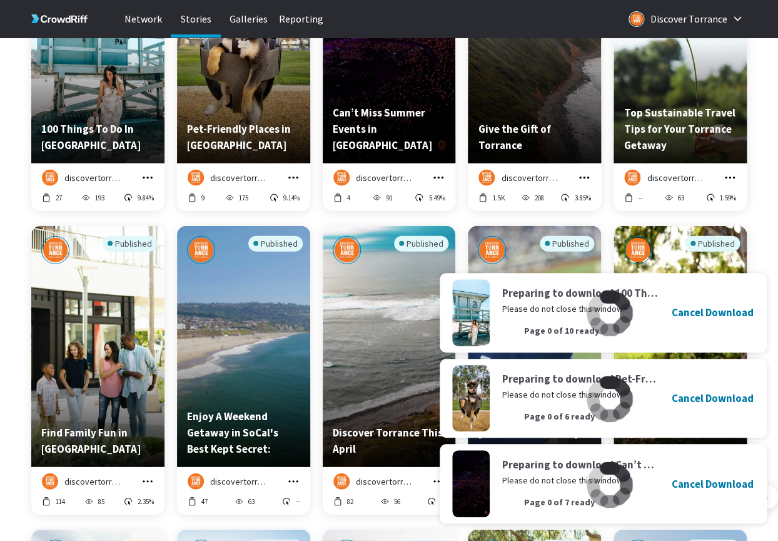
click at [582, 180] on icon "grid" at bounding box center [584, 177] width 13 height 13
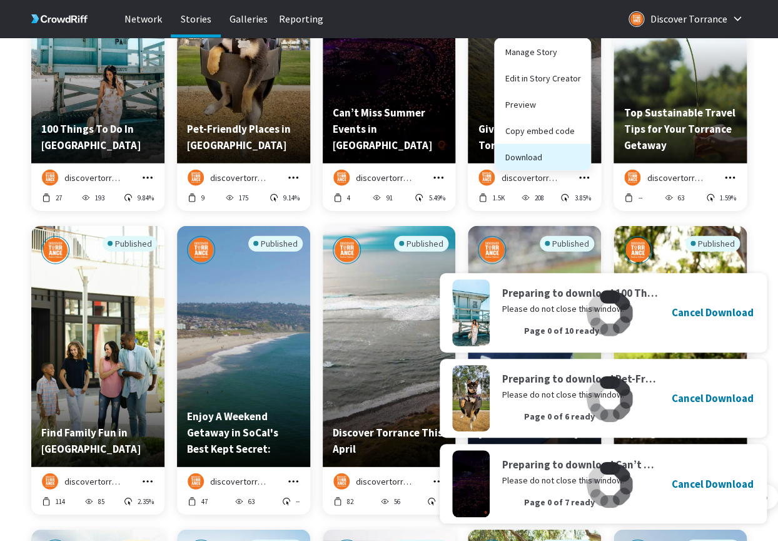
click at [557, 160] on button "Download" at bounding box center [543, 157] width 96 height 26
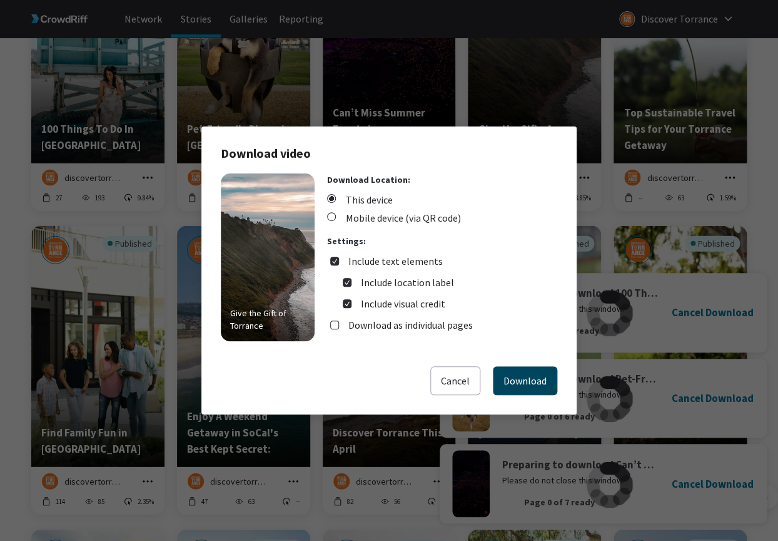
click at [541, 372] on button "Download" at bounding box center [525, 380] width 64 height 29
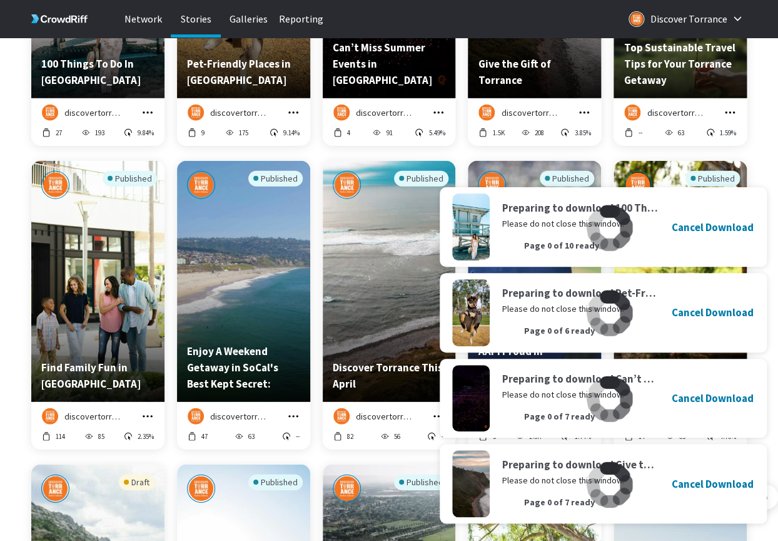
scroll to position [2451, 0]
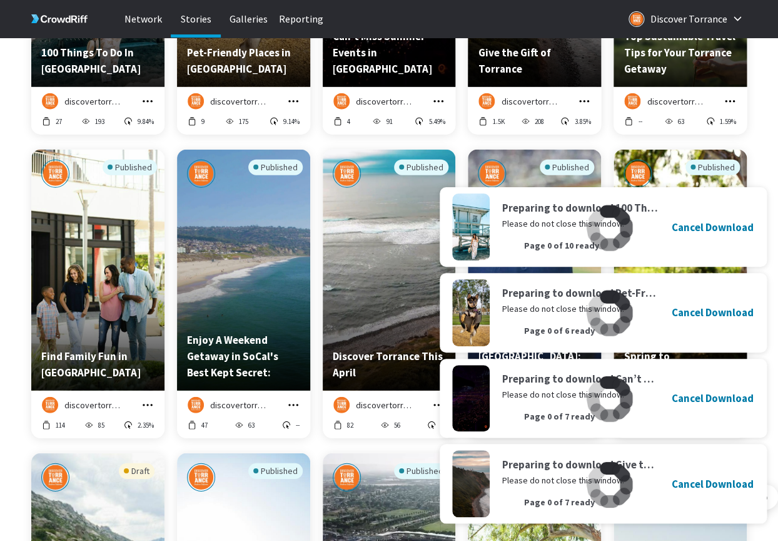
click at [734, 103] on icon "grid" at bounding box center [730, 101] width 13 height 13
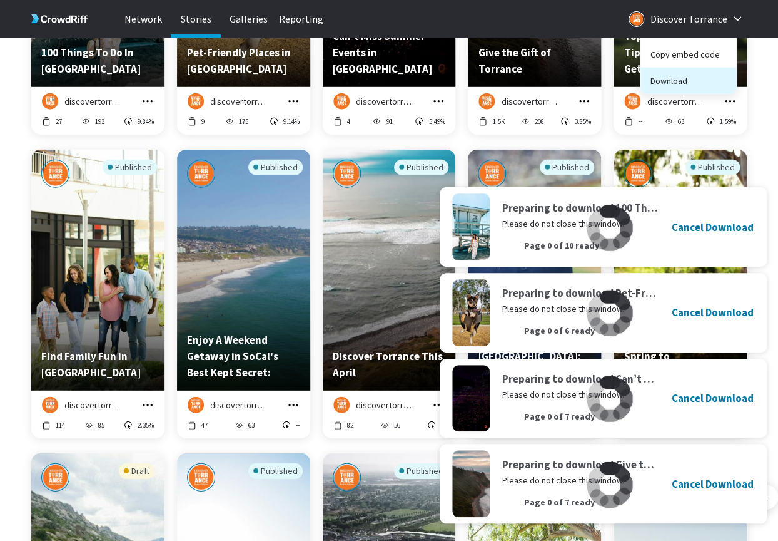
click at [687, 87] on button "Download" at bounding box center [689, 81] width 96 height 26
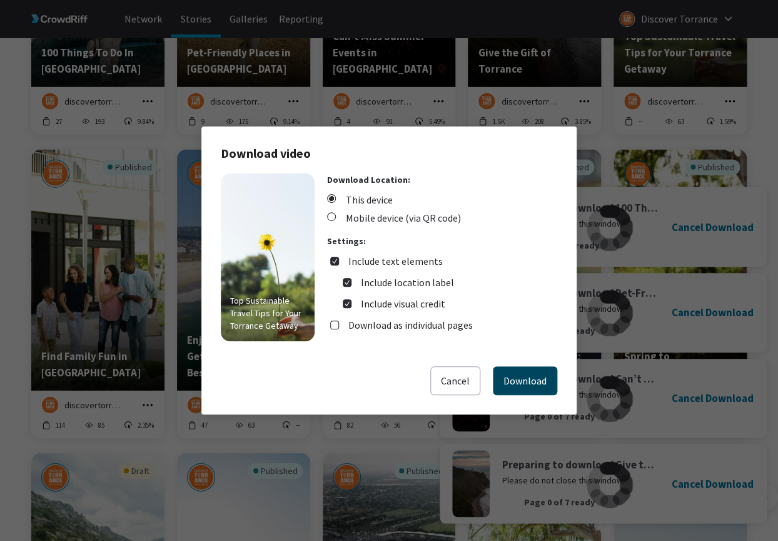
click at [542, 387] on button "Download" at bounding box center [525, 380] width 64 height 29
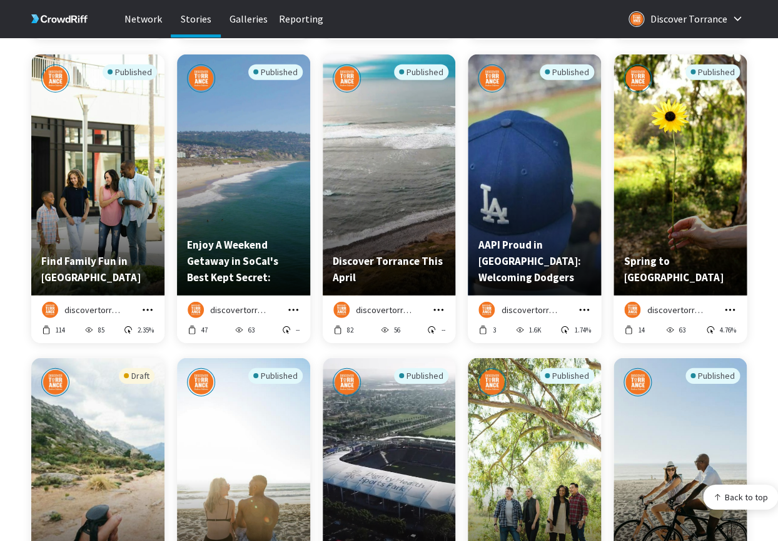
scroll to position [2548, 0]
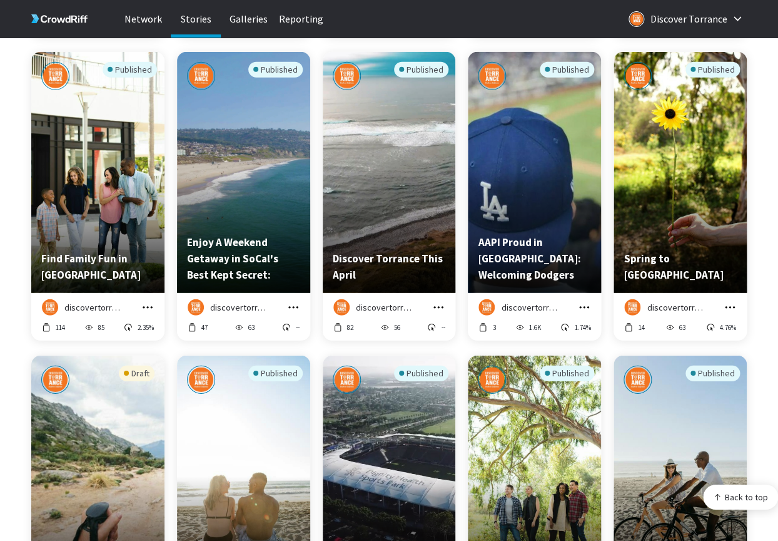
click at [146, 310] on icon "grid" at bounding box center [147, 307] width 13 height 13
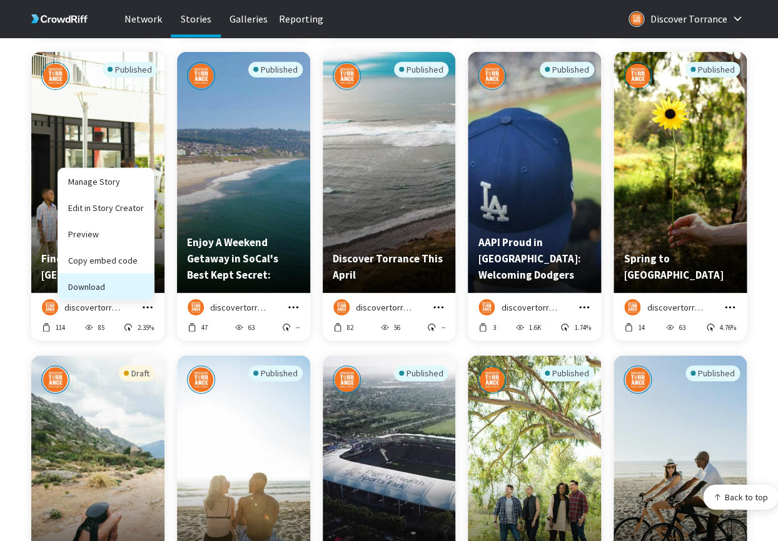
click at [121, 290] on button "Download" at bounding box center [106, 286] width 96 height 26
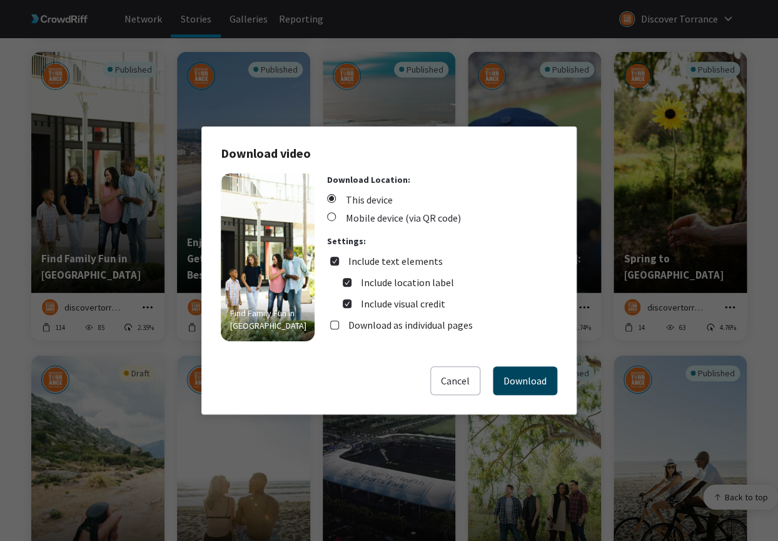
click at [513, 380] on button "Download" at bounding box center [525, 380] width 64 height 29
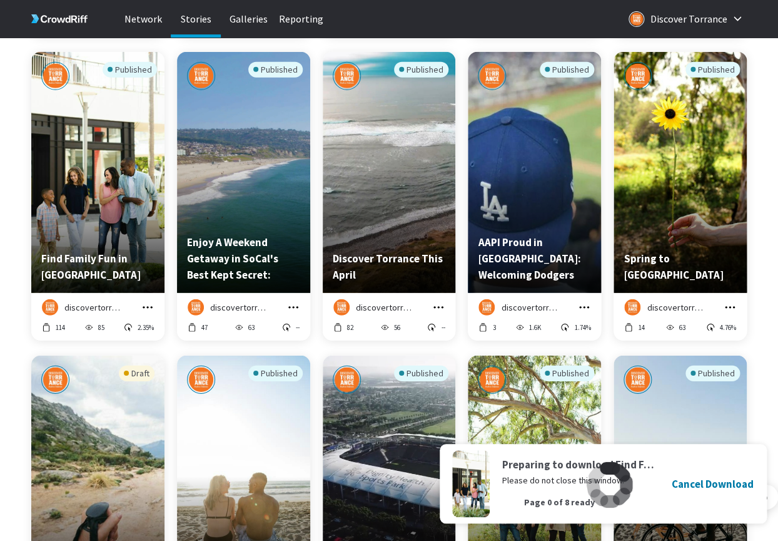
click at [289, 310] on icon "grid" at bounding box center [293, 307] width 13 height 13
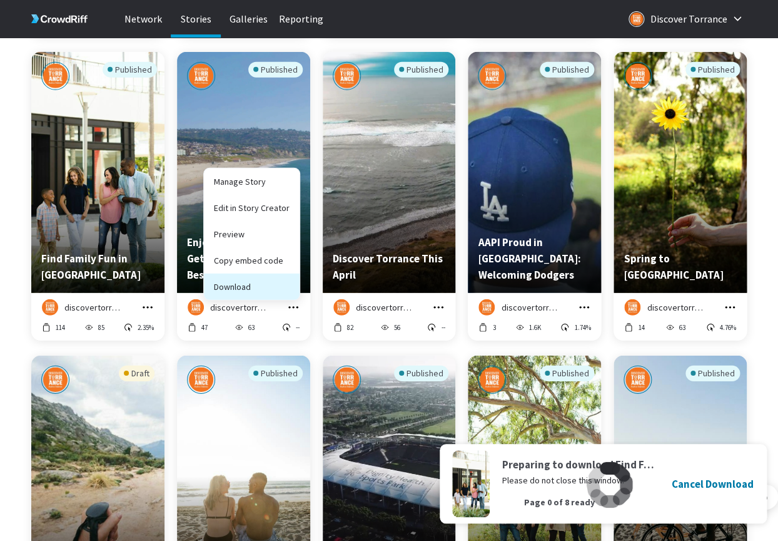
click at [273, 287] on button "Download" at bounding box center [252, 286] width 96 height 26
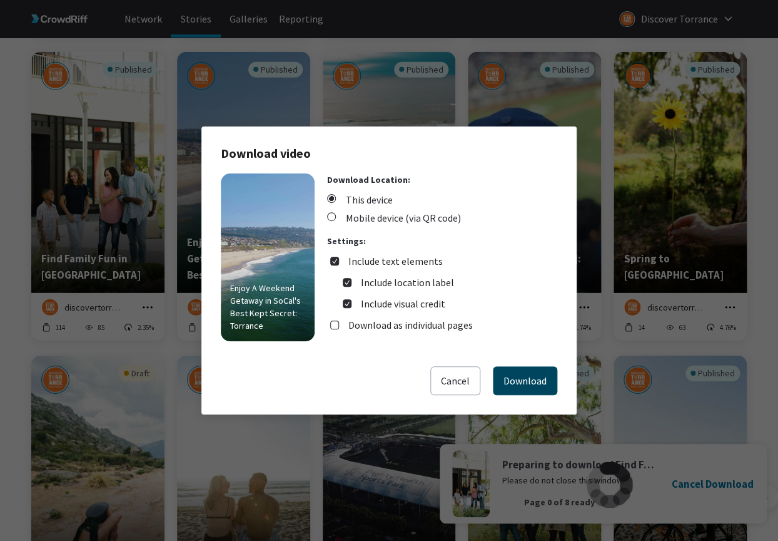
click at [517, 385] on button "Download" at bounding box center [525, 380] width 64 height 29
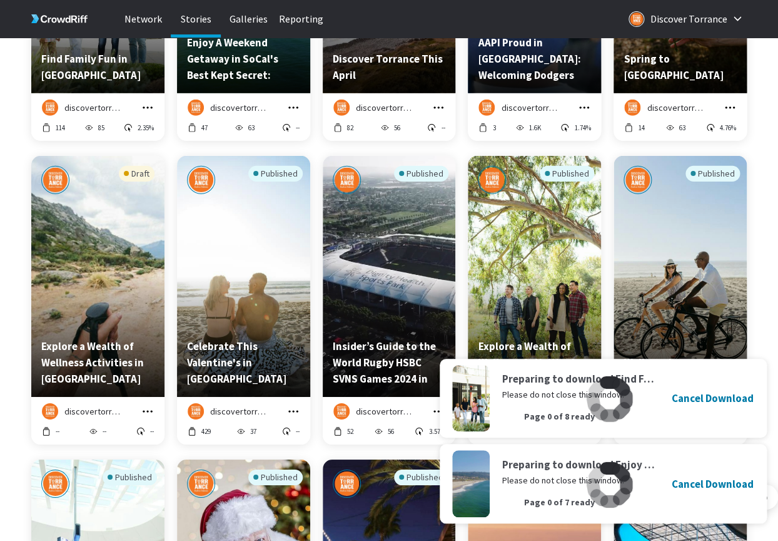
scroll to position [2762, 0]
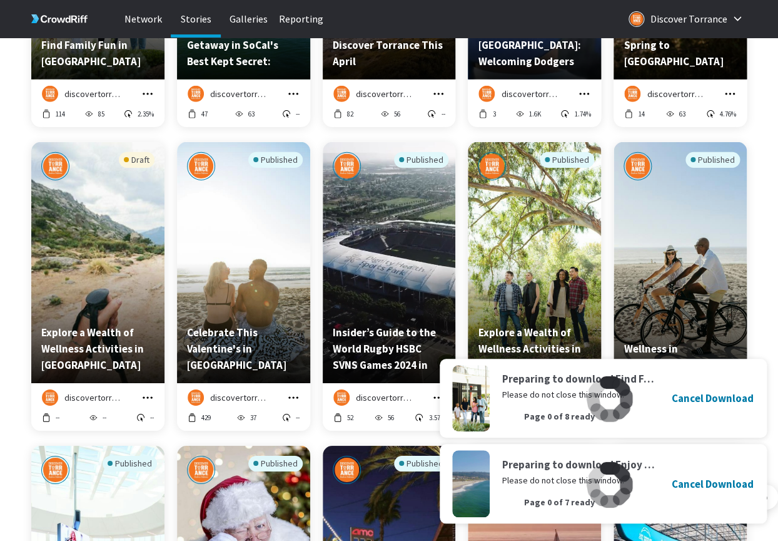
click at [445, 89] on button "grid" at bounding box center [439, 94] width 14 height 14
click at [418, 76] on button "Download" at bounding box center [397, 73] width 96 height 26
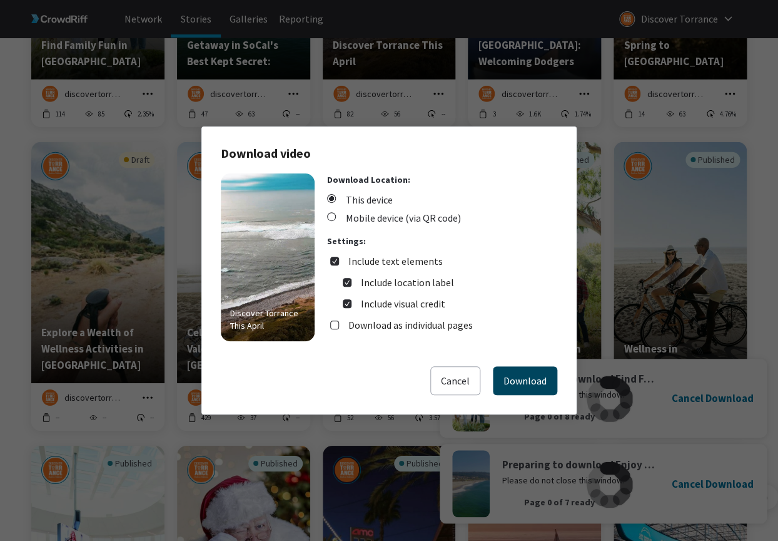
click at [536, 388] on button "Download" at bounding box center [525, 380] width 64 height 29
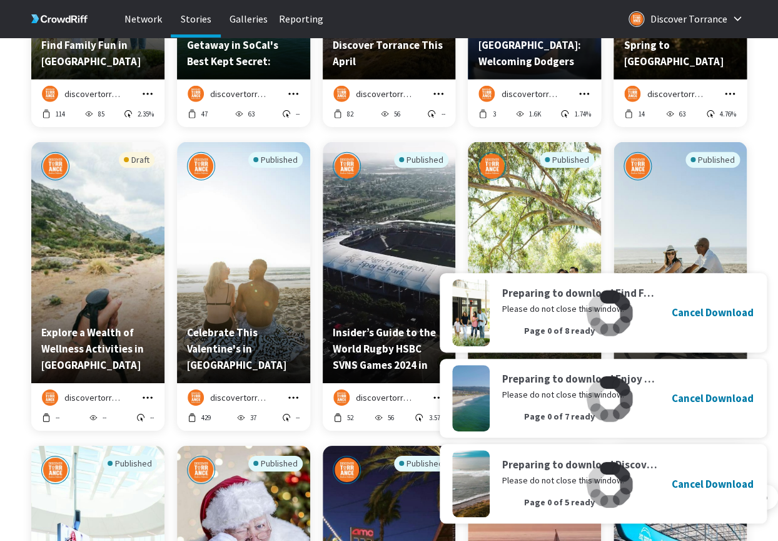
click at [587, 95] on icon "grid" at bounding box center [584, 94] width 13 height 13
click at [558, 74] on button "Download" at bounding box center [543, 73] width 96 height 26
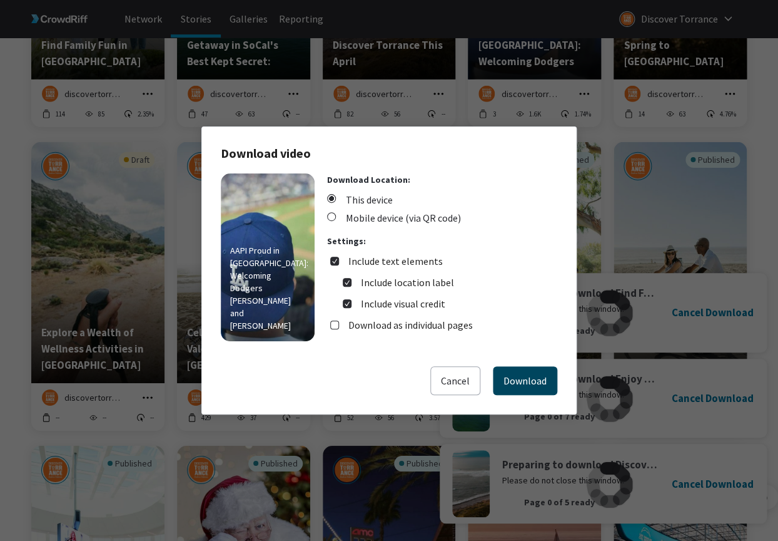
click at [536, 382] on button "Download" at bounding box center [525, 380] width 64 height 29
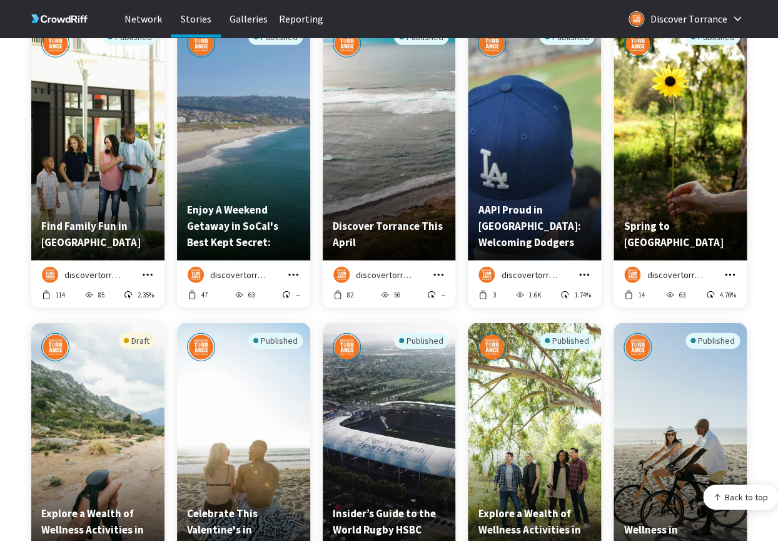
scroll to position [2551, 0]
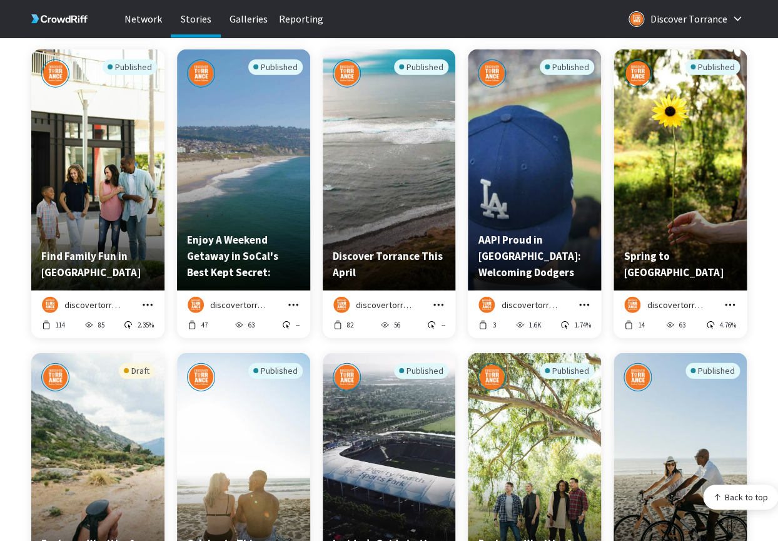
click at [731, 306] on icon "grid" at bounding box center [730, 304] width 13 height 13
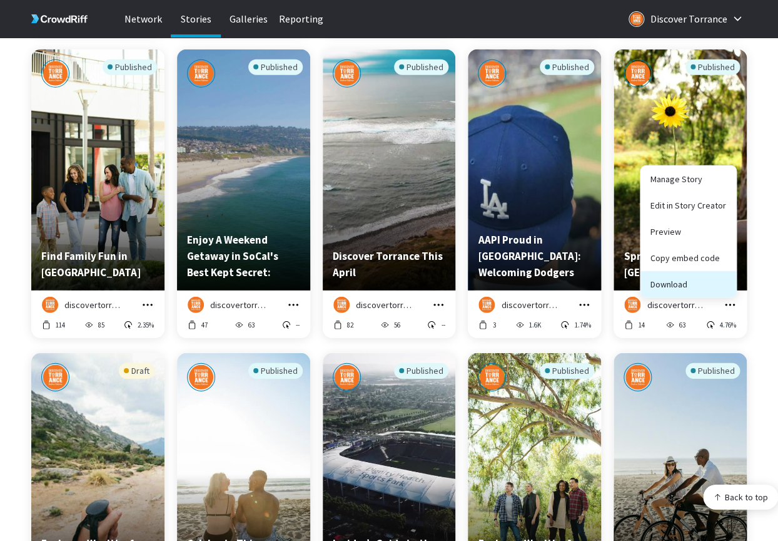
click at [701, 290] on button "Download" at bounding box center [689, 284] width 96 height 26
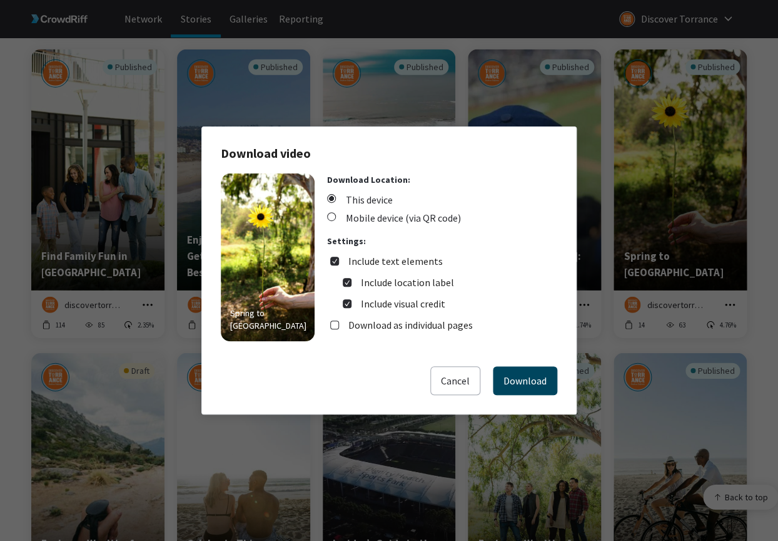
click at [527, 367] on button "Download" at bounding box center [525, 380] width 64 height 29
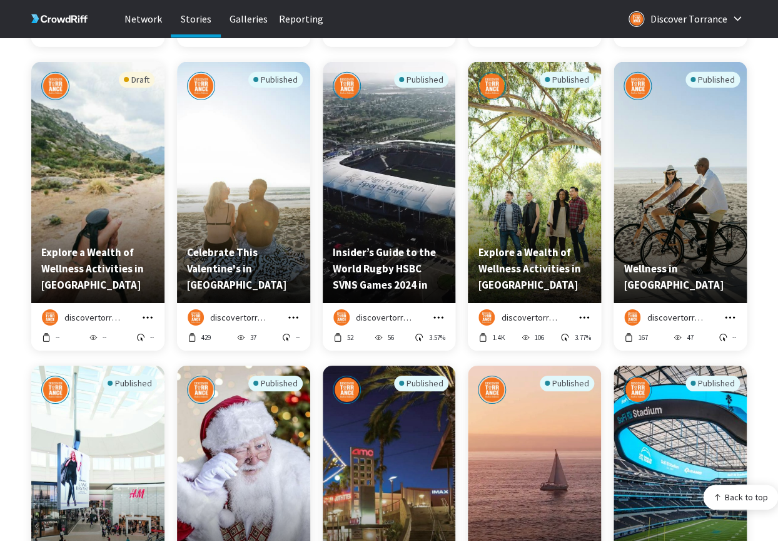
scroll to position [2853, 0]
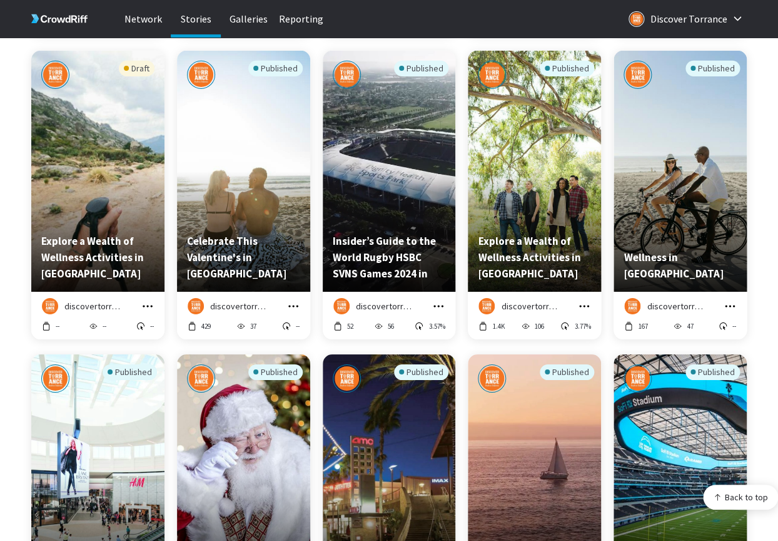
click at [151, 305] on icon "grid" at bounding box center [148, 306] width 10 height 2
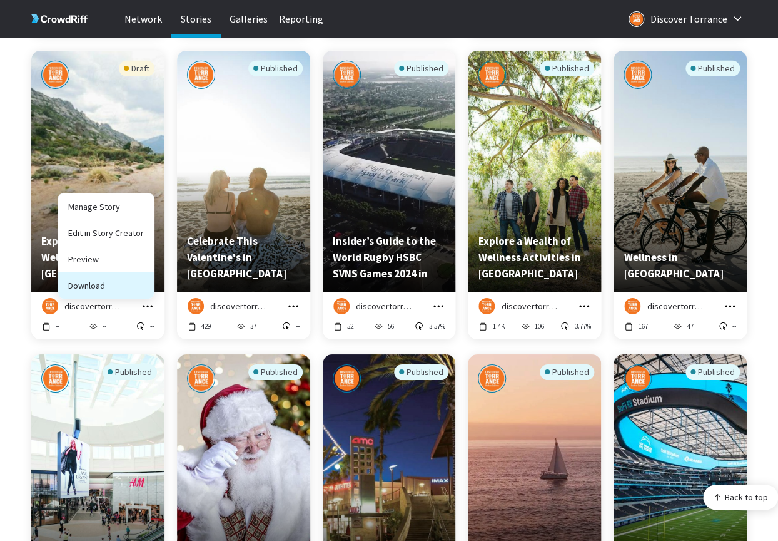
click at [106, 286] on button "Download" at bounding box center [106, 285] width 96 height 26
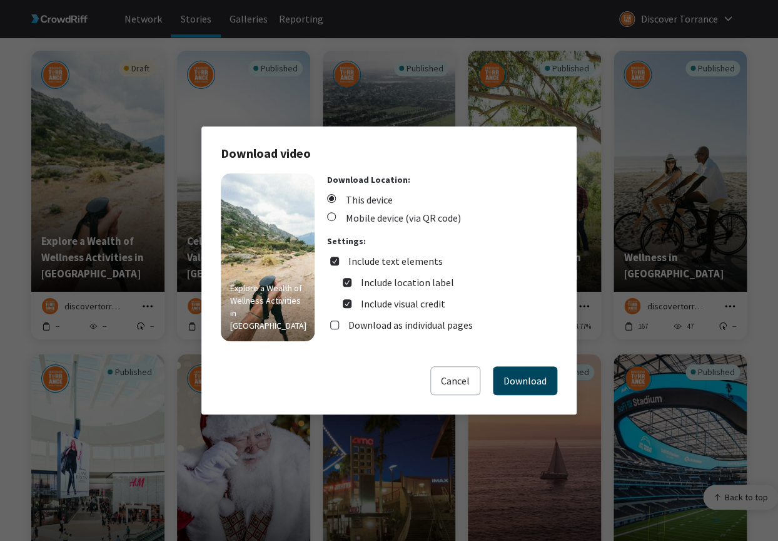
click at [531, 367] on button "Download" at bounding box center [525, 380] width 64 height 29
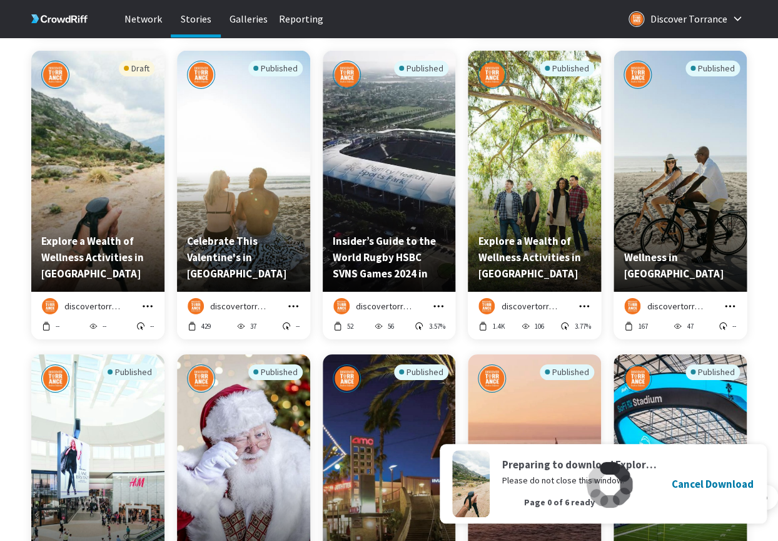
click at [290, 303] on icon "grid" at bounding box center [293, 306] width 13 height 13
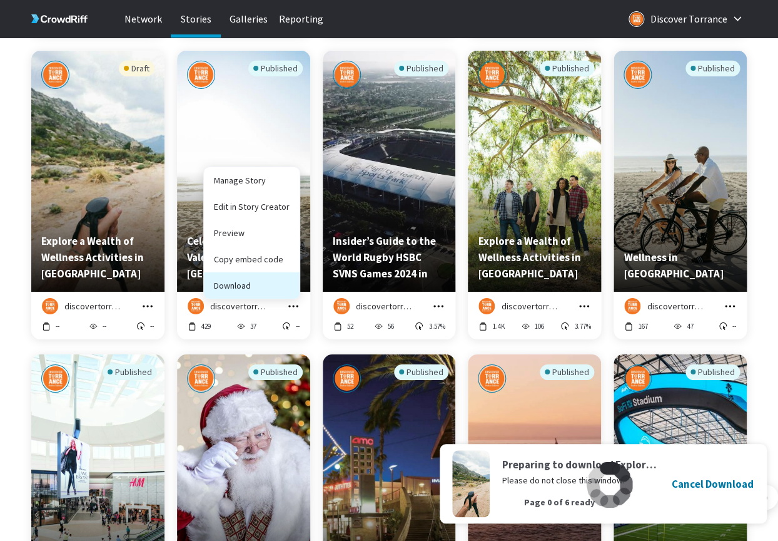
click at [279, 283] on button "Download" at bounding box center [252, 285] width 96 height 26
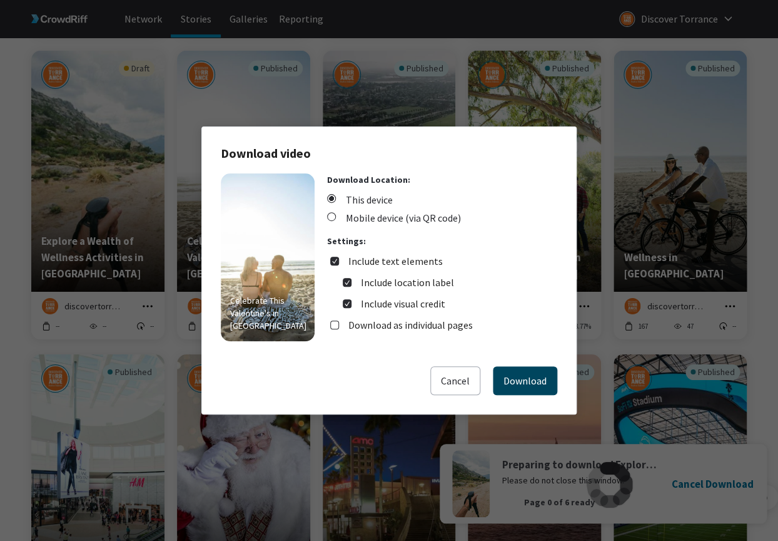
click at [521, 377] on button "Download" at bounding box center [525, 380] width 64 height 29
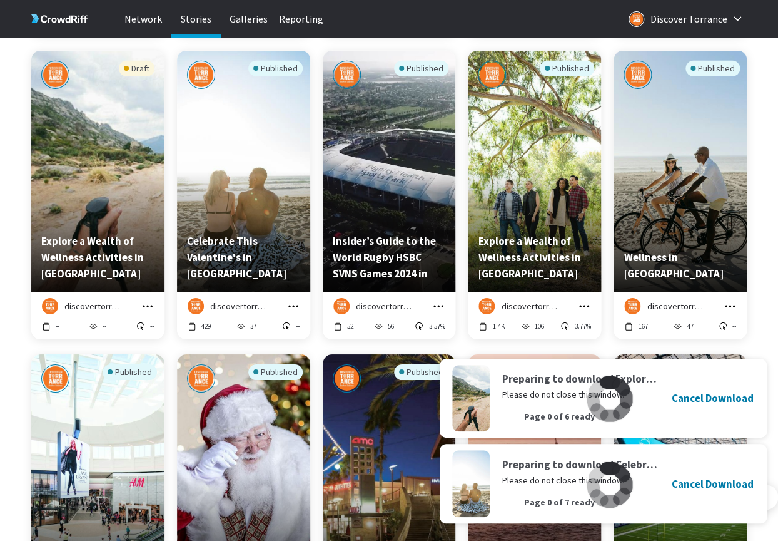
click at [439, 304] on icon "grid" at bounding box center [438, 306] width 13 height 13
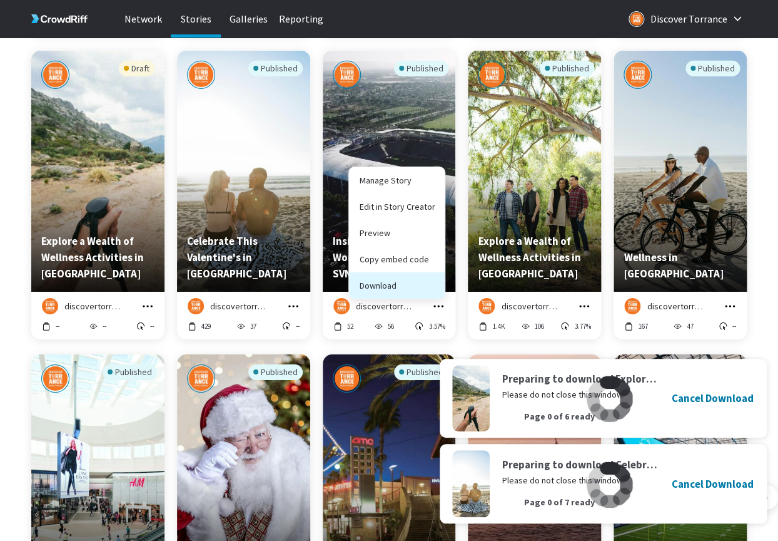
click at [417, 285] on button "Download" at bounding box center [397, 285] width 96 height 26
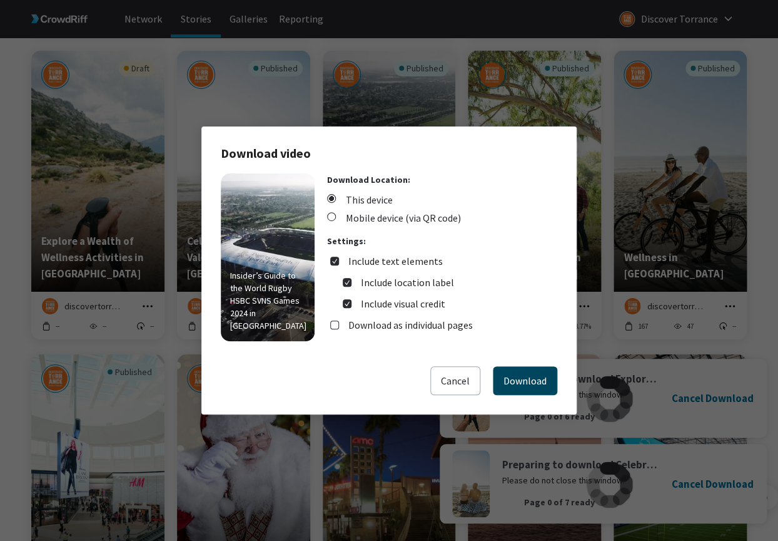
click at [546, 379] on button "Download" at bounding box center [525, 380] width 64 height 29
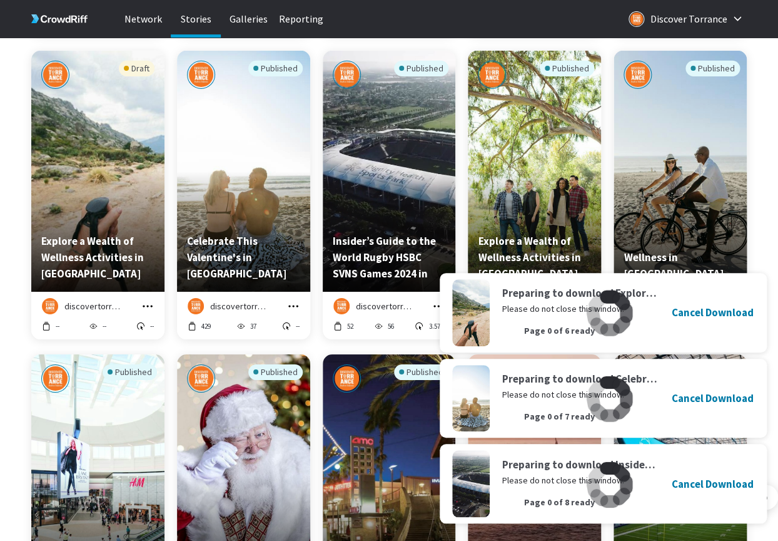
scroll to position [2979, 0]
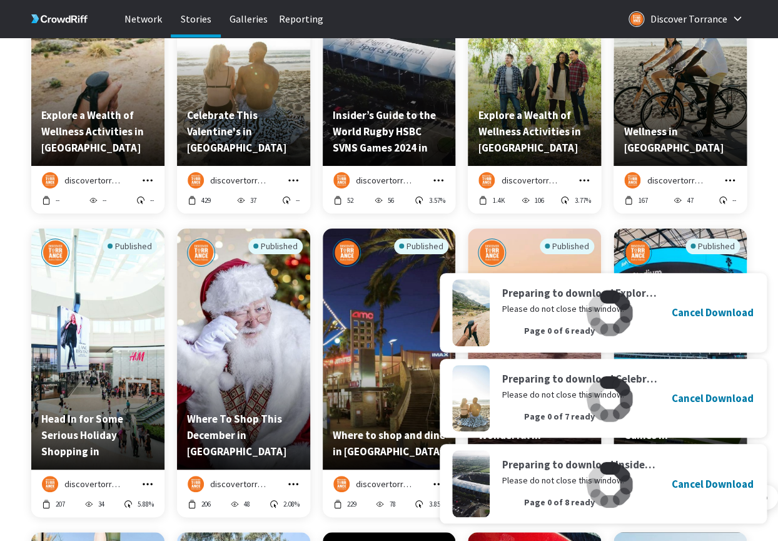
click at [591, 185] on button "grid" at bounding box center [584, 180] width 14 height 14
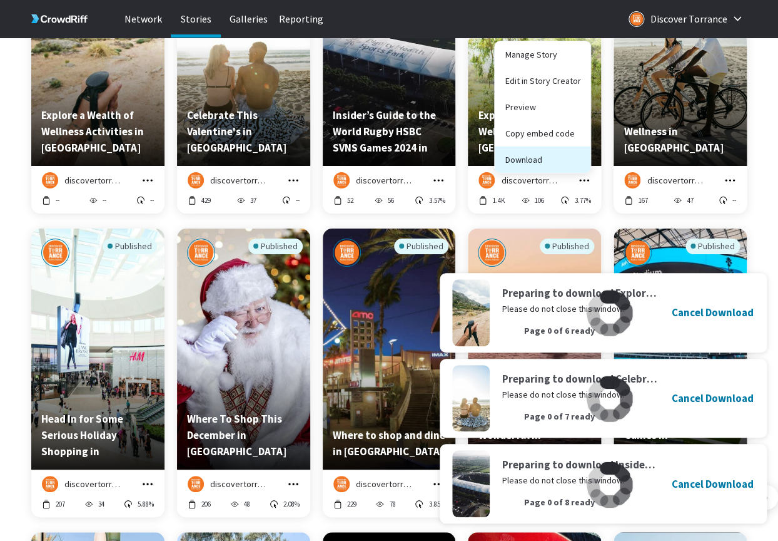
click at [561, 155] on button "Download" at bounding box center [543, 159] width 96 height 26
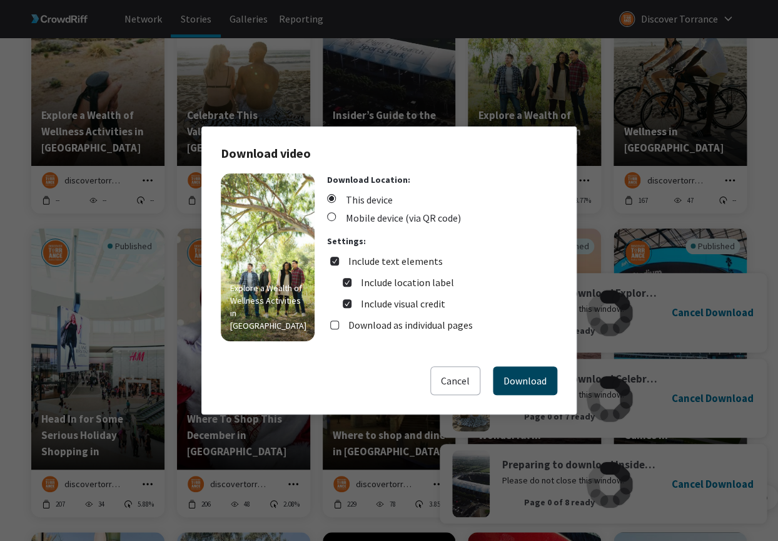
click at [512, 379] on button "Download" at bounding box center [525, 380] width 64 height 29
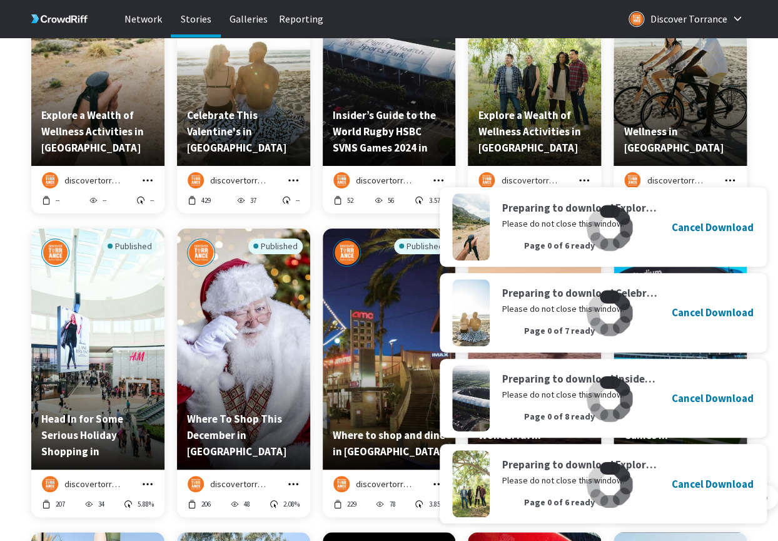
click at [733, 180] on icon "grid" at bounding box center [730, 180] width 13 height 13
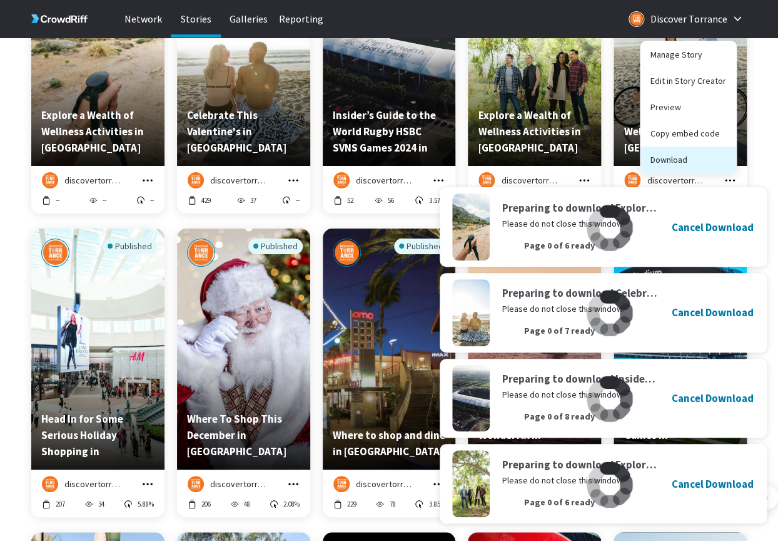
click at [699, 161] on button "Download" at bounding box center [689, 159] width 96 height 26
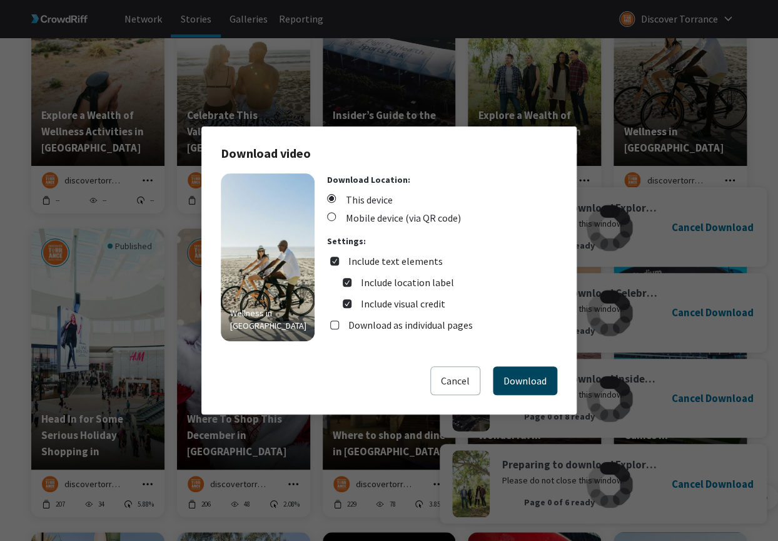
click at [521, 377] on button "Download" at bounding box center [525, 380] width 64 height 29
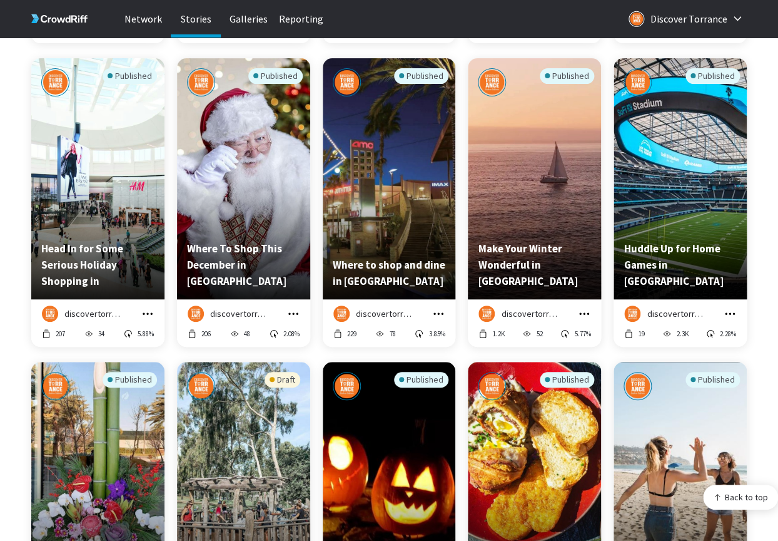
scroll to position [3158, 0]
